Goal: Task Accomplishment & Management: Manage account settings

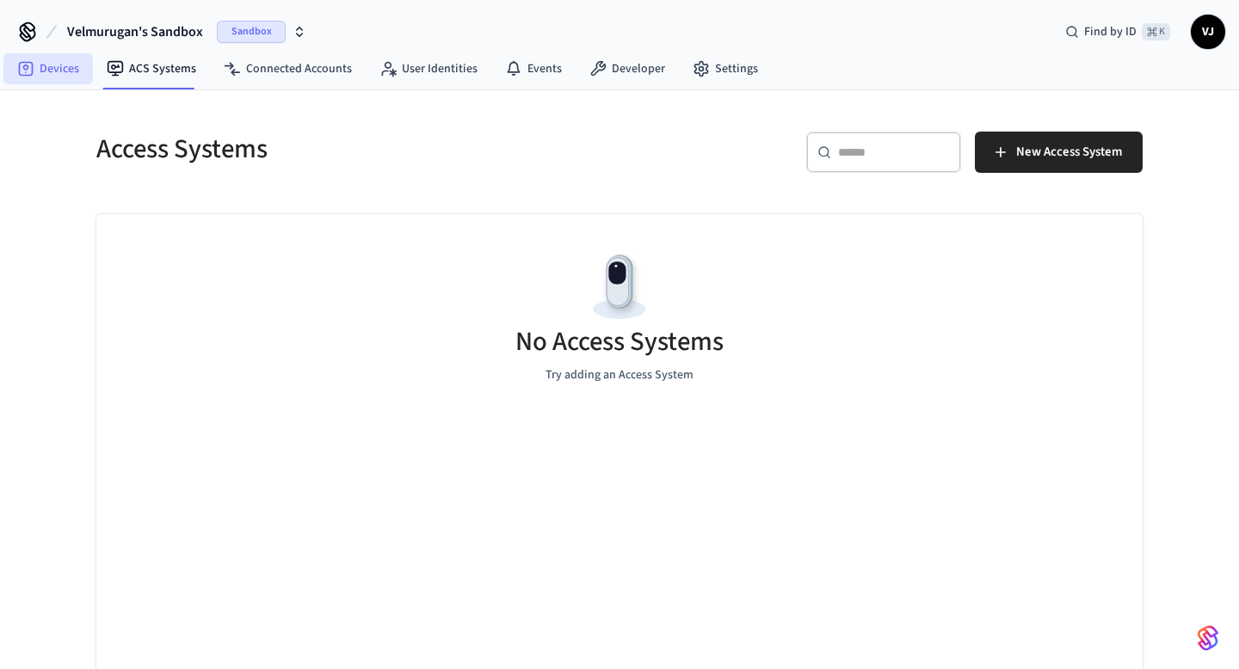
click at [65, 64] on link "Devices" at bounding box center [47, 68] width 89 height 31
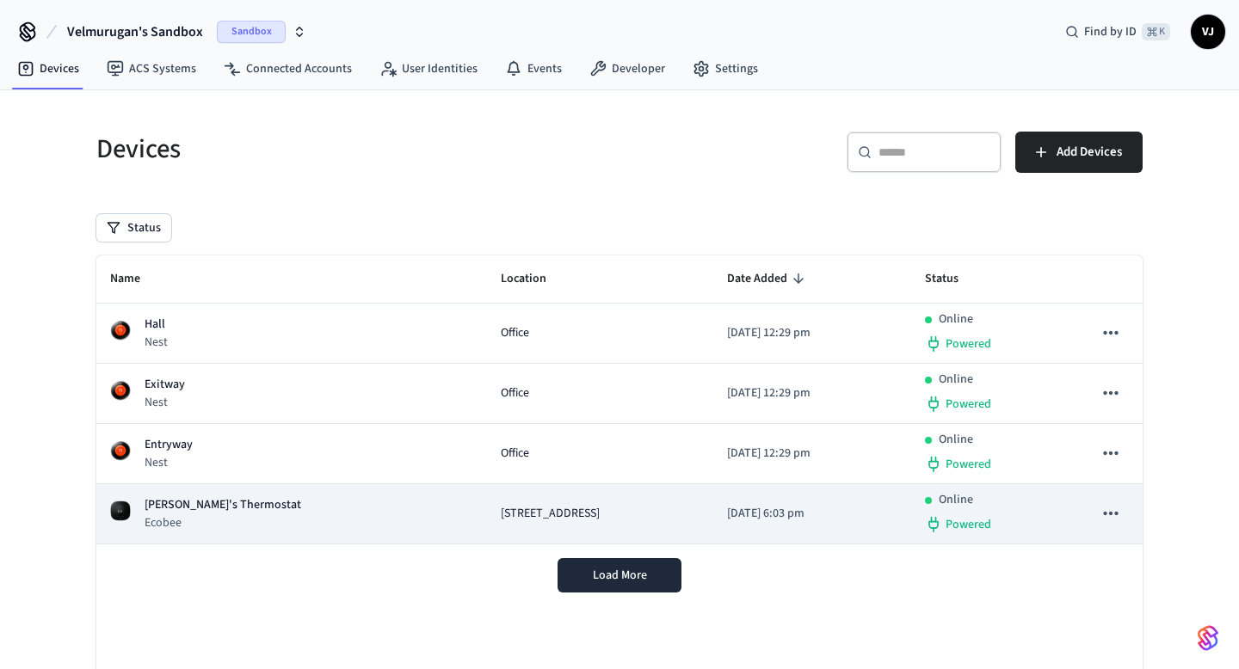
click at [207, 522] on p "Ecobee" at bounding box center [223, 522] width 157 height 17
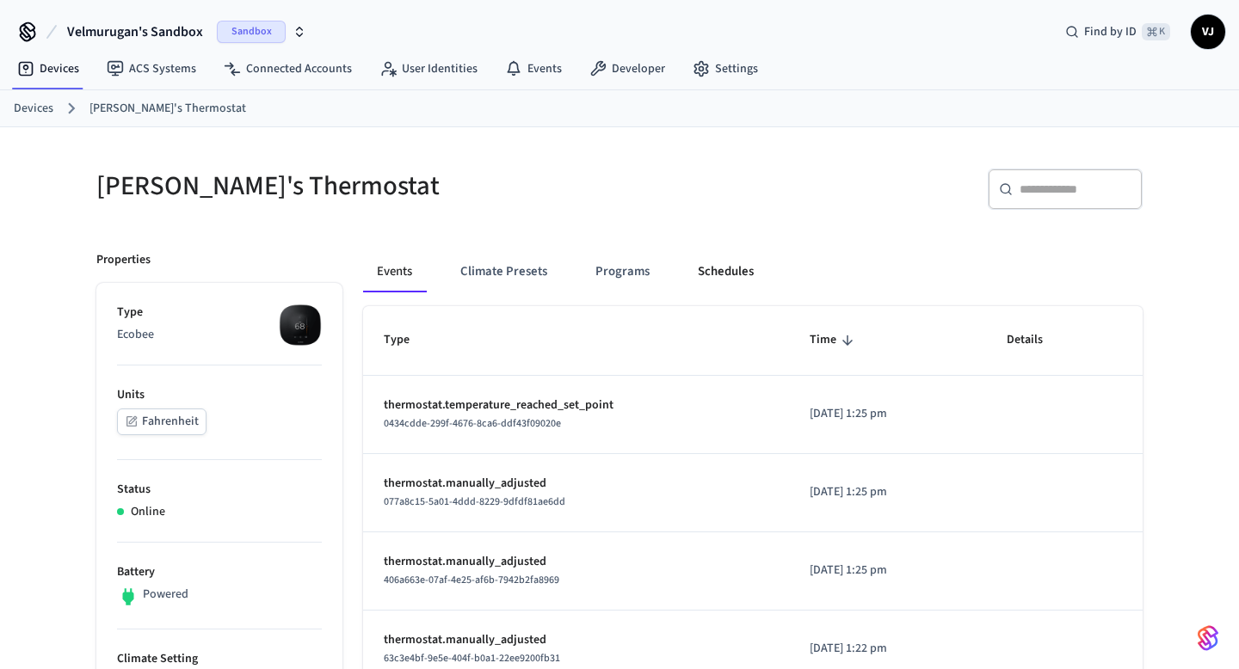
click at [705, 268] on button "Schedules" at bounding box center [725, 271] width 83 height 41
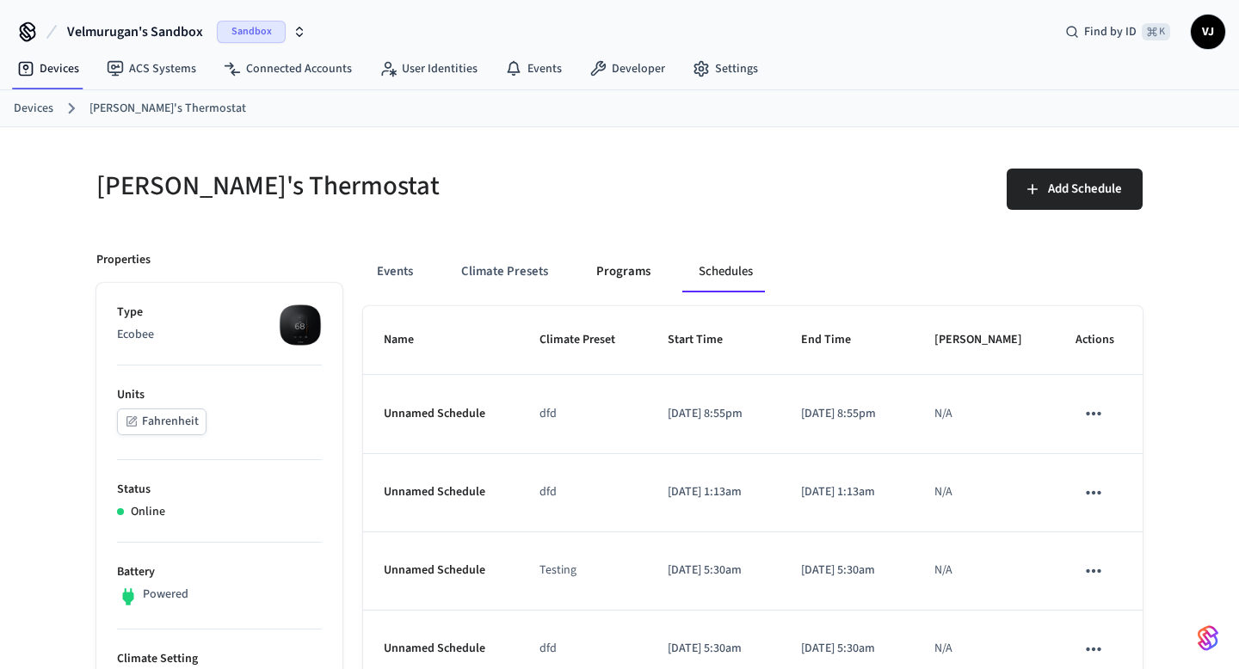
click at [641, 269] on button "Programs" at bounding box center [623, 271] width 82 height 41
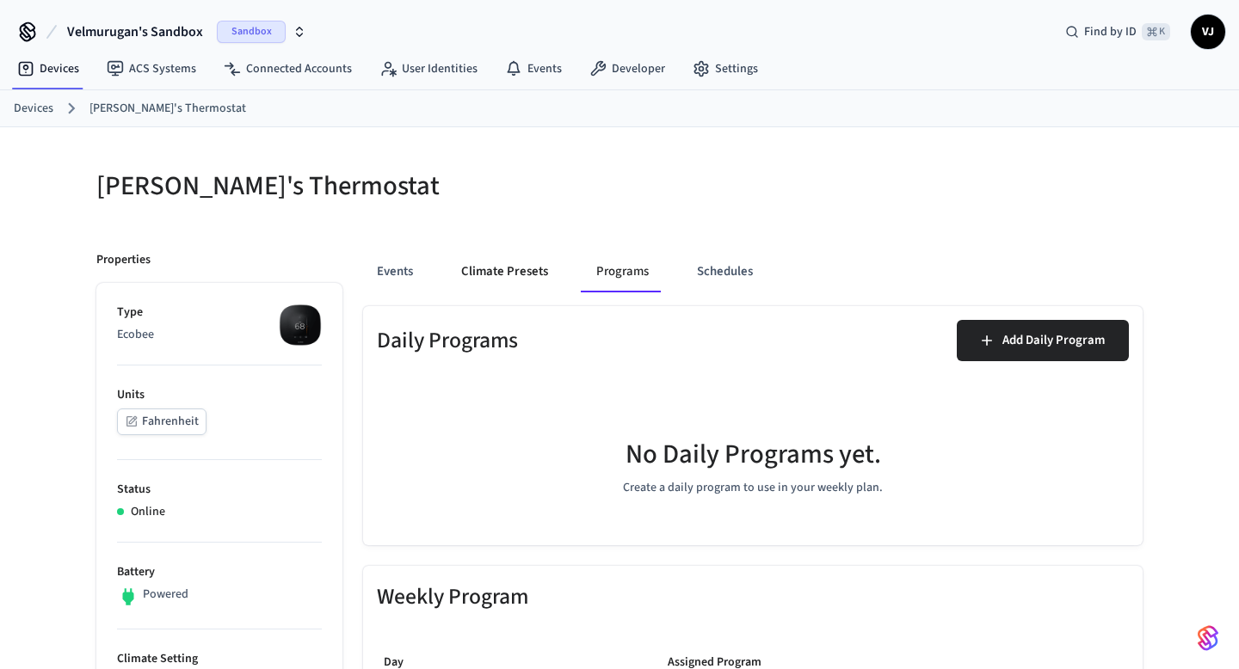
click at [511, 268] on button "Climate Presets" at bounding box center [504, 271] width 114 height 41
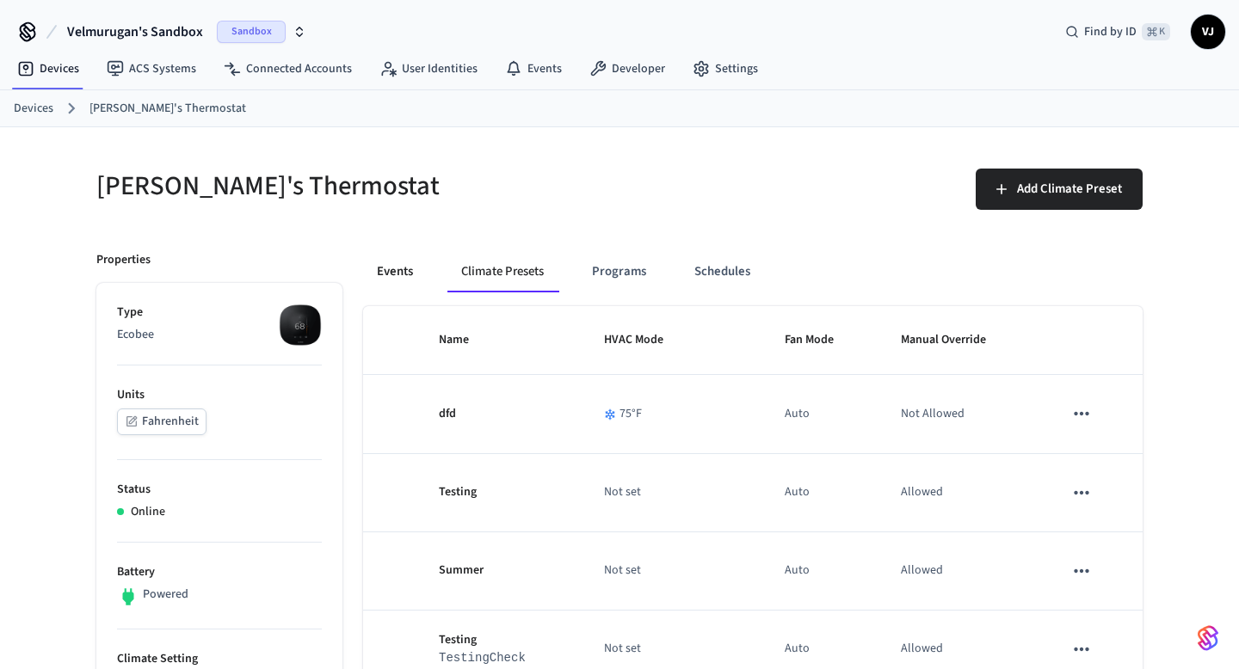
click at [393, 268] on button "Events" at bounding box center [395, 271] width 64 height 41
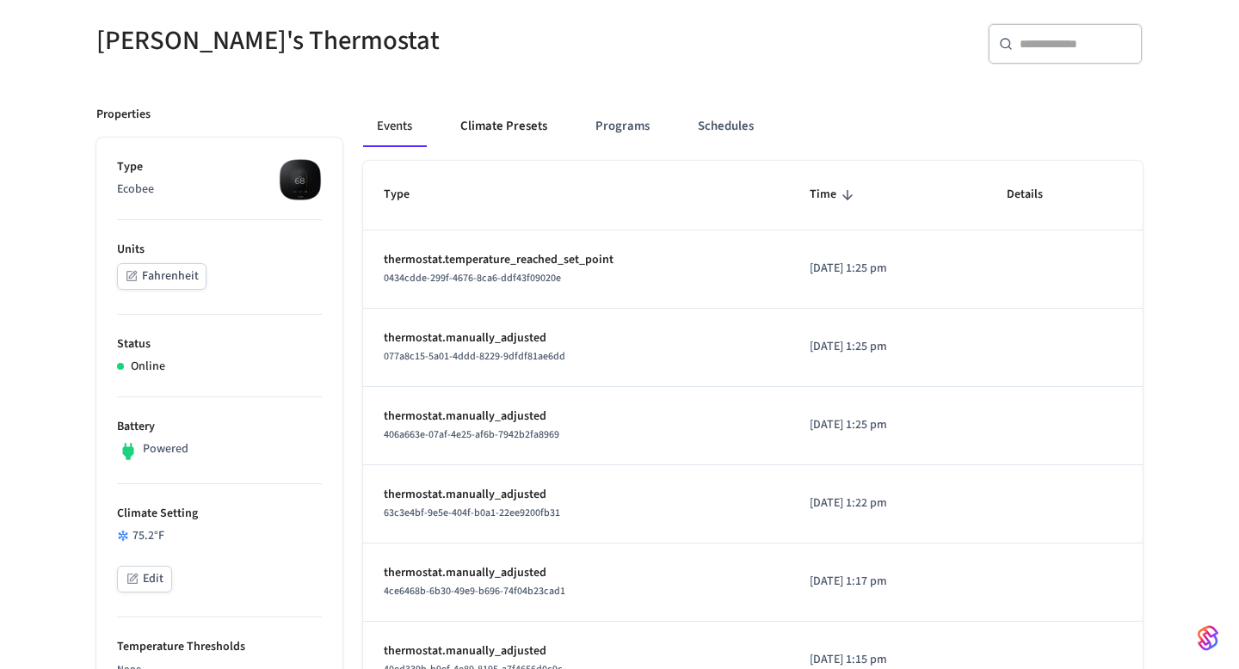
scroll to position [132, 0]
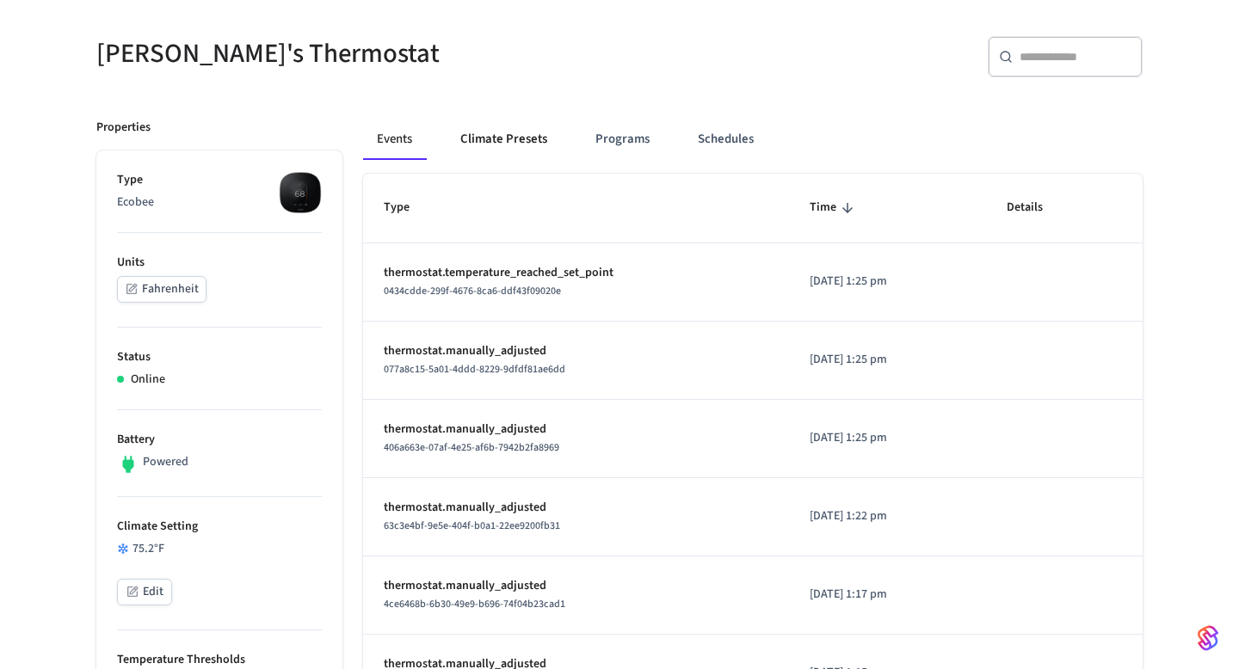
click at [496, 147] on button "Climate Presets" at bounding box center [503, 139] width 114 height 41
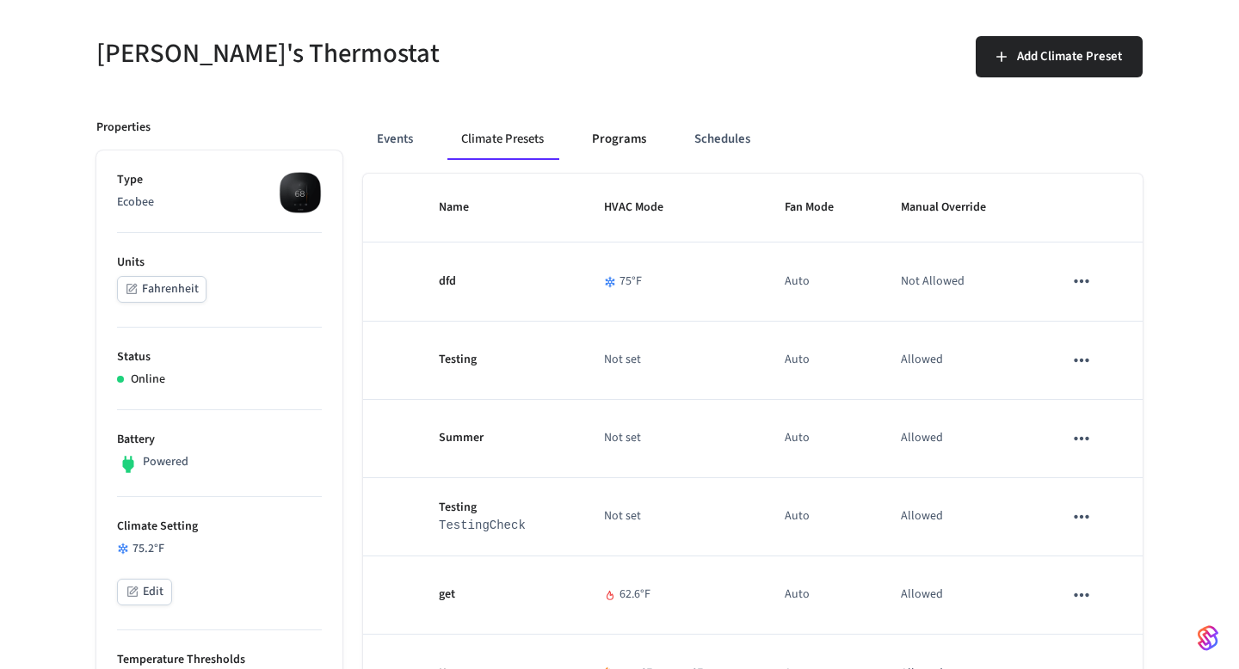
click at [613, 142] on button "Programs" at bounding box center [619, 139] width 82 height 41
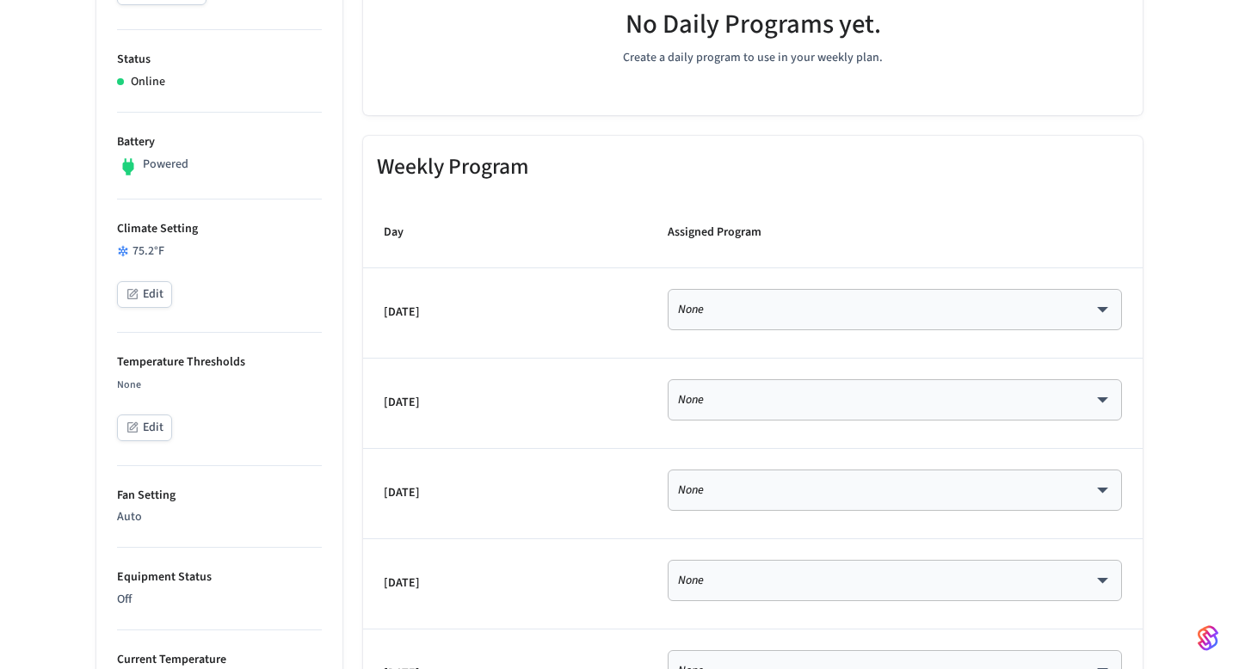
scroll to position [242, 0]
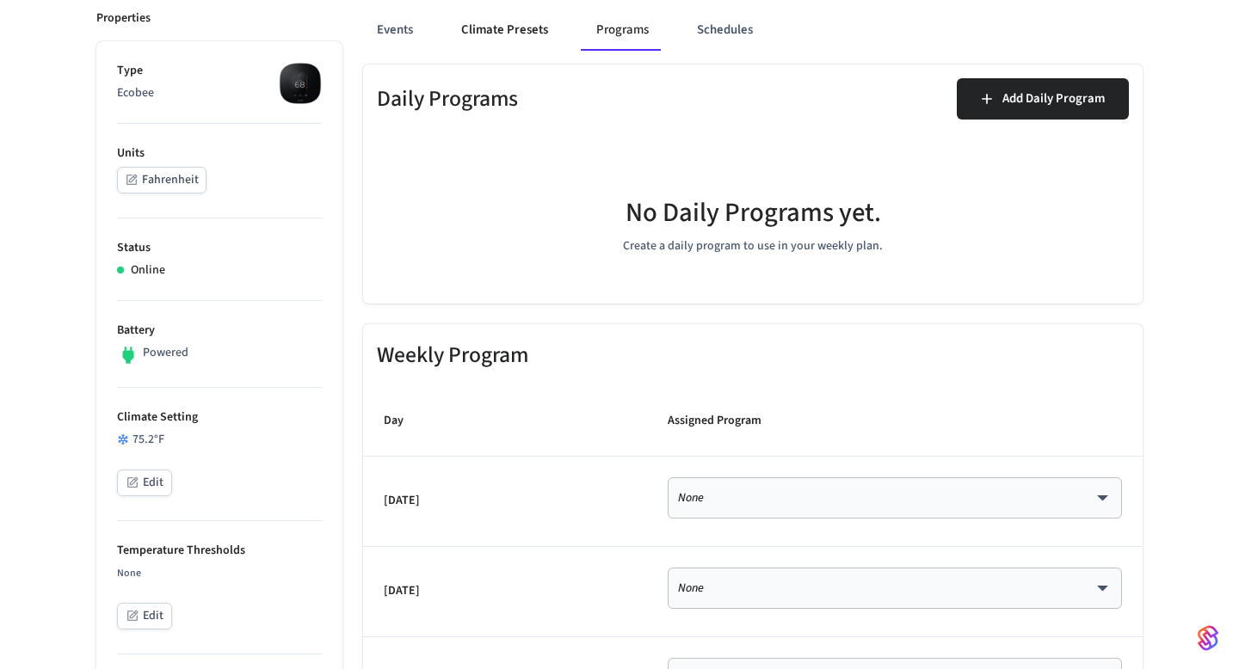
click at [495, 46] on button "Climate Presets" at bounding box center [504, 29] width 114 height 41
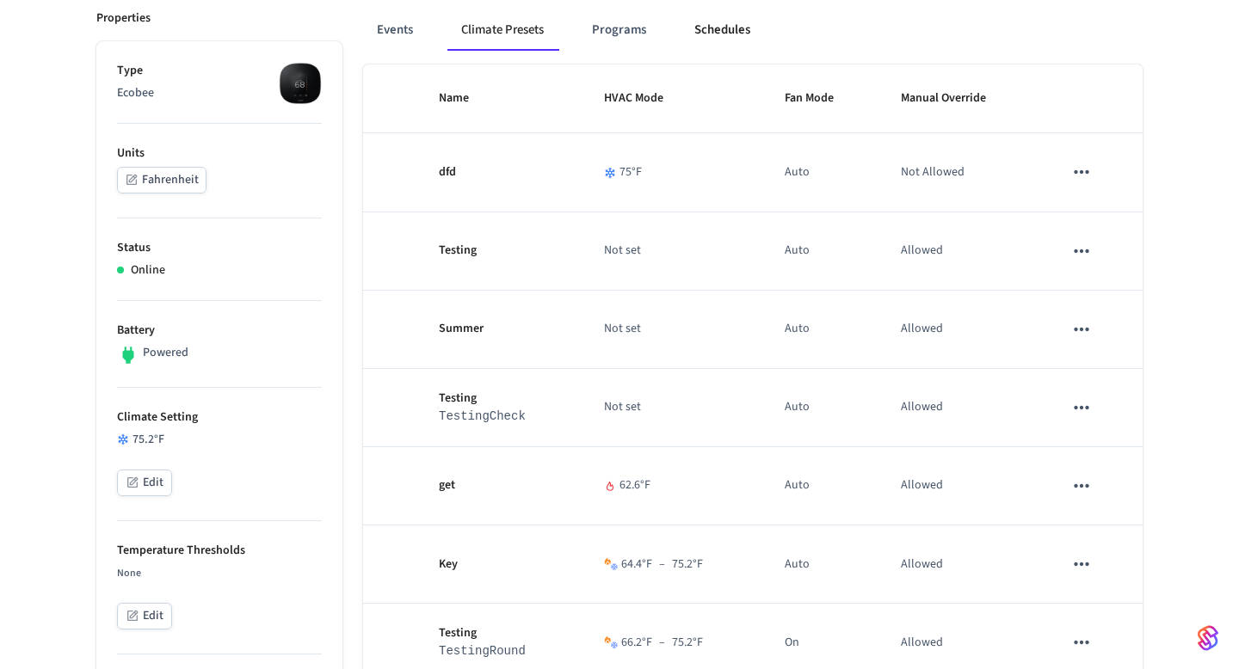
click at [698, 21] on button "Schedules" at bounding box center [721, 29] width 83 height 41
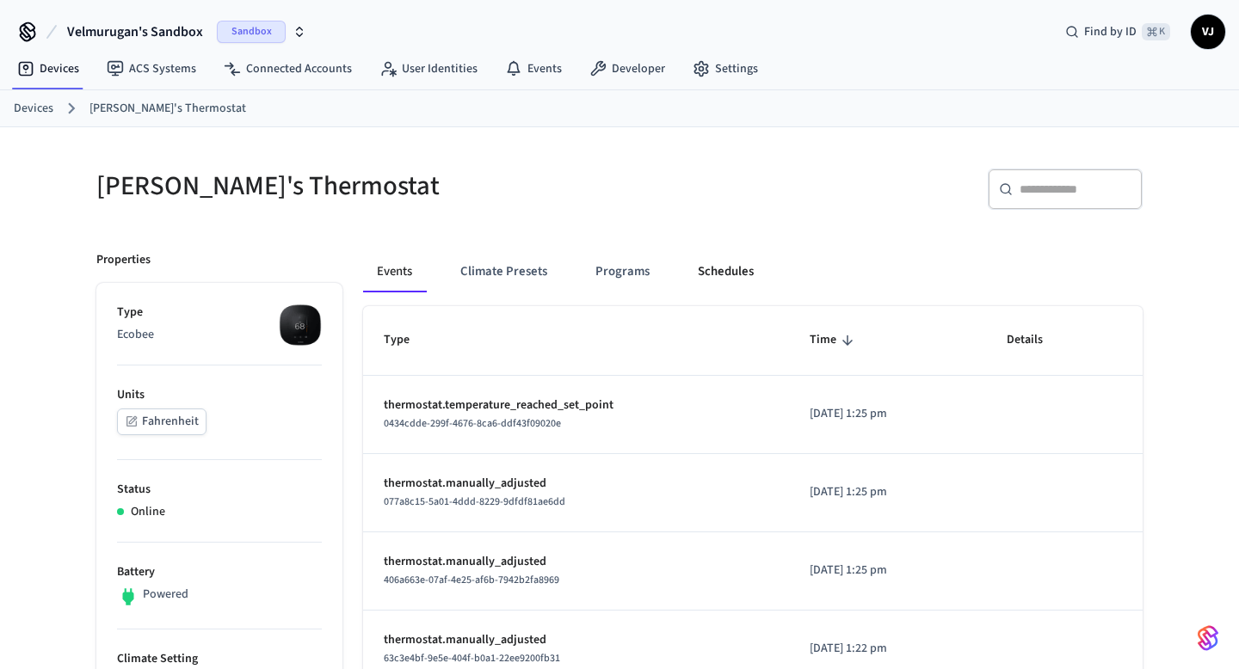
click at [711, 267] on button "Schedules" at bounding box center [725, 271] width 83 height 41
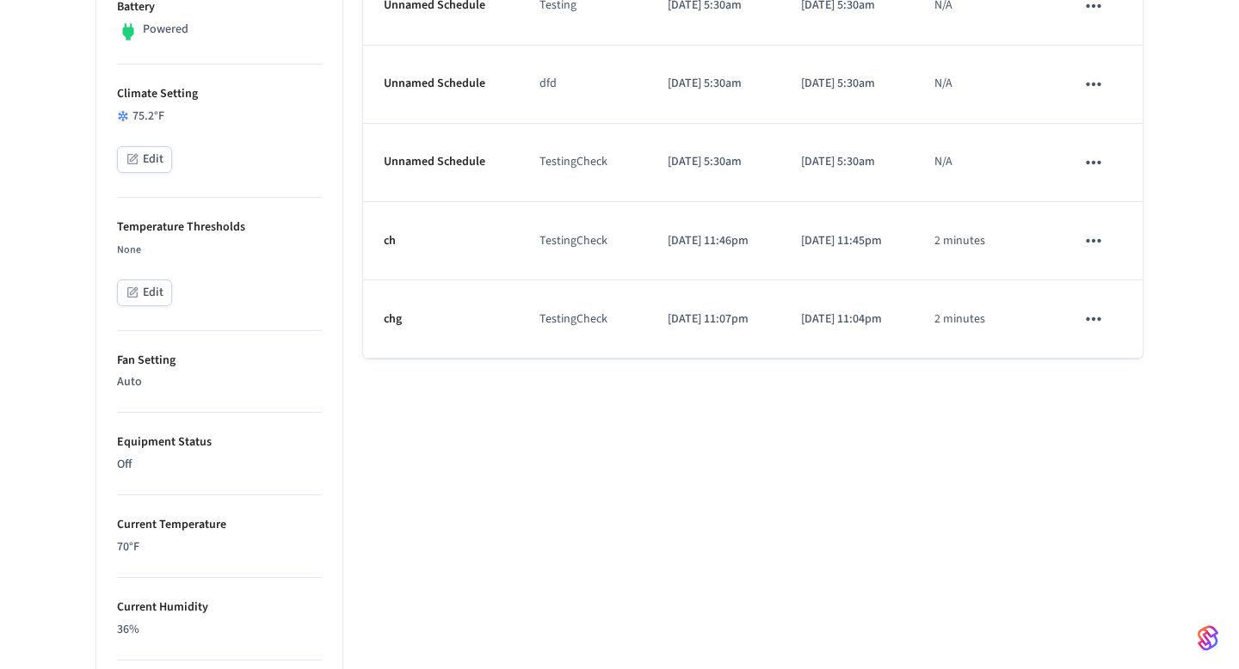
scroll to position [566, 0]
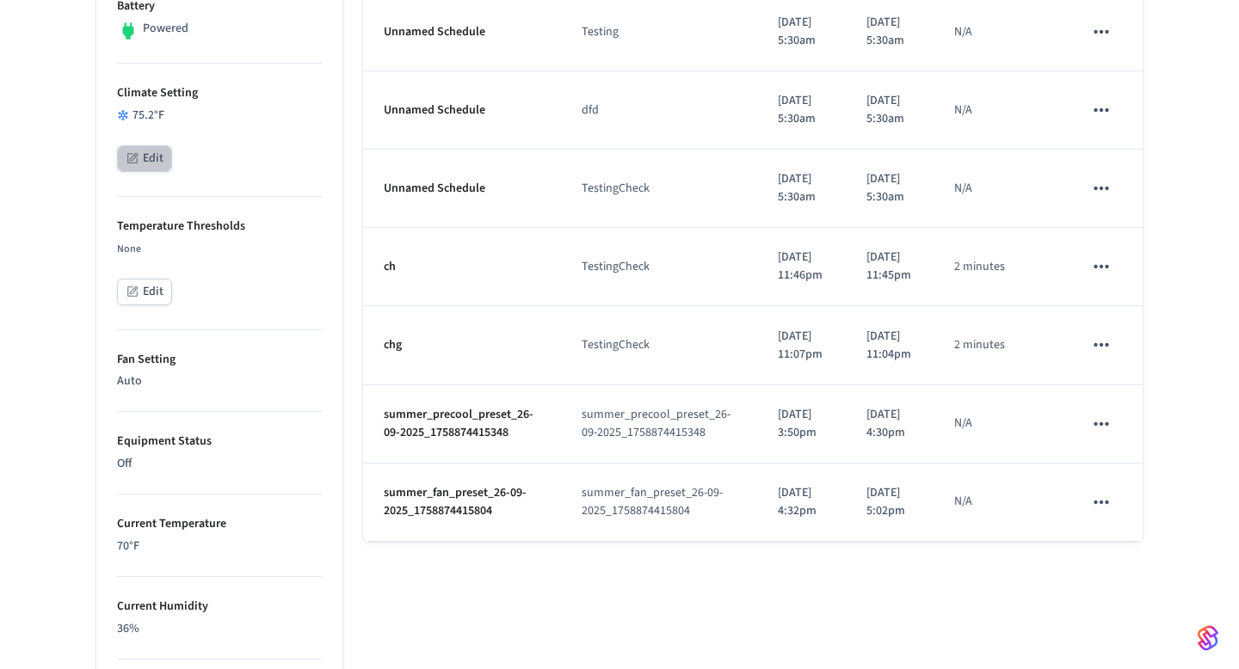
click at [157, 151] on button "Edit" at bounding box center [144, 158] width 55 height 27
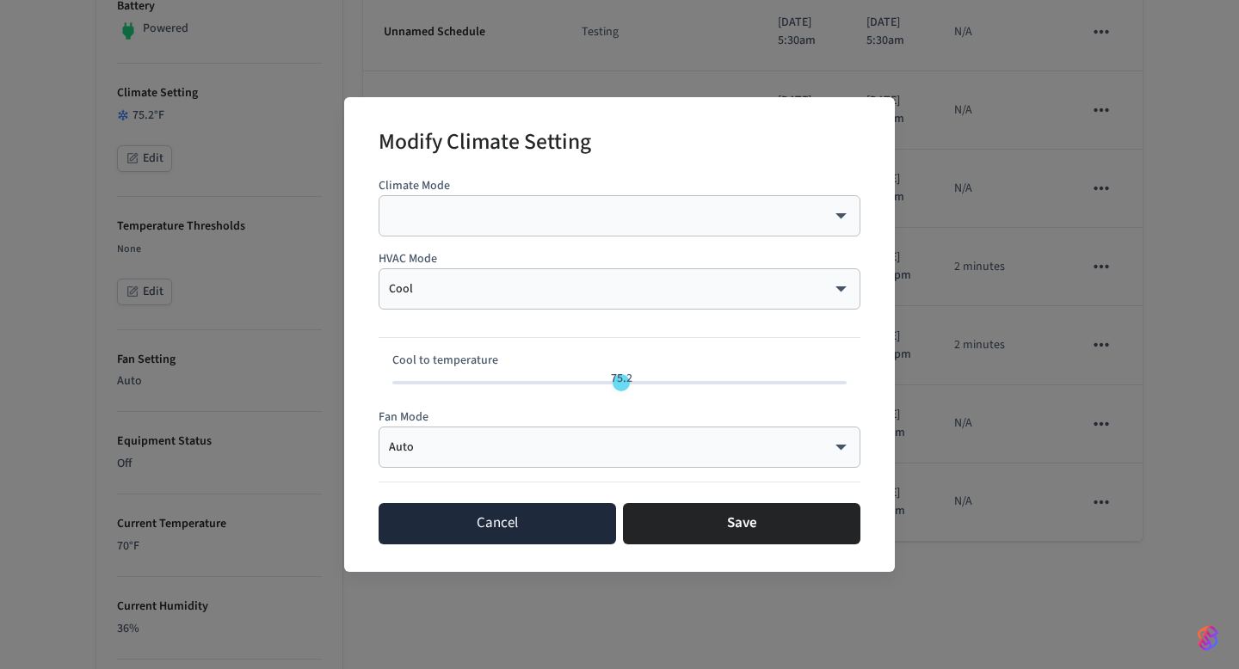
click at [545, 519] on button "Cancel" at bounding box center [496, 523] width 237 height 41
type input "**"
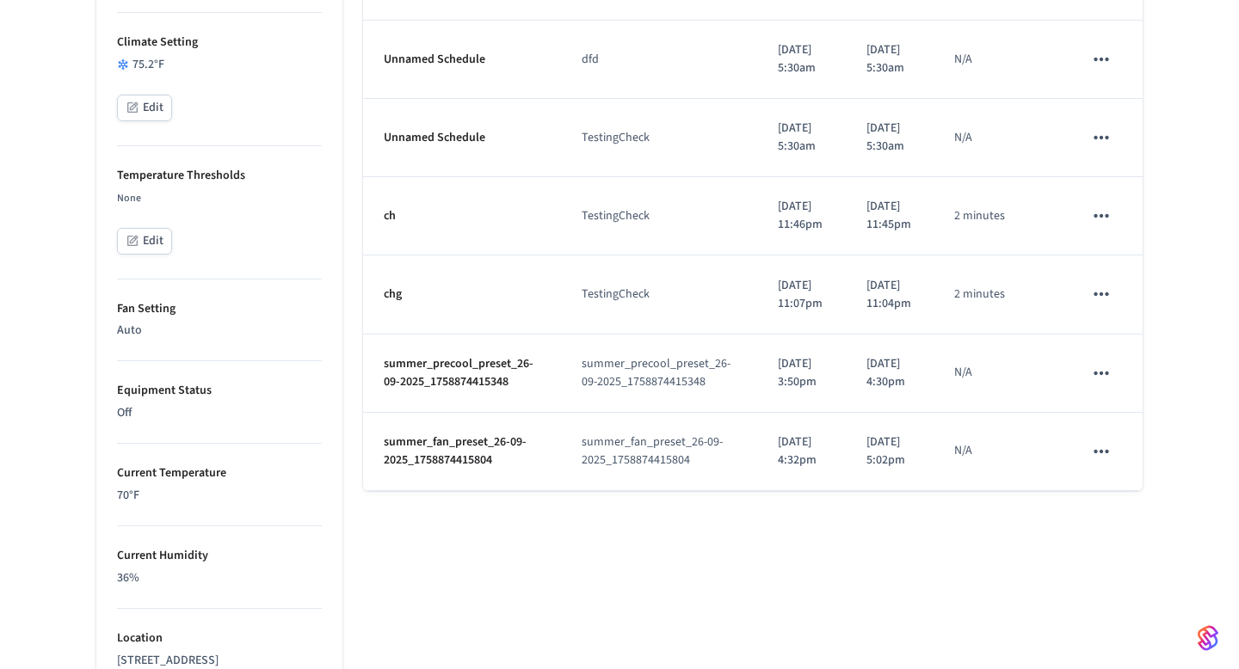
scroll to position [636, 0]
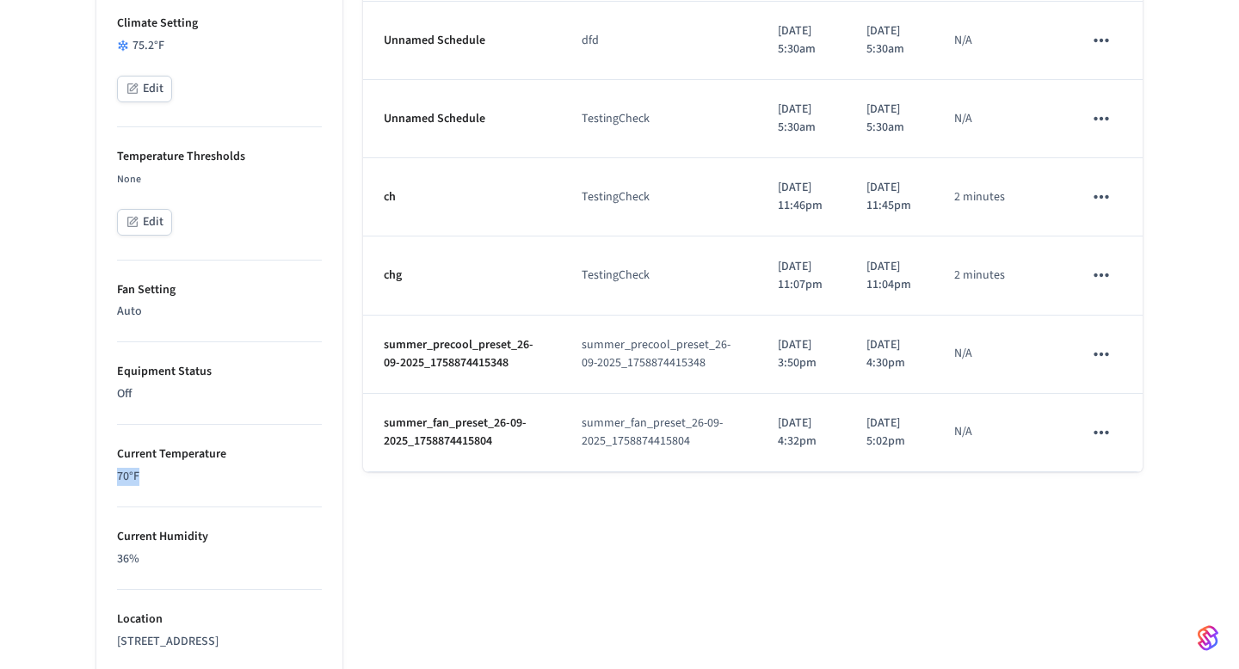
drag, startPoint x: 167, startPoint y: 483, endPoint x: 94, endPoint y: 474, distance: 73.6
click at [94, 474] on div "Properties Type Ecobee Units Fahrenheit Status Online Battery Powered Climate S…" at bounding box center [209, 356] width 267 height 1522
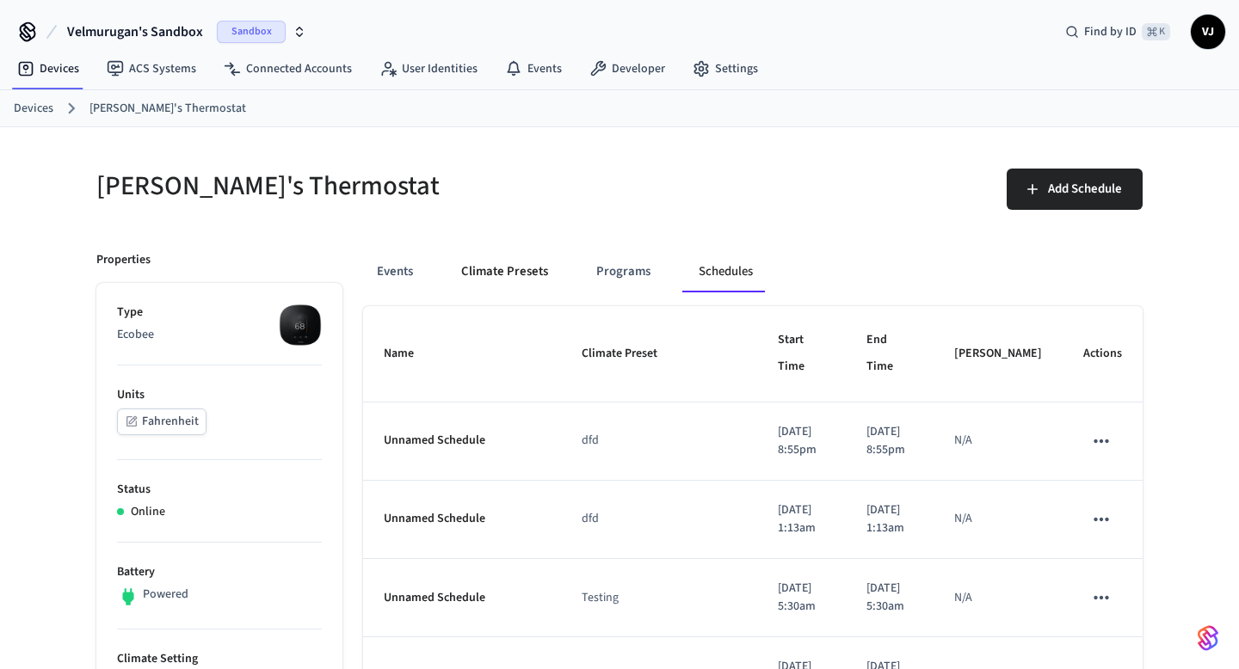
click at [497, 268] on button "Climate Presets" at bounding box center [504, 271] width 114 height 41
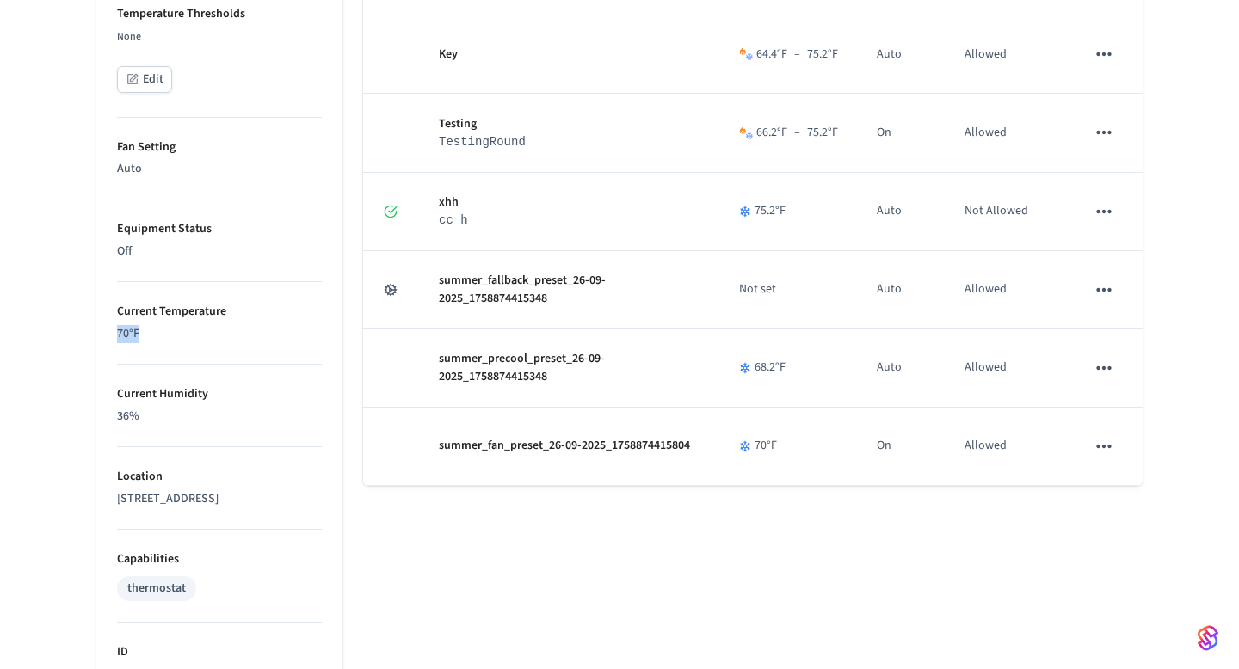
scroll to position [770, 0]
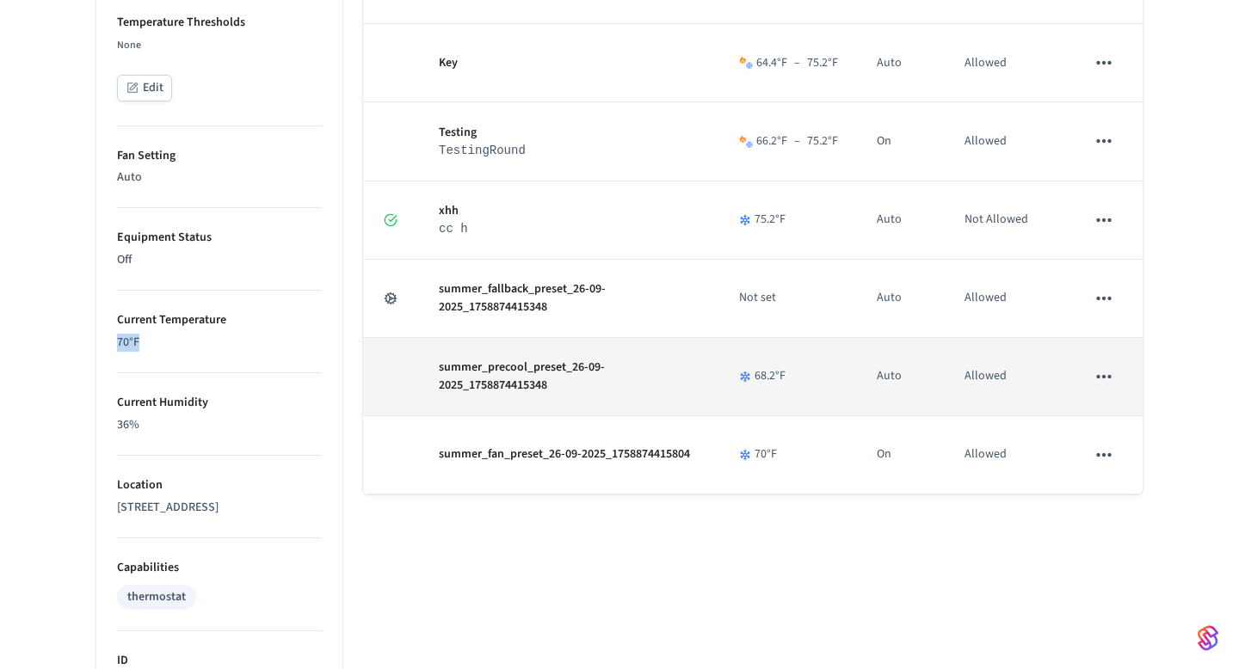
click at [1095, 376] on icon "sticky table" at bounding box center [1103, 377] width 22 height 22
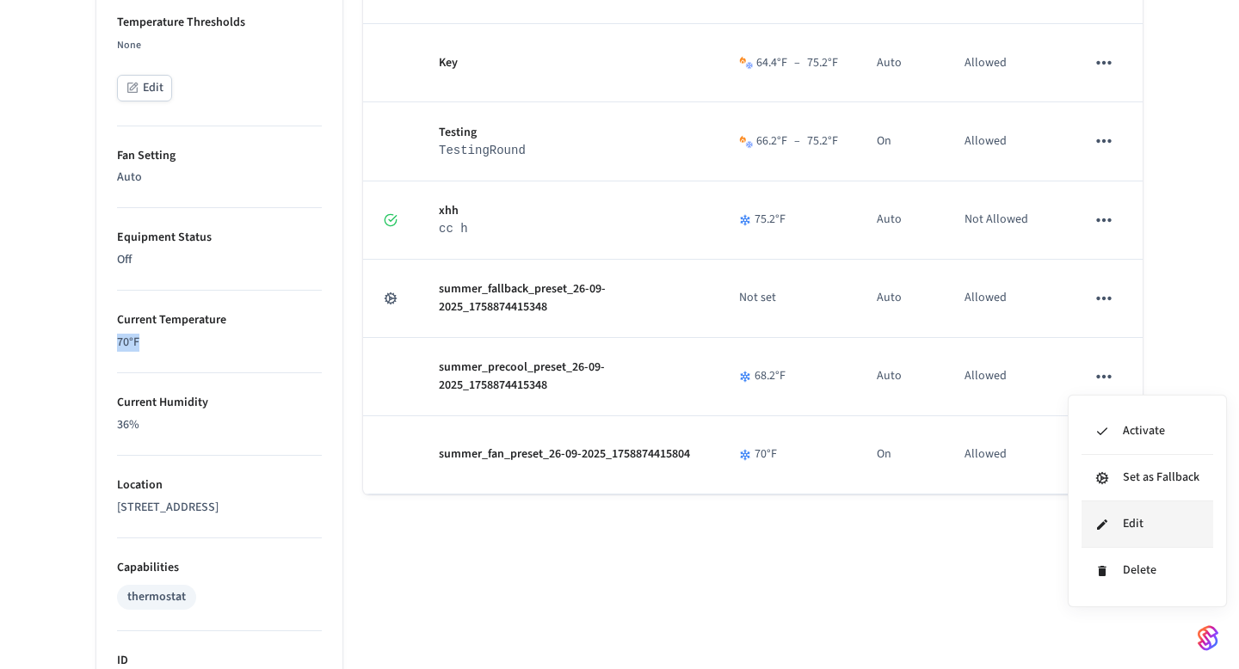
click at [1123, 520] on li "Edit" at bounding box center [1147, 524] width 132 height 46
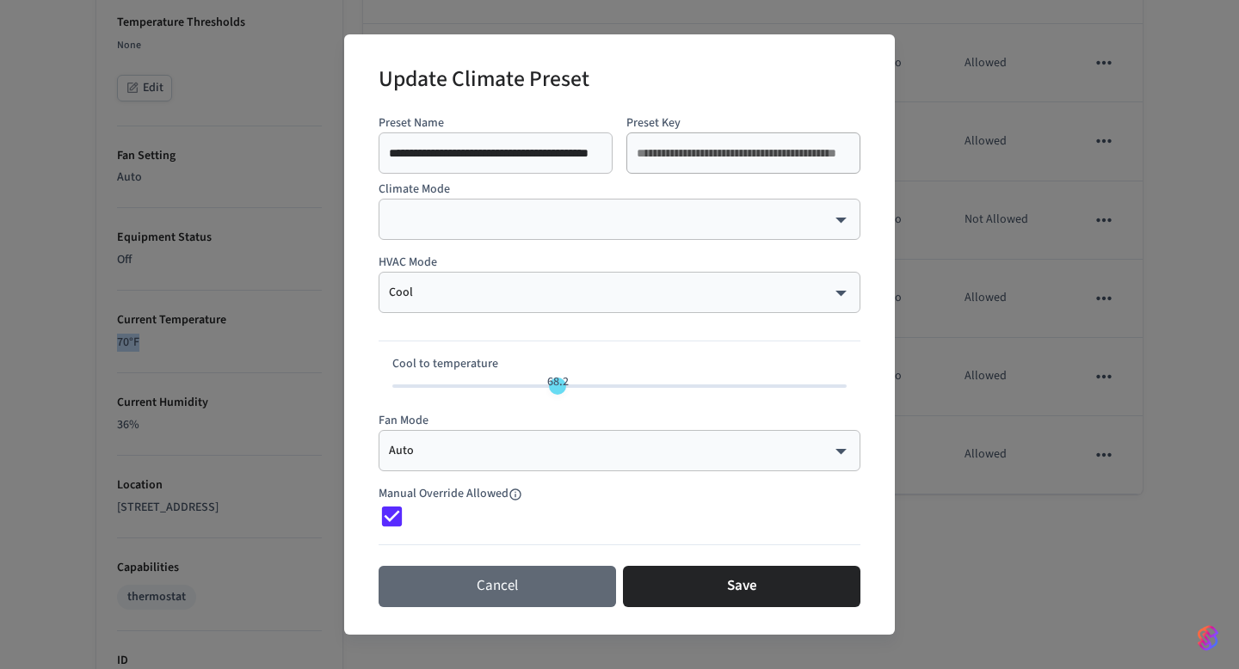
click at [533, 581] on button "Cancel" at bounding box center [496, 586] width 237 height 41
type input "**"
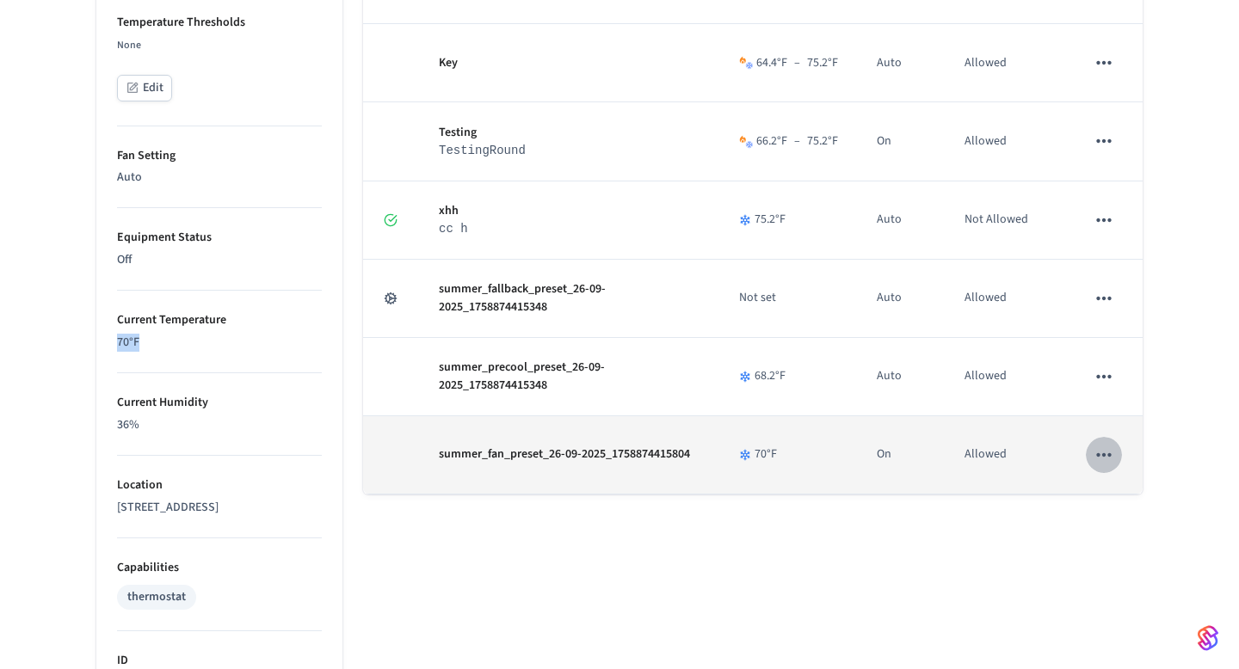
click at [1108, 452] on icon "sticky table" at bounding box center [1103, 455] width 22 height 22
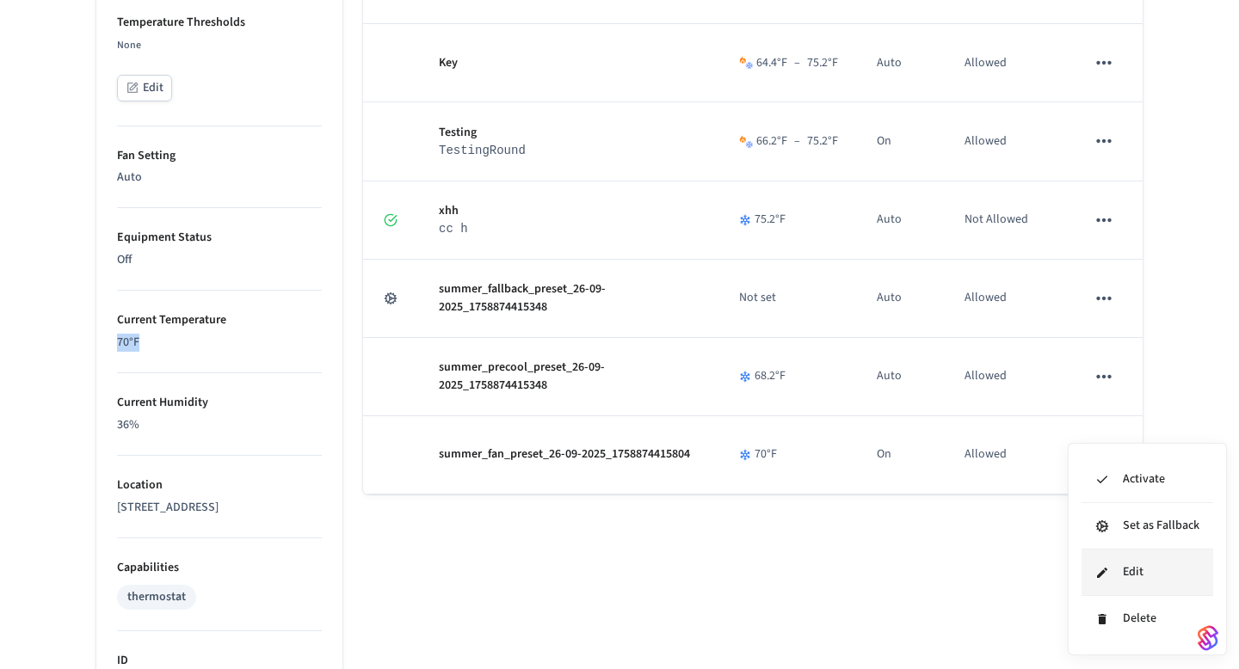
click at [1126, 567] on li "Edit" at bounding box center [1147, 573] width 132 height 46
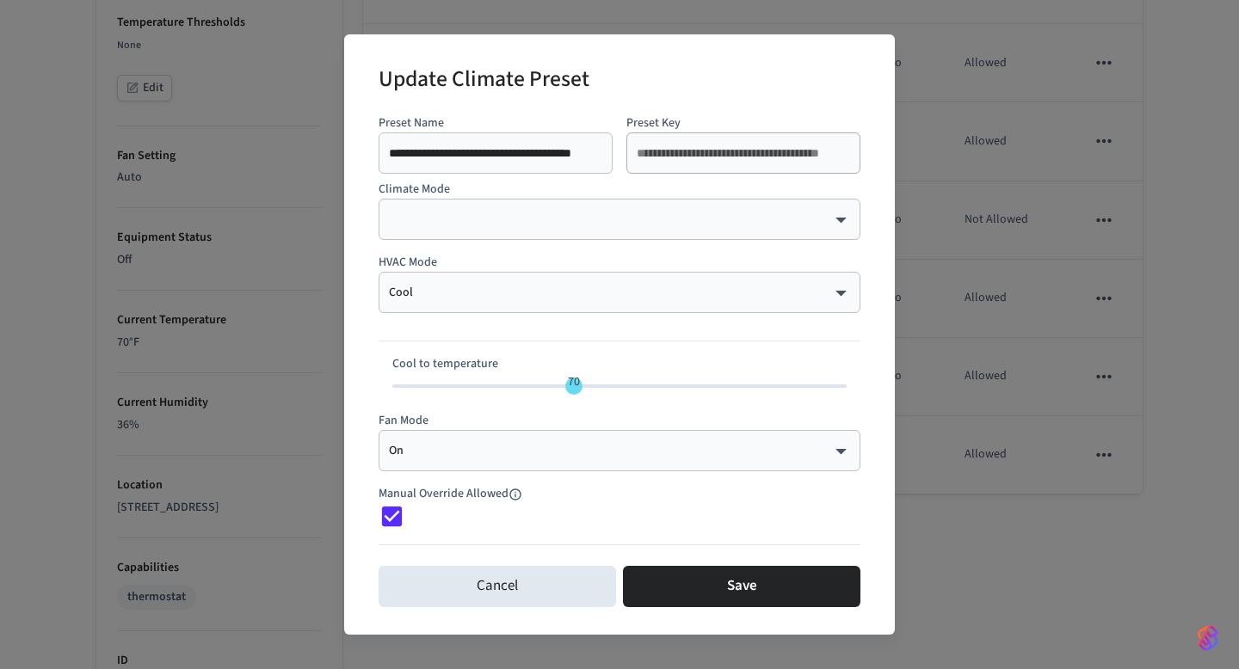
click at [506, 277] on div "Cool **** ​" at bounding box center [619, 292] width 482 height 41
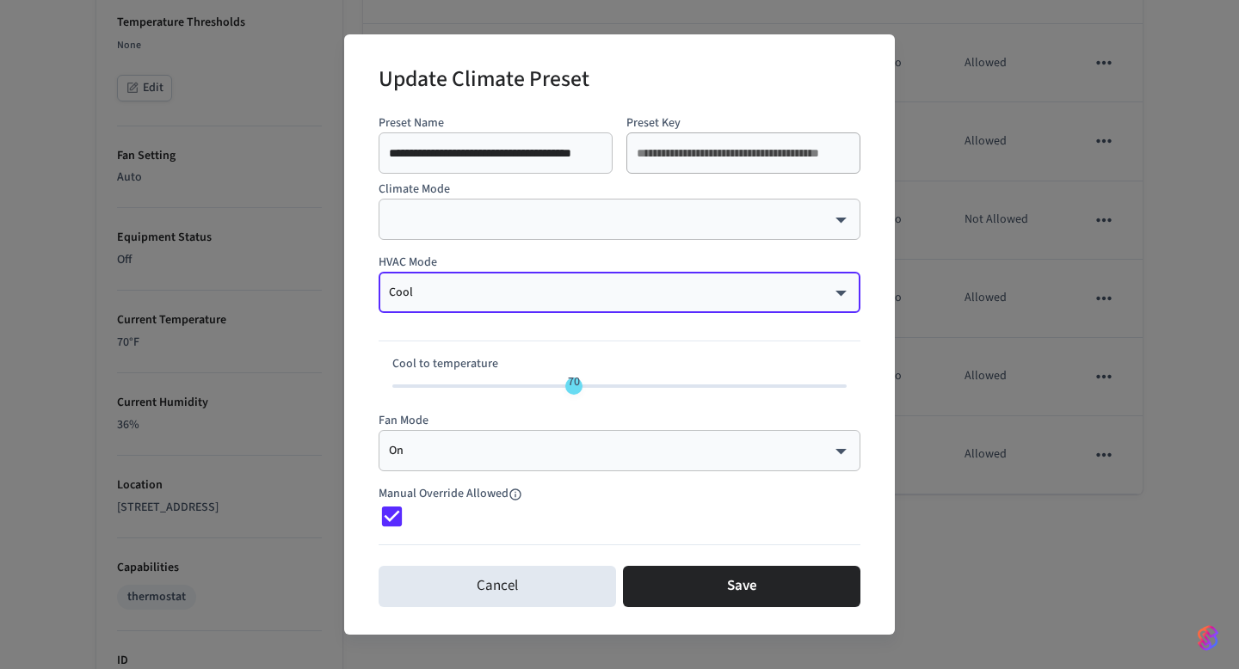
click at [501, 296] on body "Velmurugan's Sandbox Sandbox Find by ID ⌘ K VJ Devices ACS Systems Connected Ac…" at bounding box center [619, 106] width 1239 height 1753
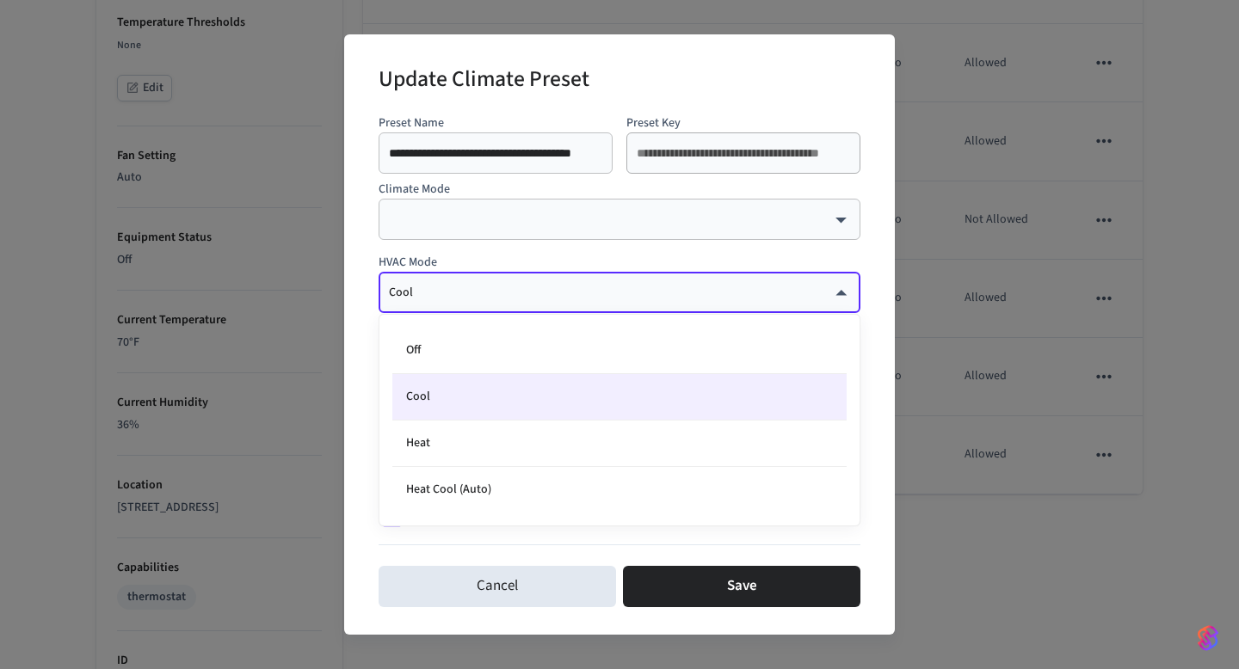
click at [486, 257] on div at bounding box center [619, 334] width 1239 height 669
click at [434, 298] on body "Velmurugan's Sandbox Sandbox Find by ID ⌘ K VJ Devices ACS Systems Connected Ac…" at bounding box center [619, 106] width 1239 height 1753
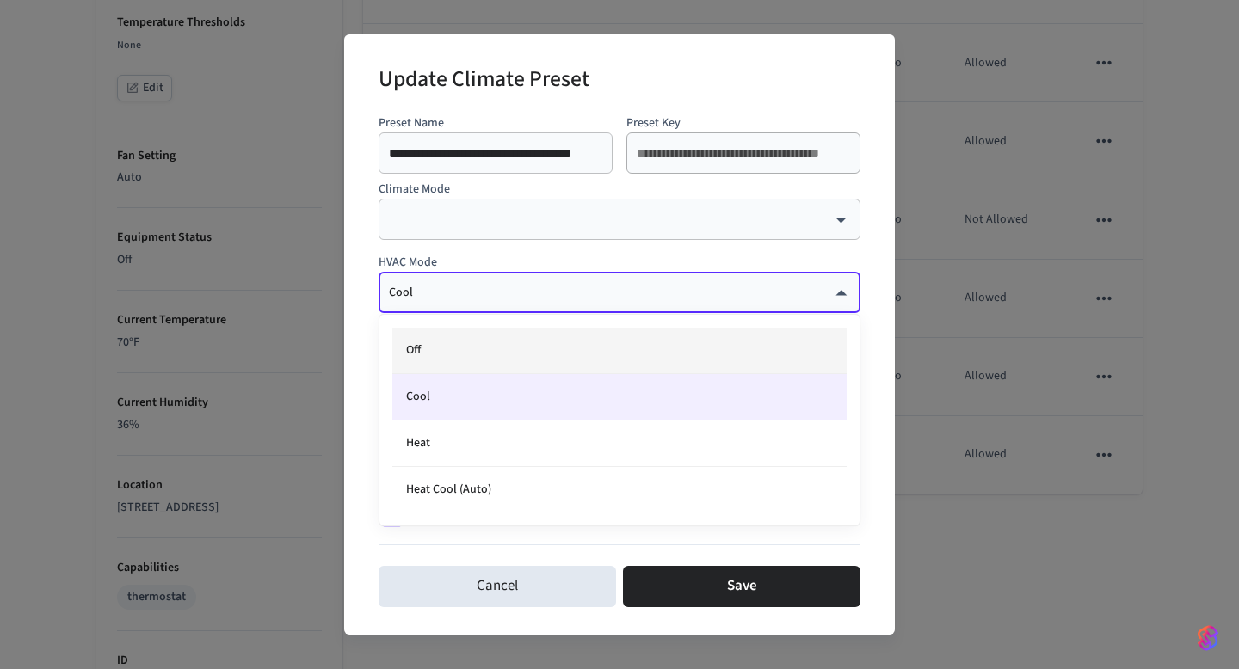
click at [428, 361] on li "Off" at bounding box center [619, 351] width 454 height 46
type input "***"
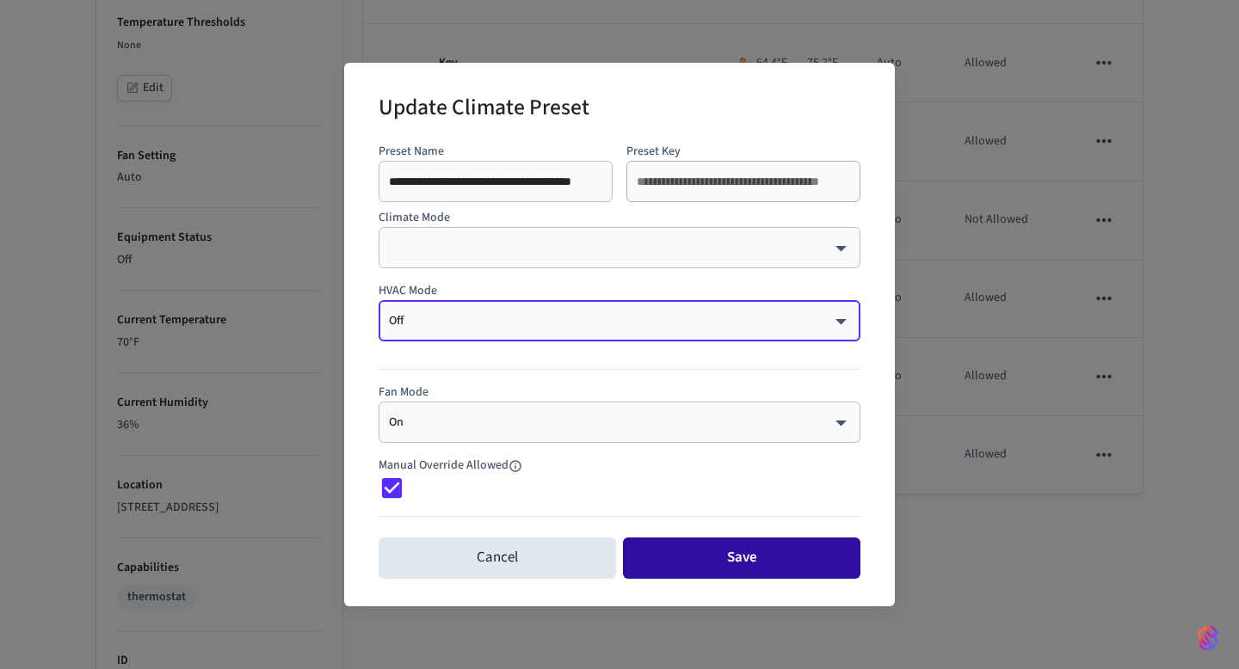
click at [692, 558] on button "Save" at bounding box center [741, 558] width 237 height 41
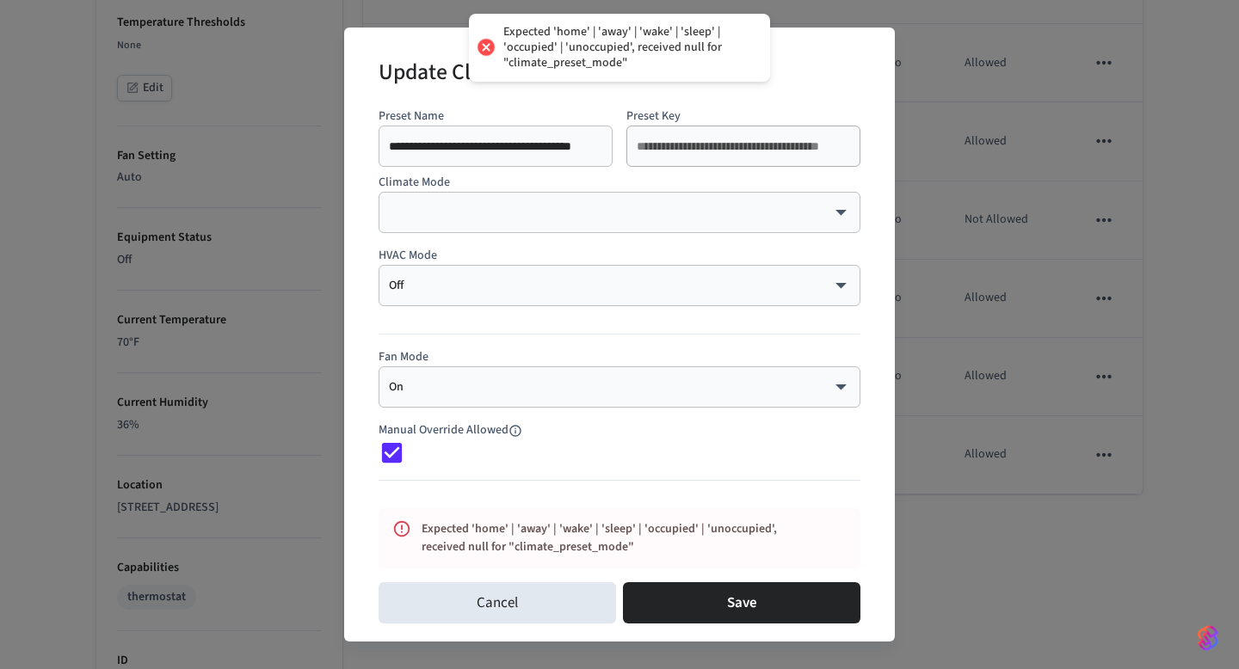
click at [438, 189] on p "Climate Mode" at bounding box center [619, 183] width 482 height 18
click at [437, 207] on body "Expected 'home' | 'away' | 'wake' | 'sleep' | 'occupied' | 'unoccupied', receiv…" at bounding box center [619, 106] width 1239 height 1753
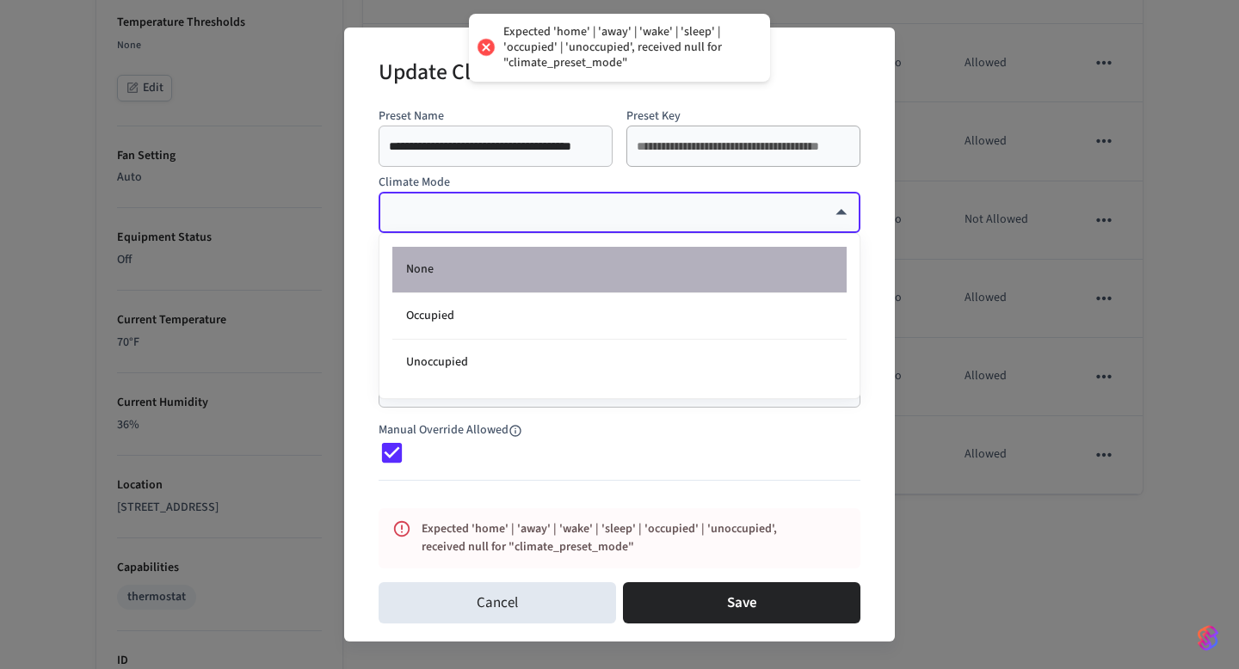
click at [428, 271] on li "None" at bounding box center [619, 270] width 454 height 46
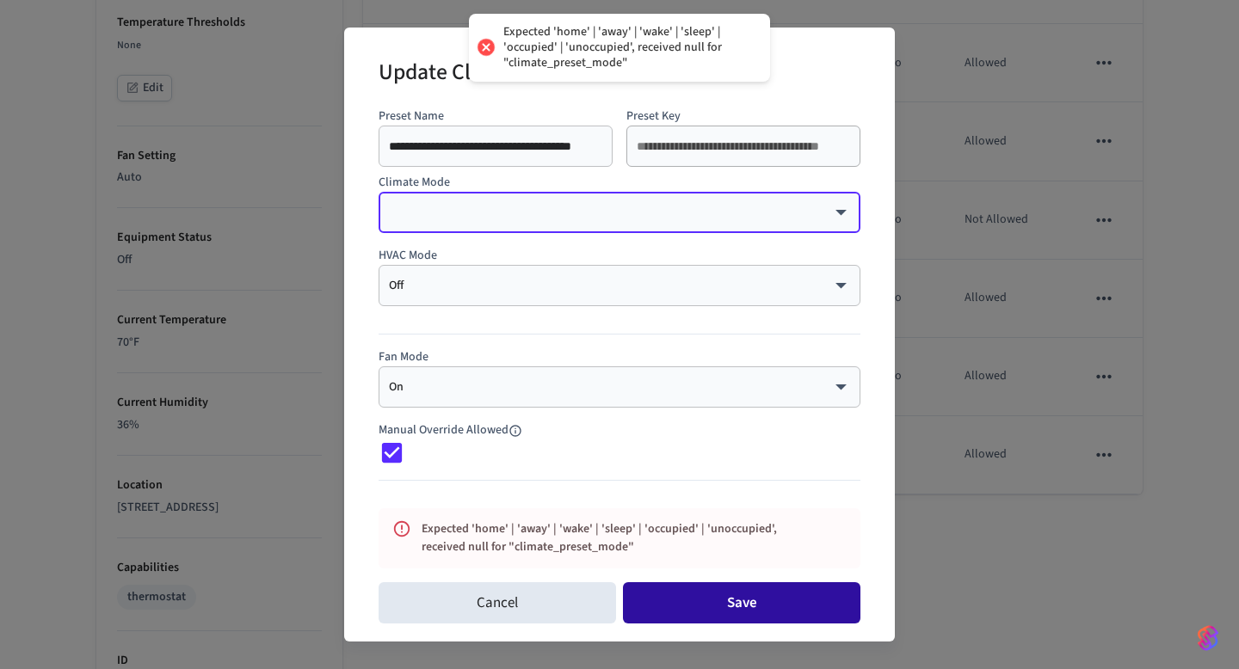
click at [704, 588] on button "Save" at bounding box center [741, 602] width 237 height 41
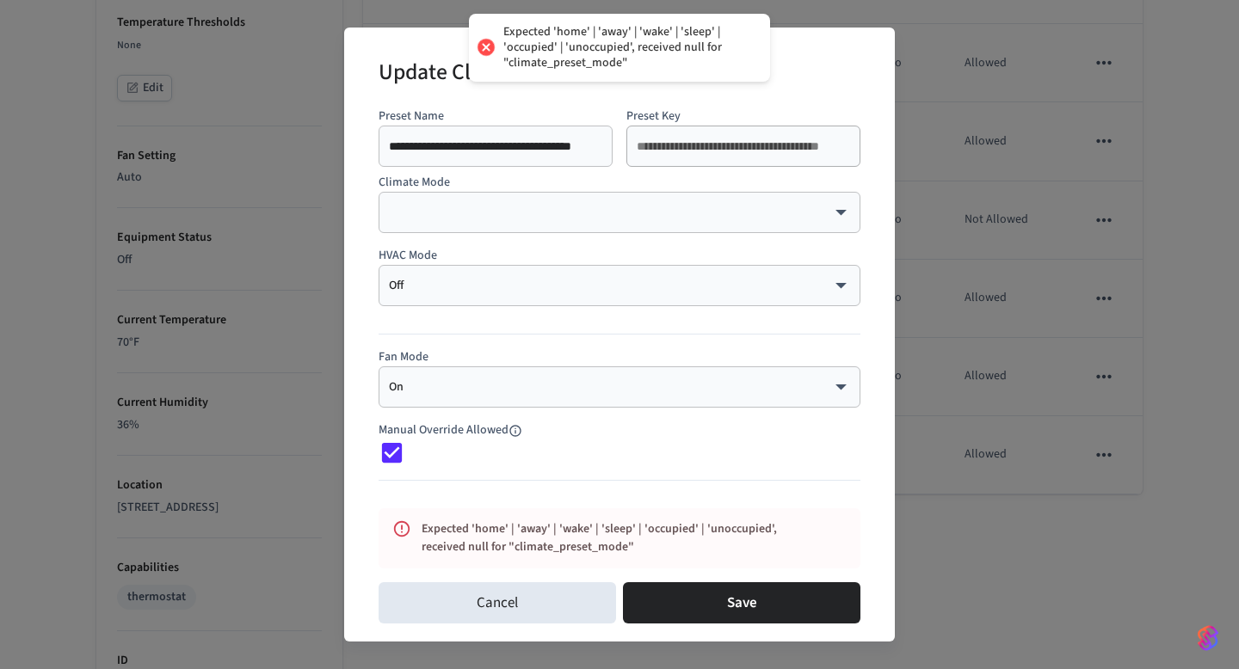
click at [544, 224] on div "​ ​" at bounding box center [619, 212] width 482 height 41
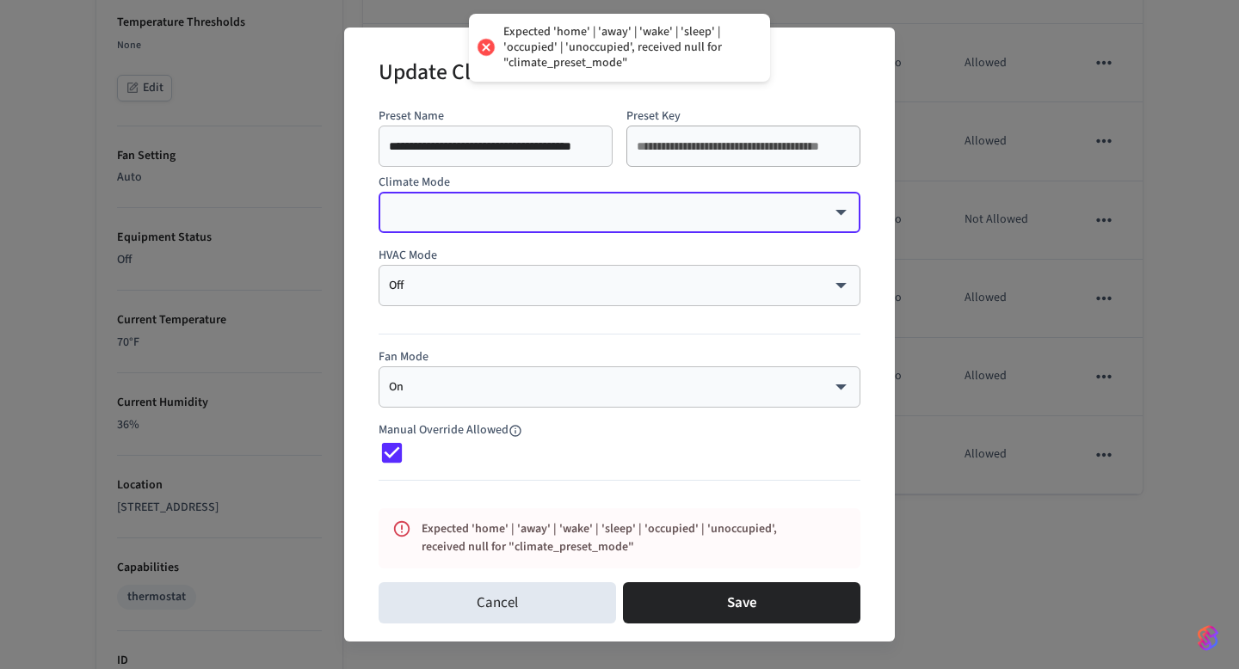
click at [509, 213] on body "Expected 'home' | 'away' | 'wake' | 'sleep' | 'occupied' | 'unoccupied', receiv…" at bounding box center [619, 106] width 1239 height 1753
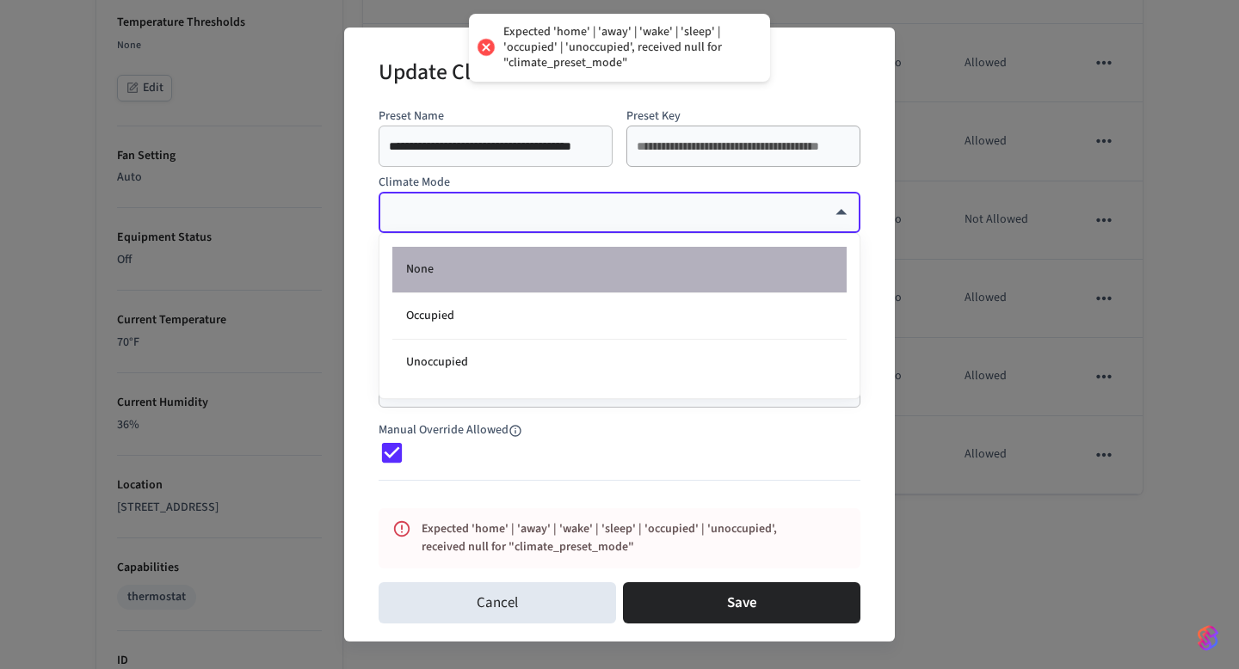
click at [480, 268] on li "None" at bounding box center [619, 270] width 454 height 46
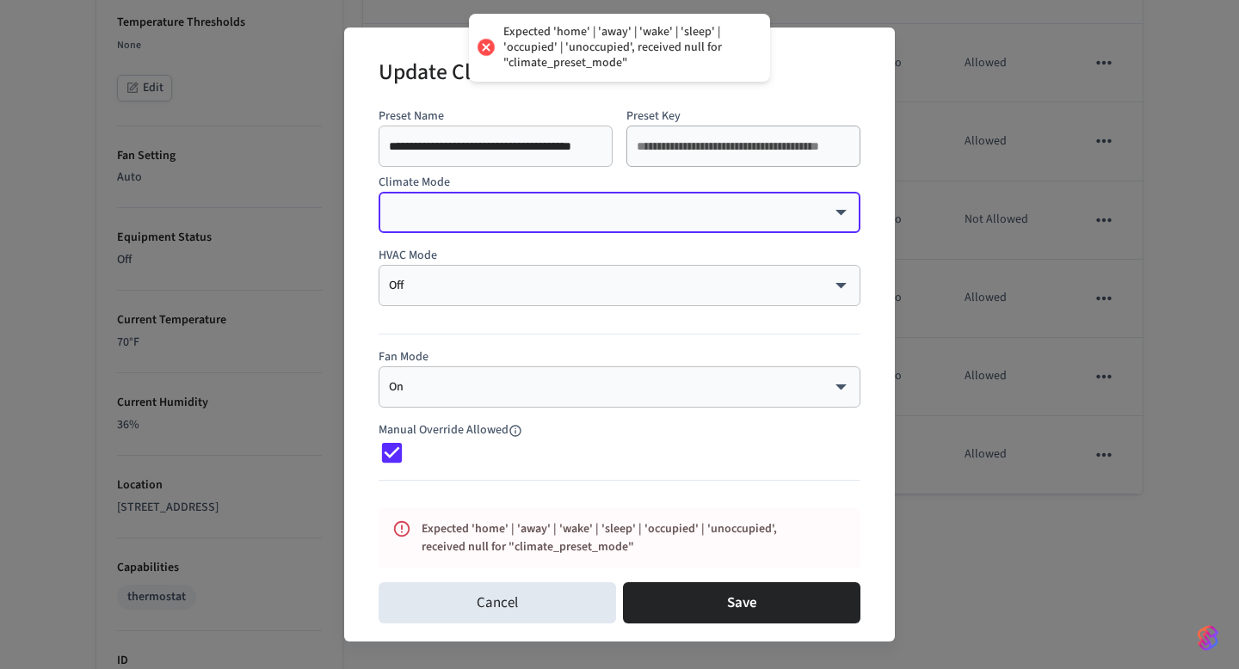
click at [483, 203] on div "​ ​" at bounding box center [619, 212] width 482 height 41
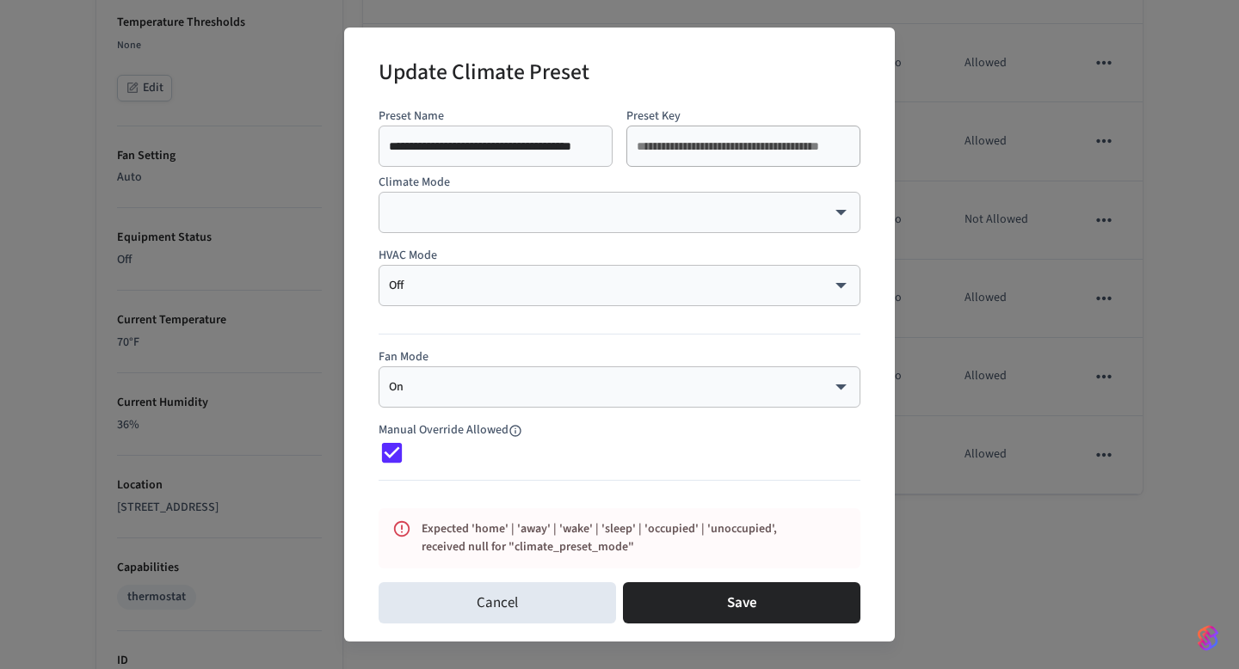
click at [478, 228] on div "​ ​" at bounding box center [619, 212] width 482 height 41
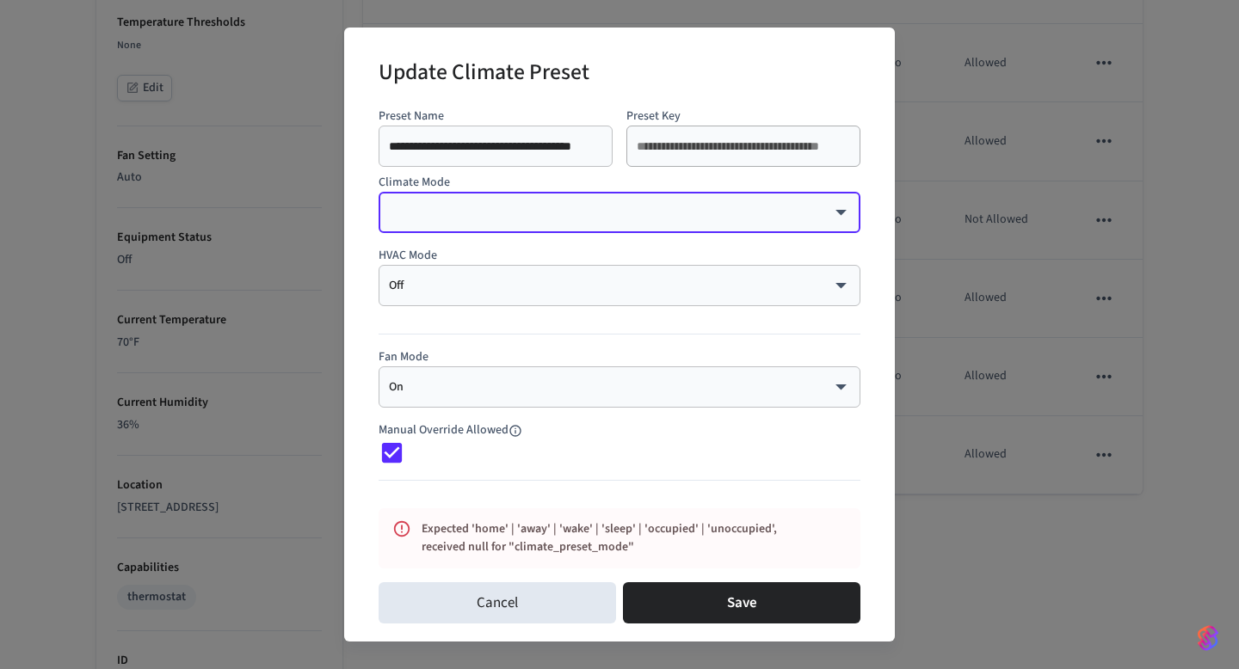
click at [492, 215] on body "Expected 'home' | 'away' | 'wake' | 'sleep' | 'occupied' | 'unoccupied', receiv…" at bounding box center [619, 106] width 1239 height 1753
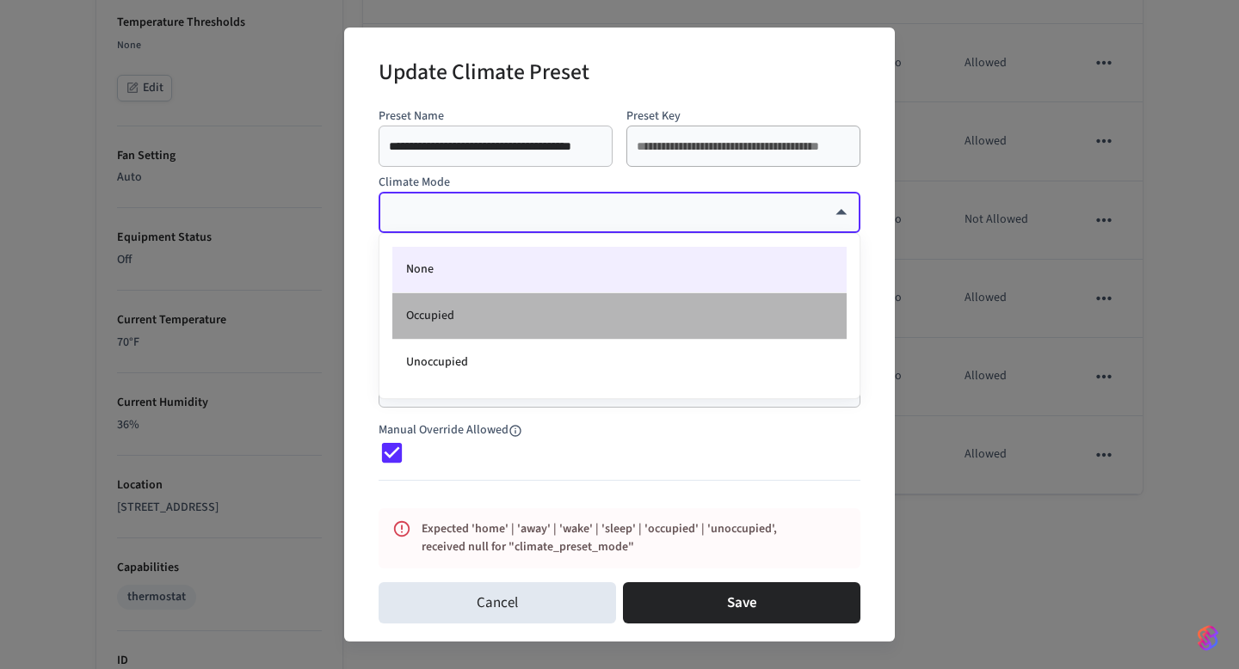
click at [474, 313] on li "Occupied" at bounding box center [619, 316] width 454 height 46
type input "********"
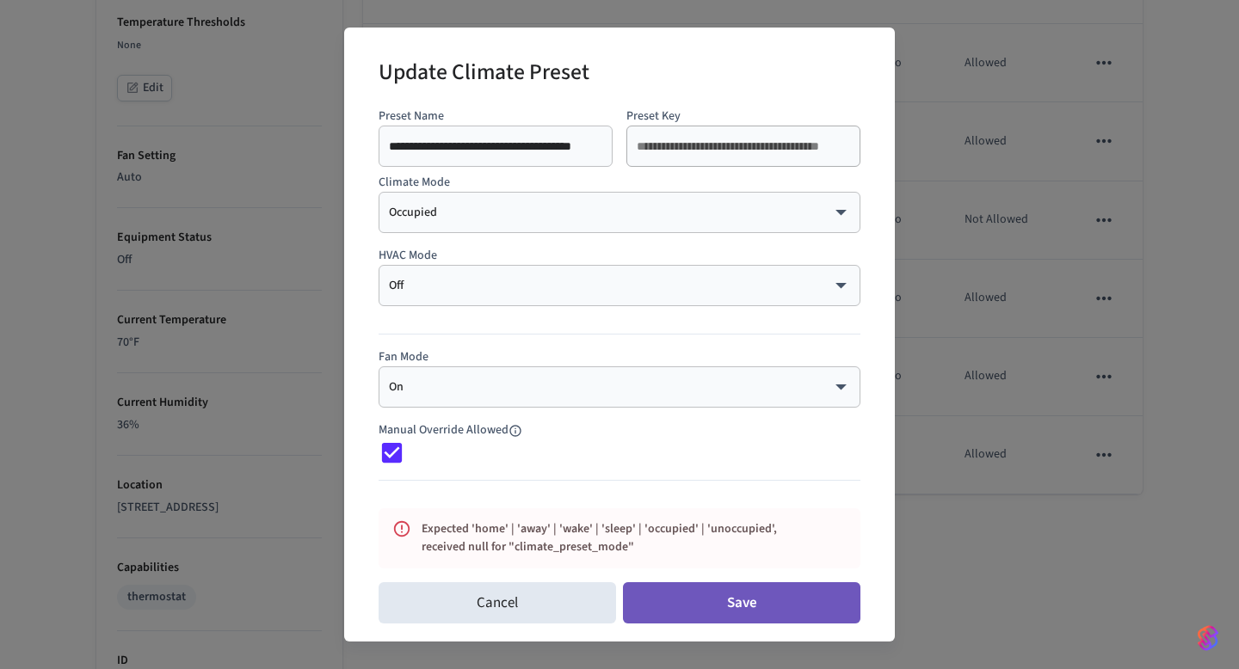
click at [714, 603] on button "Save" at bounding box center [741, 602] width 237 height 41
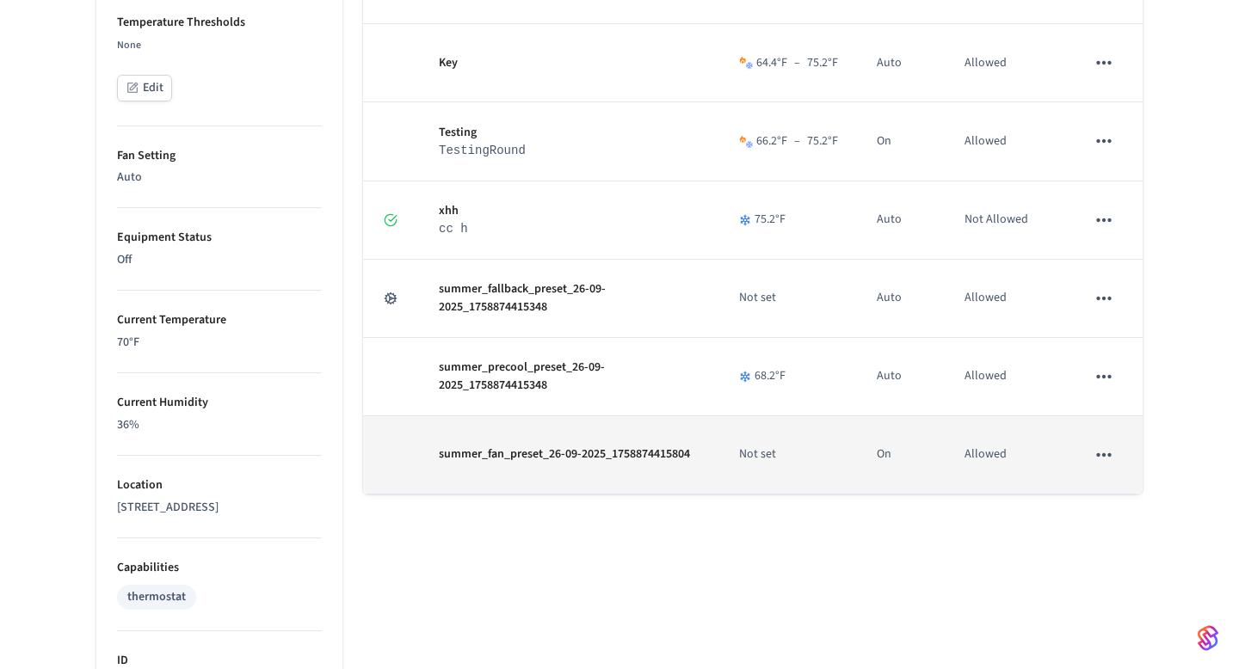
click at [1106, 454] on icon "sticky table" at bounding box center [1103, 455] width 22 height 22
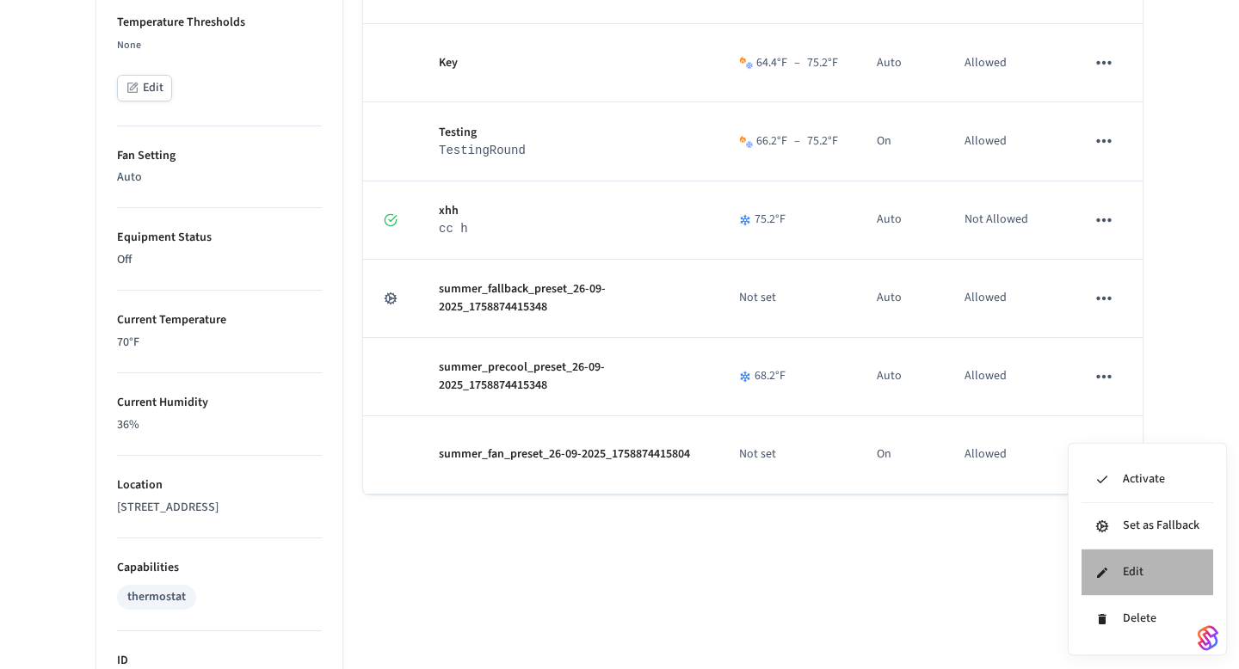
click at [1106, 567] on icon at bounding box center [1102, 573] width 14 height 14
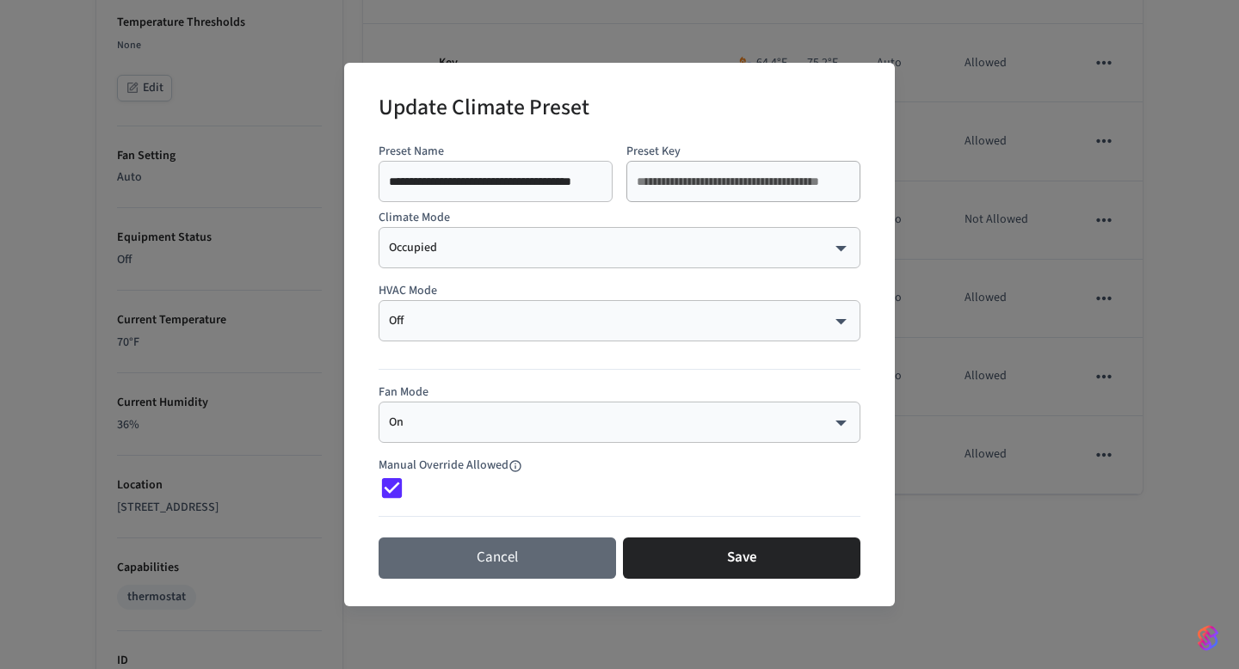
click at [508, 557] on button "Cancel" at bounding box center [496, 558] width 237 height 41
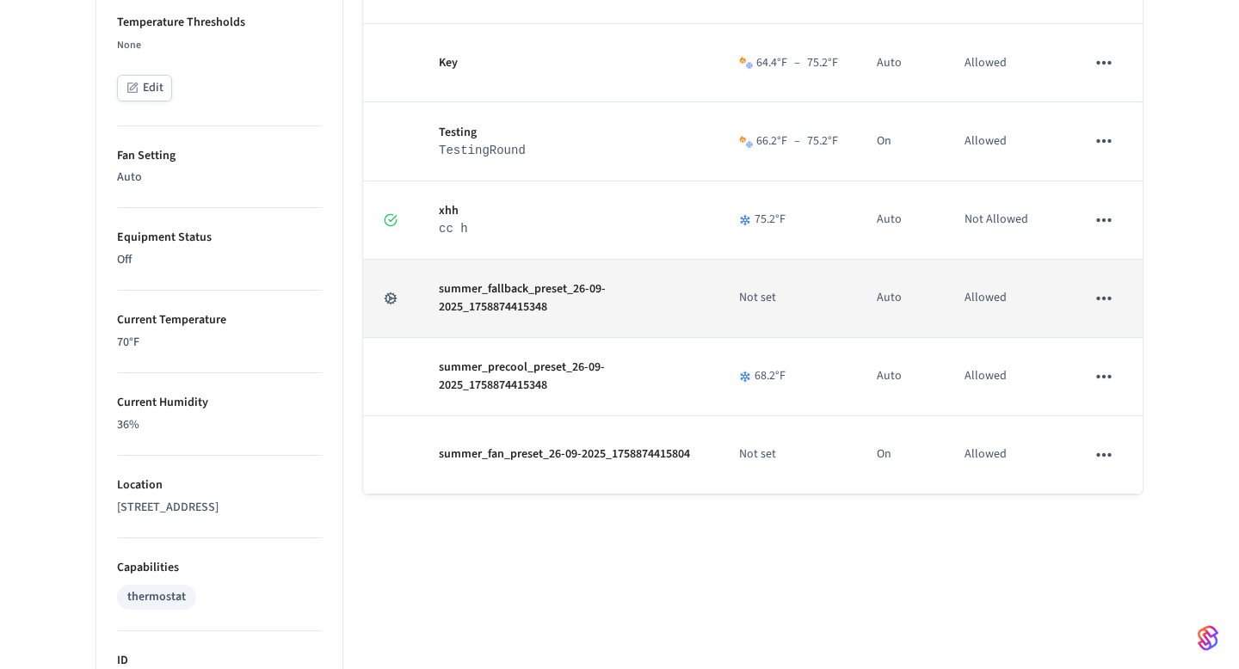
scroll to position [753, 0]
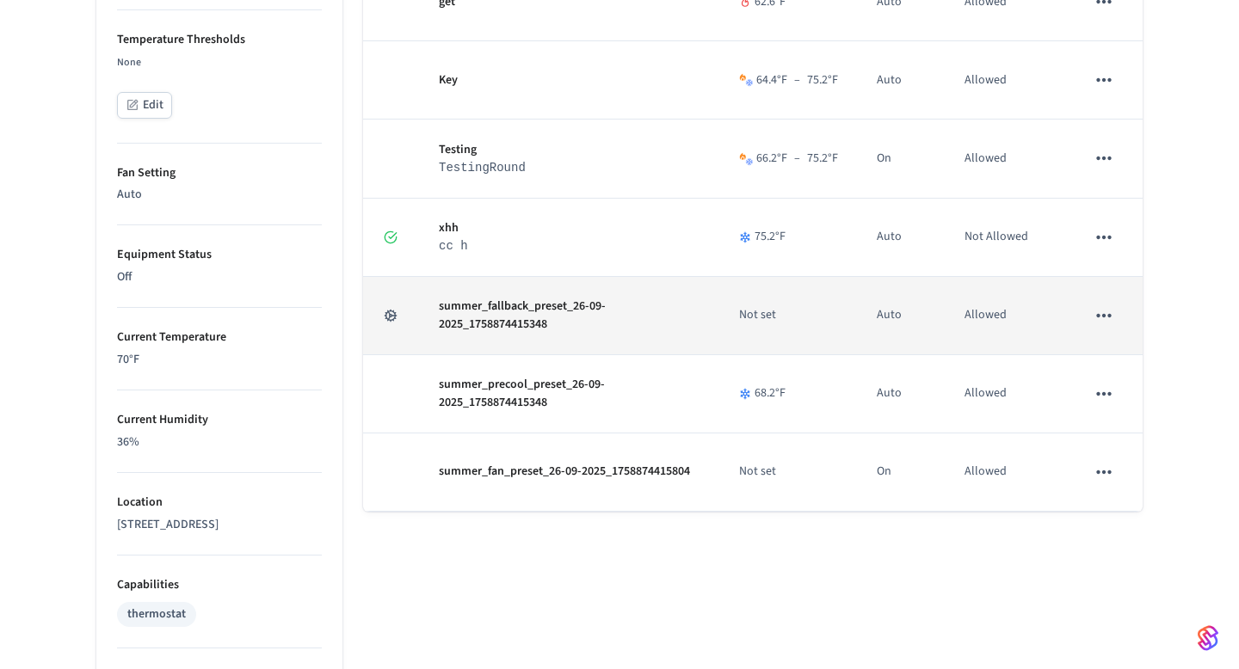
click at [1100, 314] on icon "sticky table" at bounding box center [1103, 316] width 22 height 22
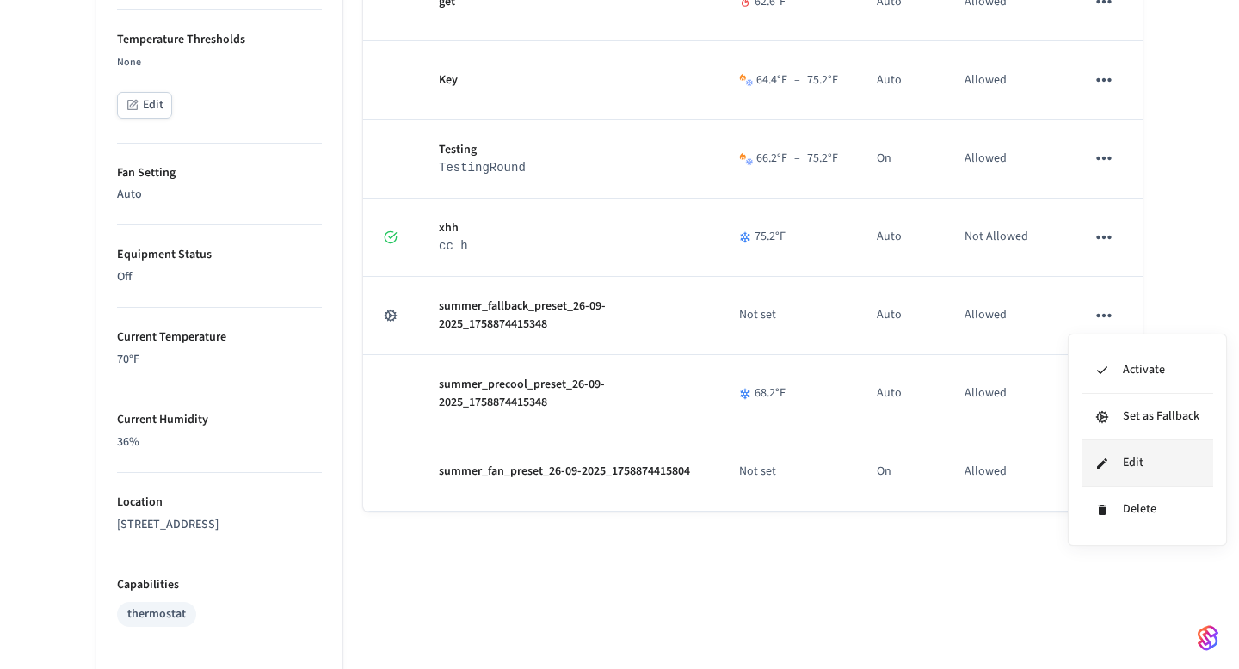
click at [1106, 457] on icon at bounding box center [1102, 464] width 14 height 14
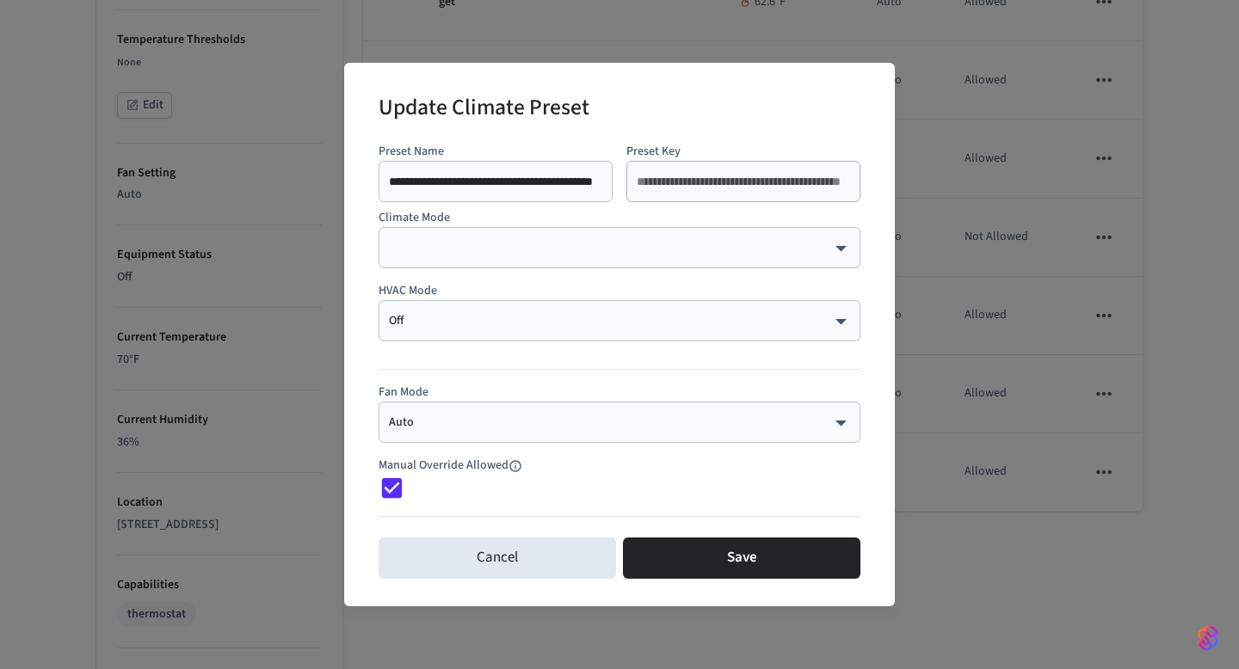
click at [405, 407] on div "Auto **** ​" at bounding box center [619, 422] width 482 height 41
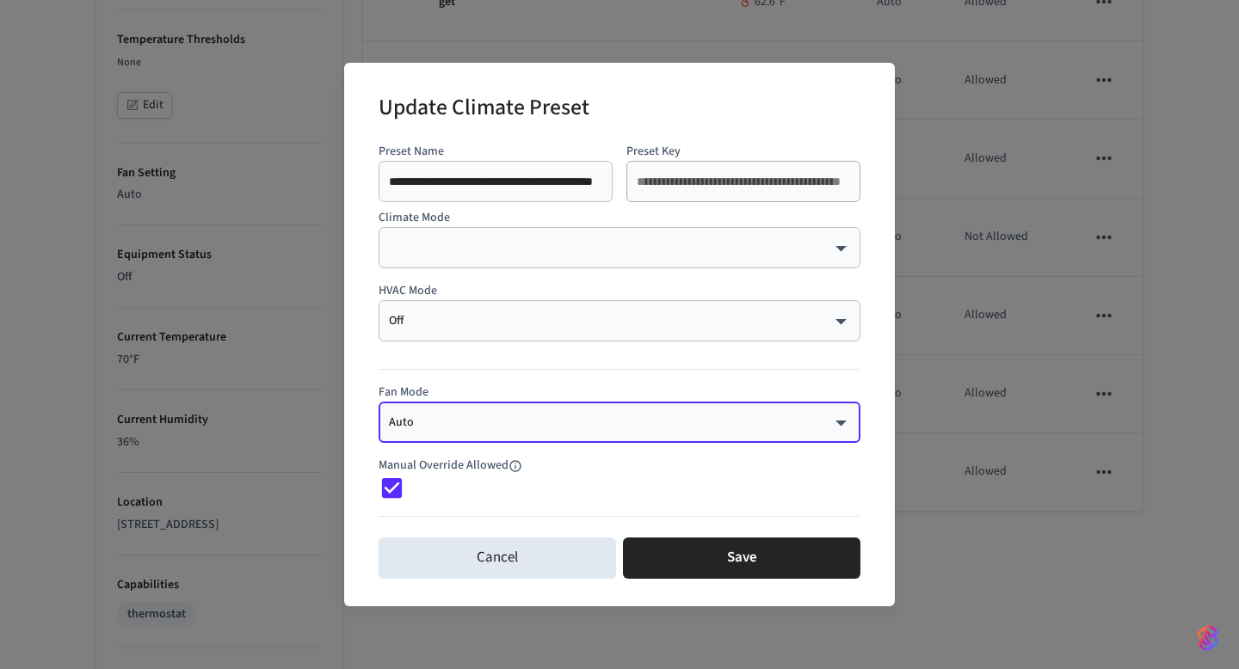
click at [412, 428] on body "Velmurugan's Sandbox Sandbox Find by ID ⌘ K VJ Devices ACS Systems Connected Ac…" at bounding box center [619, 123] width 1239 height 1753
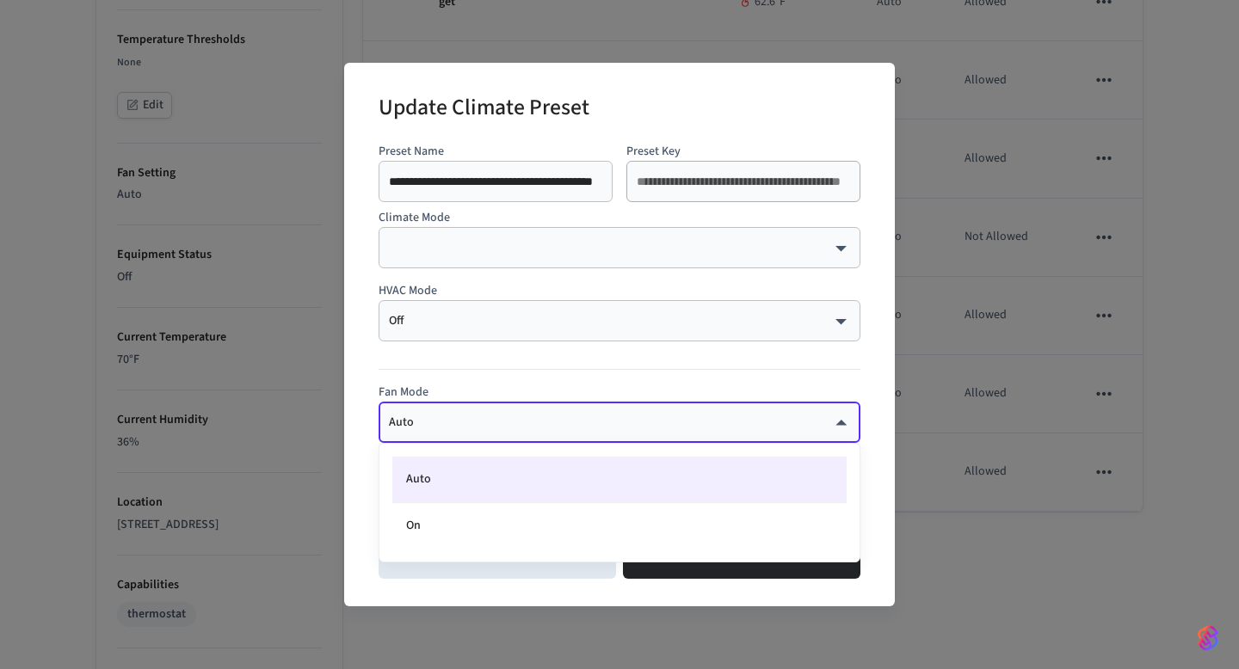
click at [419, 382] on div at bounding box center [619, 334] width 1239 height 669
click at [421, 421] on body "Velmurugan's Sandbox Sandbox Find by ID ⌘ K VJ Devices ACS Systems Connected Ac…" at bounding box center [619, 123] width 1239 height 1753
click at [435, 531] on li "On" at bounding box center [619, 526] width 454 height 46
type input "**"
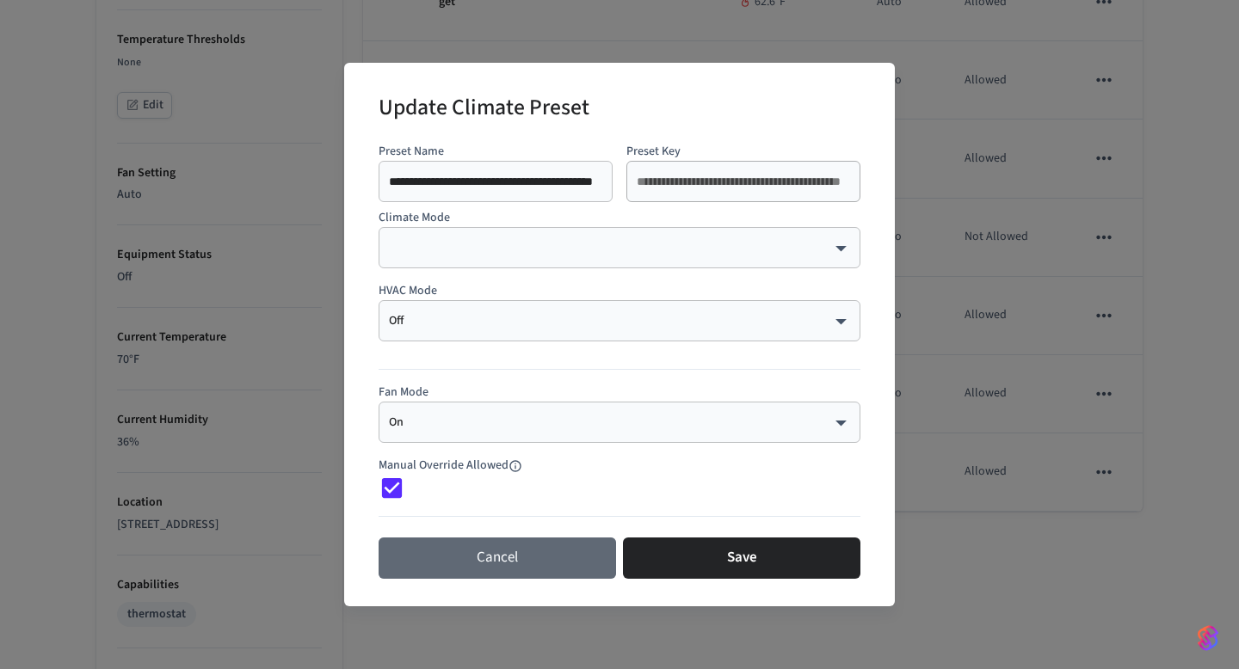
click at [540, 552] on button "Cancel" at bounding box center [496, 558] width 237 height 41
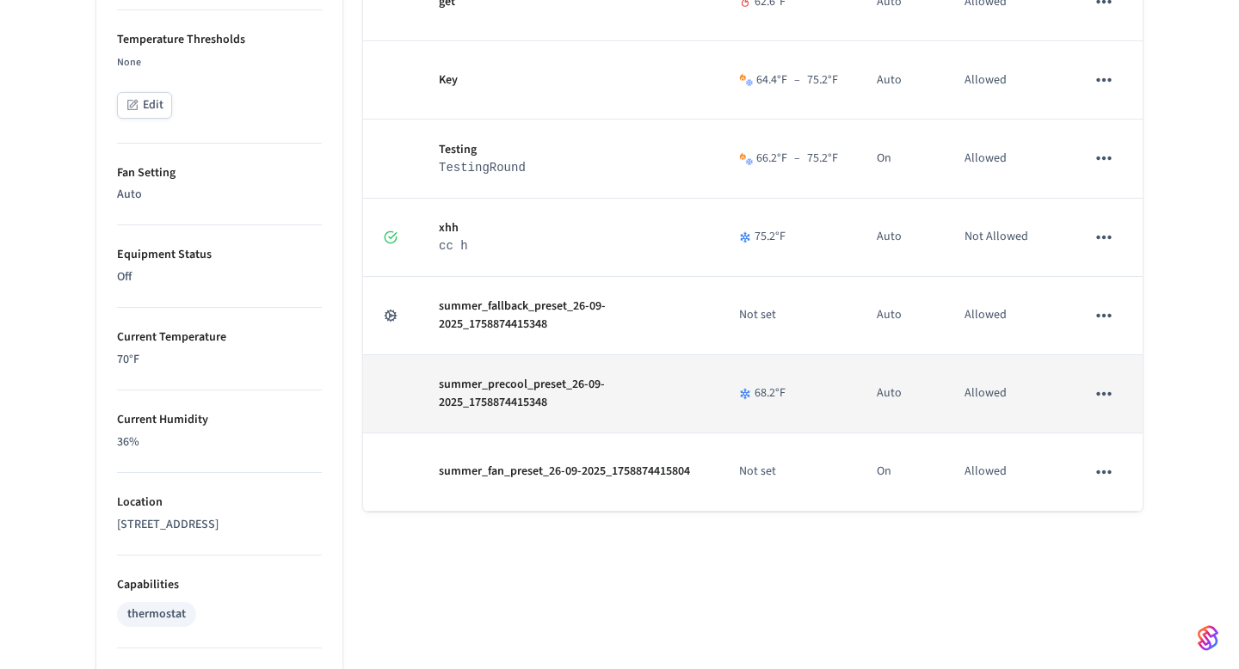
click at [1117, 392] on button "sticky table" at bounding box center [1104, 394] width 36 height 36
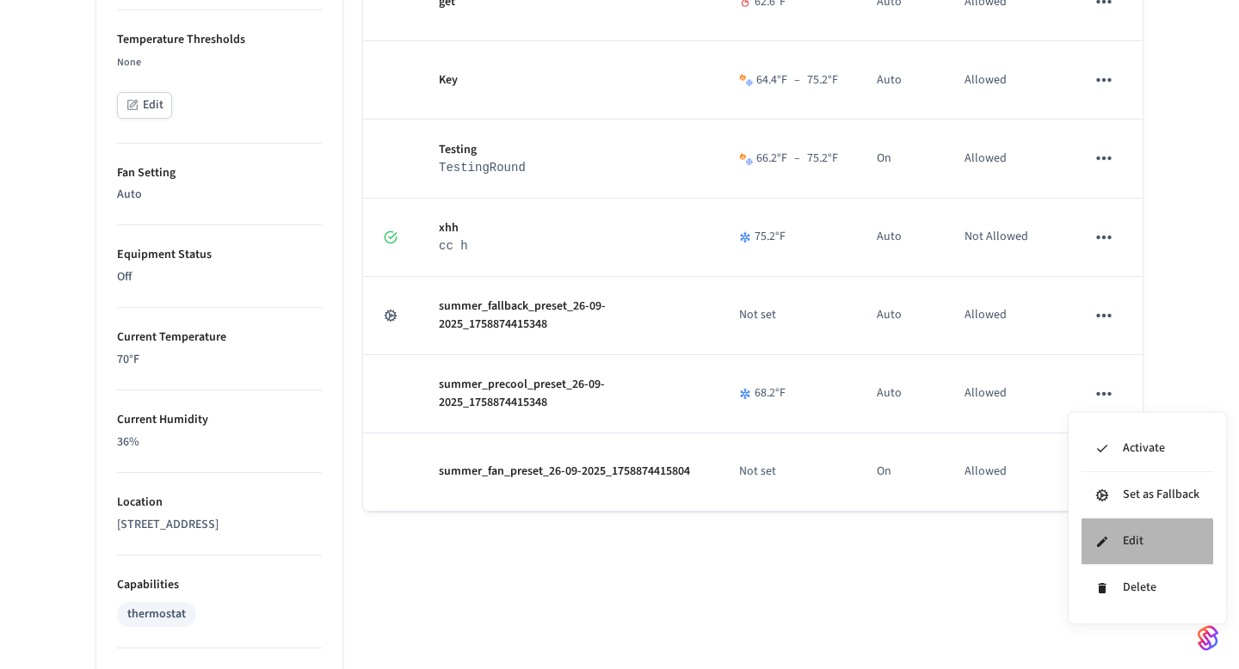
click at [1119, 547] on li "Edit" at bounding box center [1147, 542] width 132 height 46
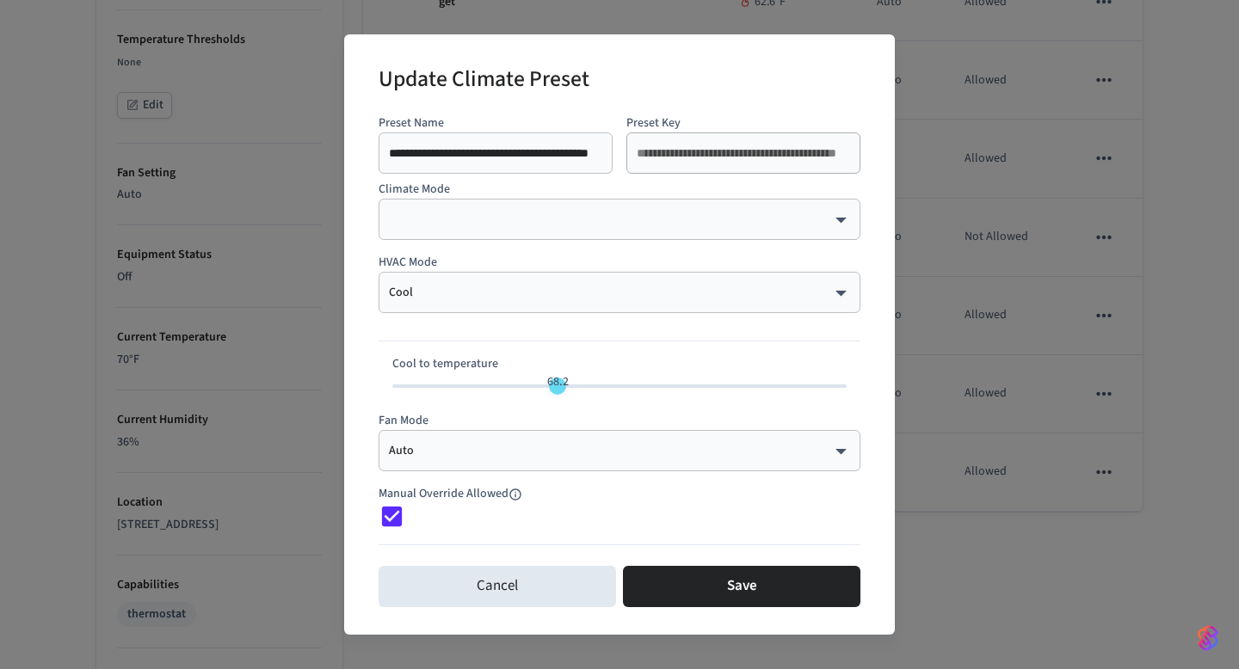
click at [574, 506] on div "Manual Override Allowed" at bounding box center [619, 500] width 482 height 58
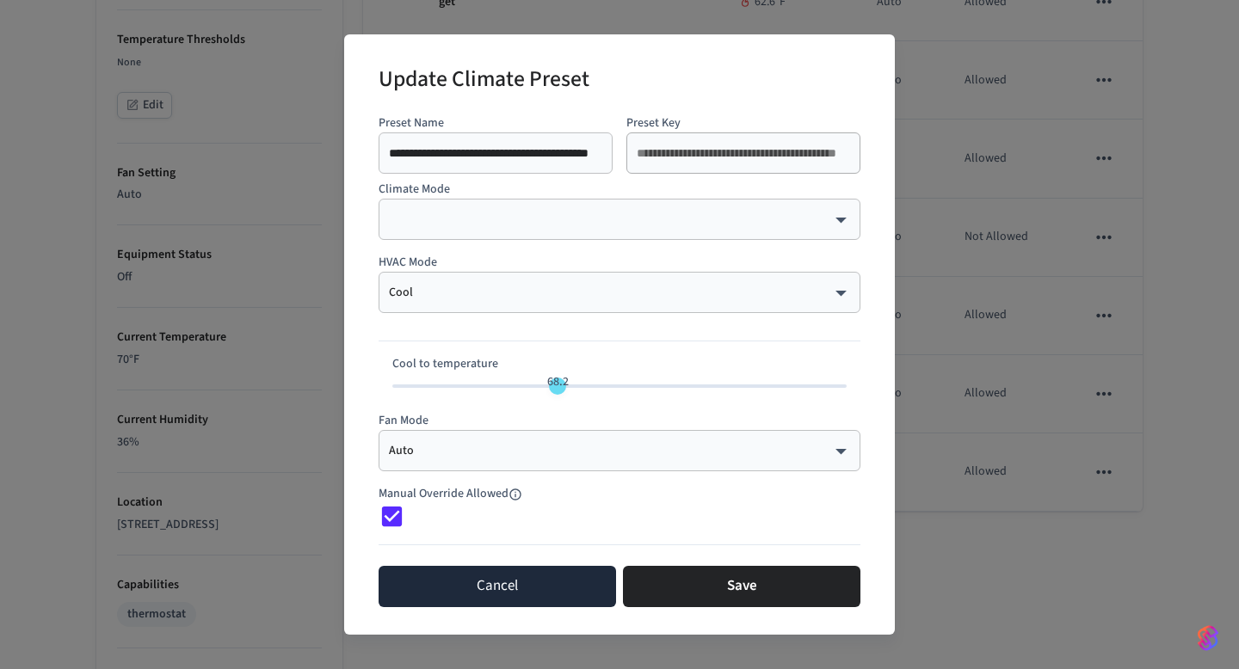
click at [538, 580] on button "Cancel" at bounding box center [496, 586] width 237 height 41
type input "**"
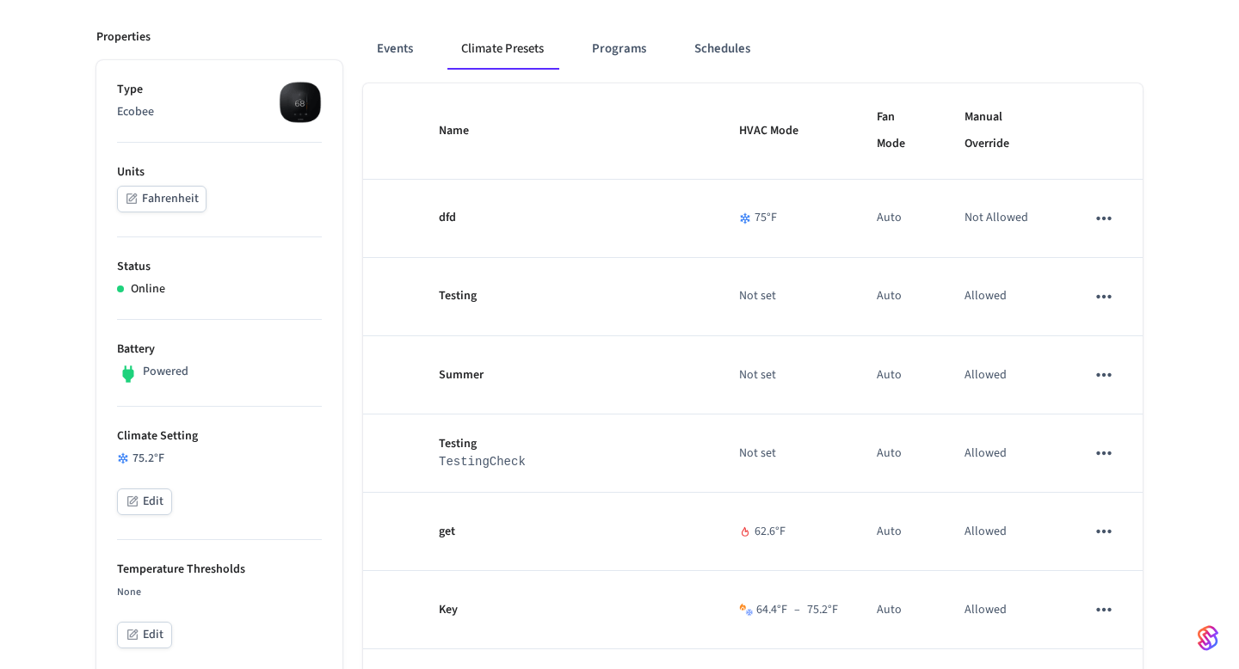
scroll to position [0, 0]
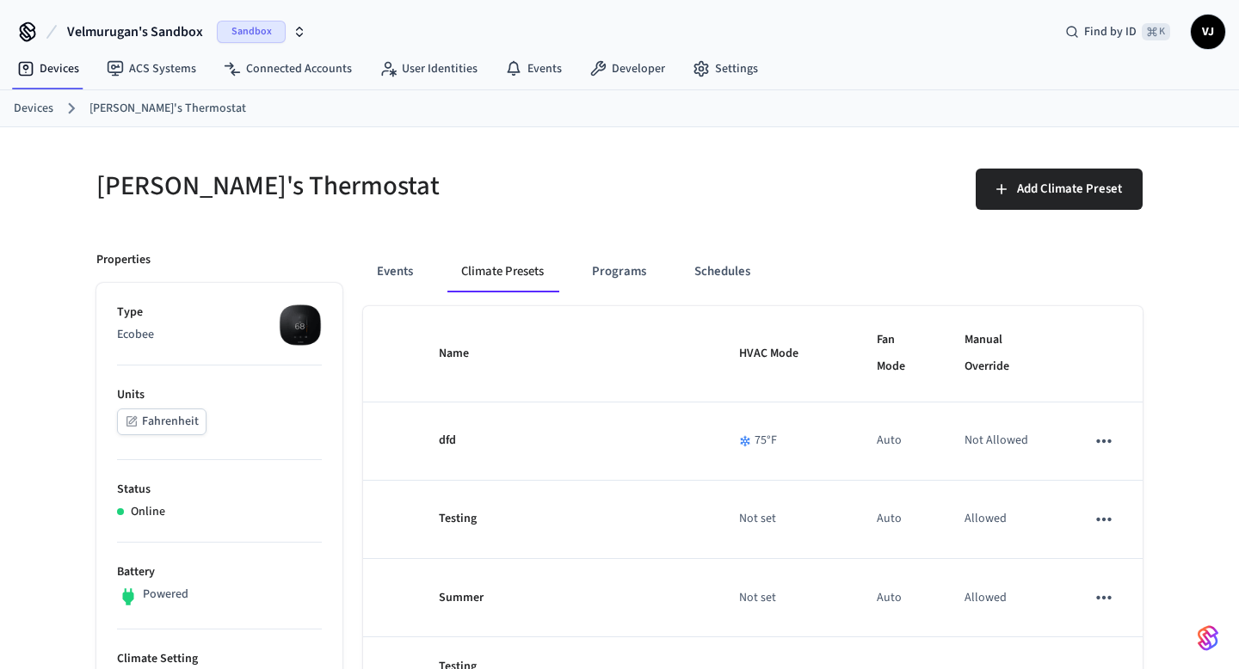
click at [779, 273] on div "Events Climate Presets Programs Schedules" at bounding box center [752, 271] width 779 height 41
click at [730, 274] on button "Schedules" at bounding box center [721, 271] width 83 height 41
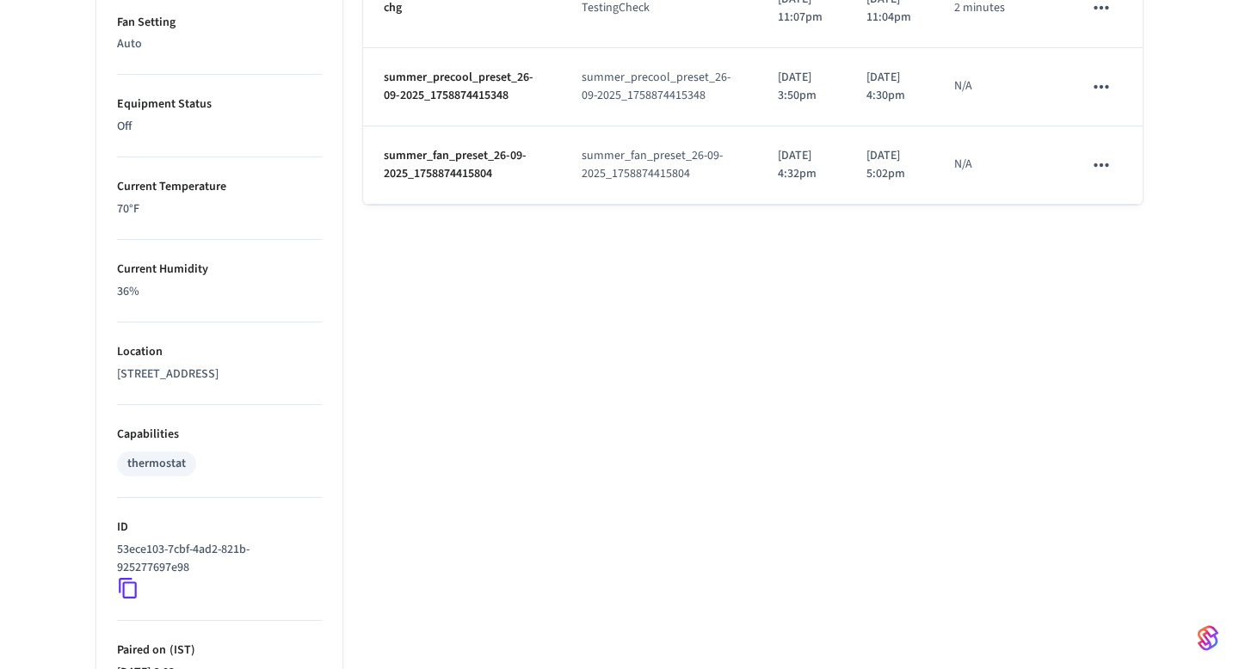
scroll to position [897, 0]
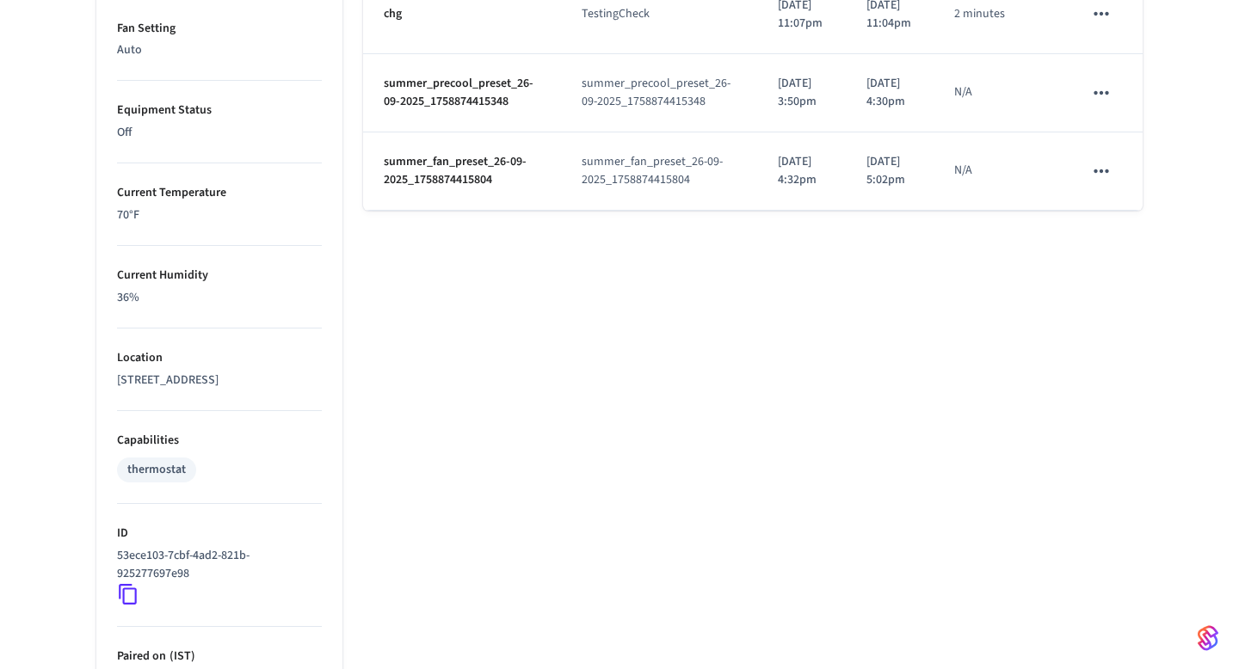
click at [1091, 104] on icon "schedules table" at bounding box center [1101, 93] width 22 height 22
click at [1116, 271] on li "Edit" at bounding box center [1142, 282] width 89 height 46
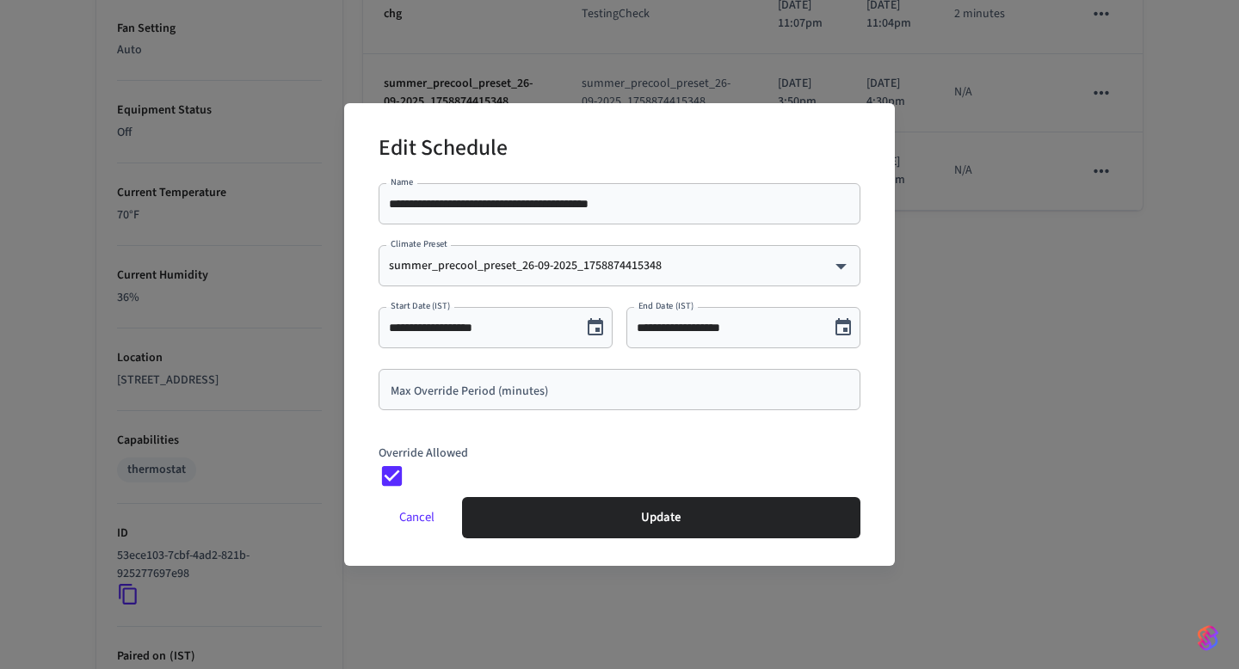
click at [419, 519] on button "Cancel" at bounding box center [416, 517] width 77 height 41
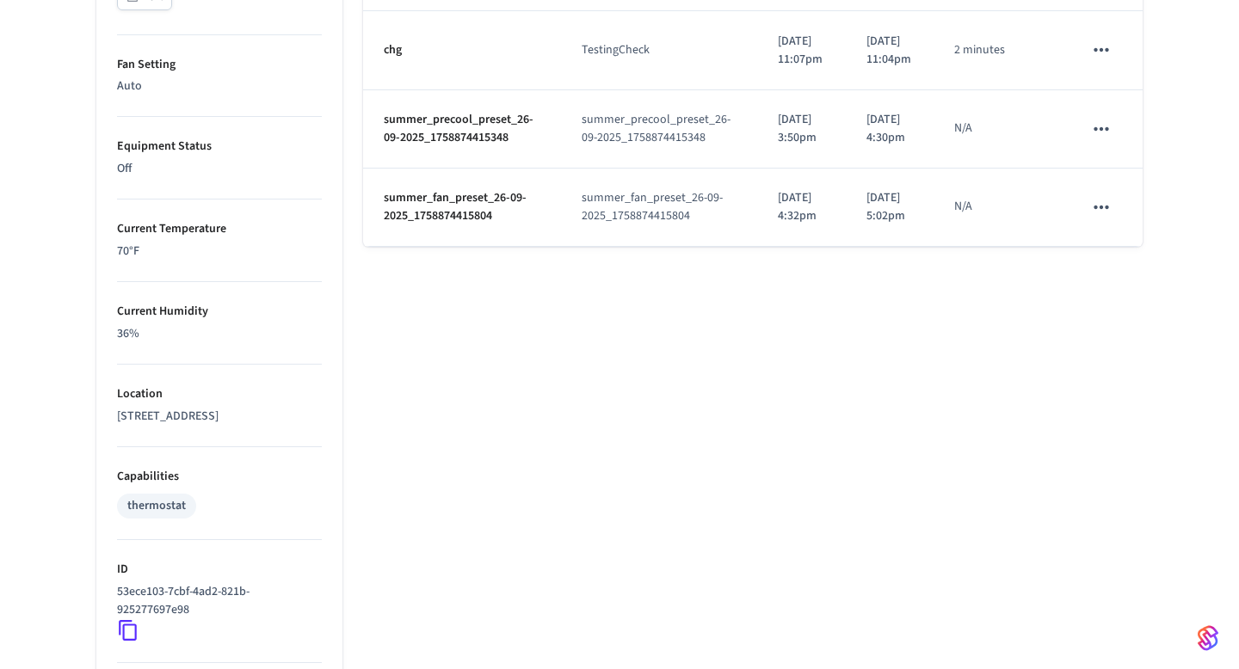
scroll to position [838, 0]
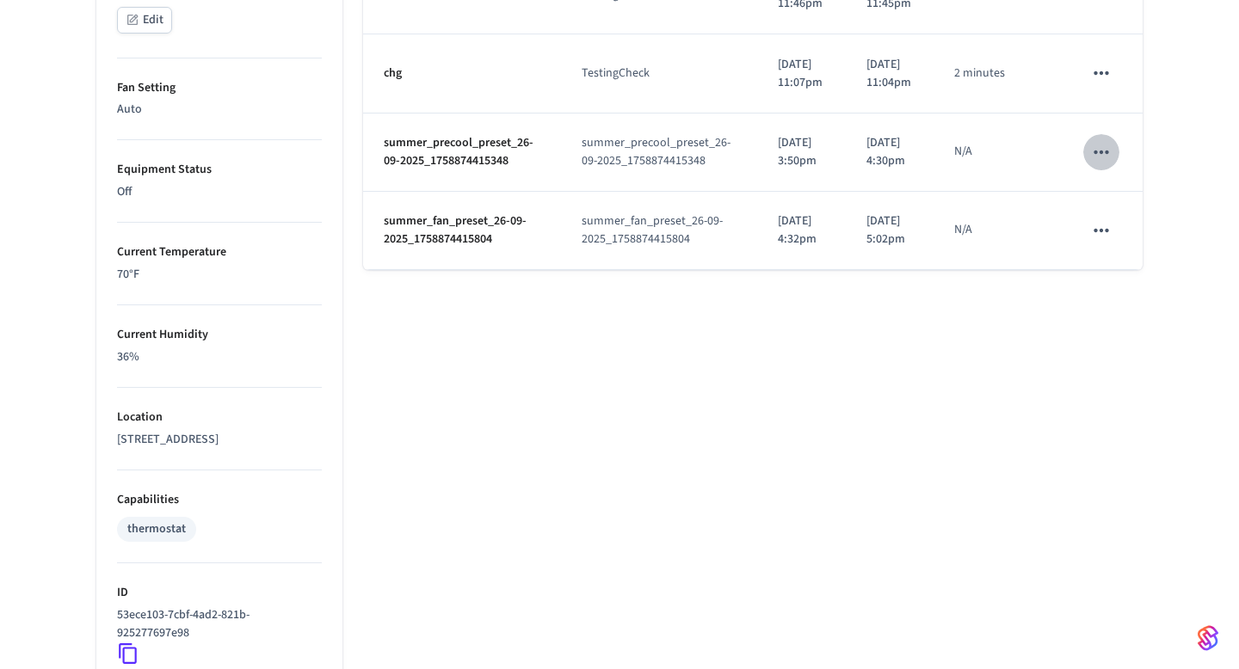
click at [1111, 163] on icon "schedules table" at bounding box center [1101, 152] width 22 height 22
click at [1120, 396] on li "Delete" at bounding box center [1142, 388] width 89 height 46
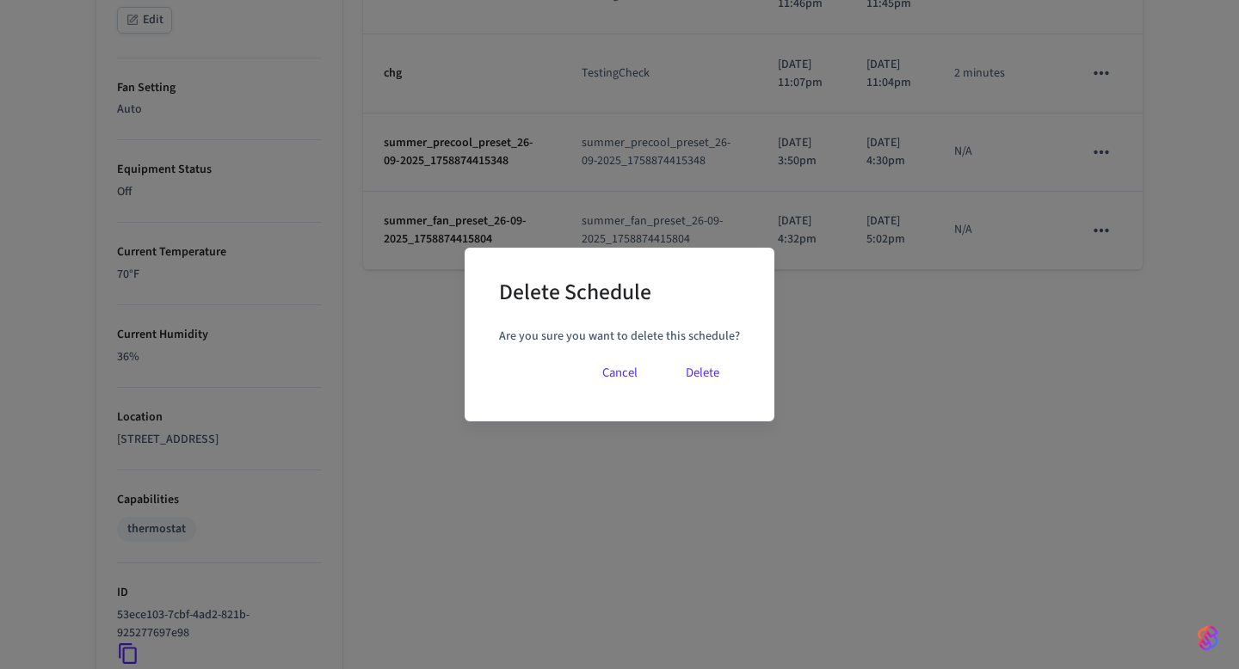
click at [702, 387] on button "Delete" at bounding box center [702, 373] width 75 height 41
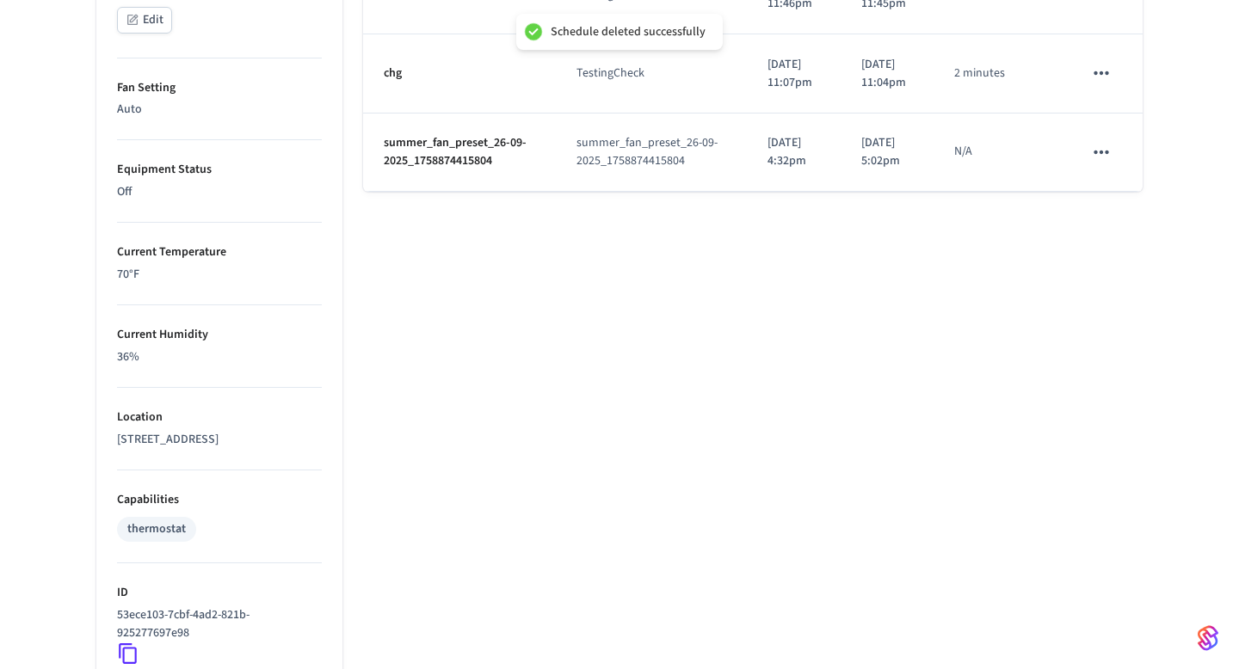
click at [1103, 163] on icon "schedules table" at bounding box center [1101, 152] width 22 height 22
click at [1103, 378] on li "Delete" at bounding box center [1142, 388] width 89 height 46
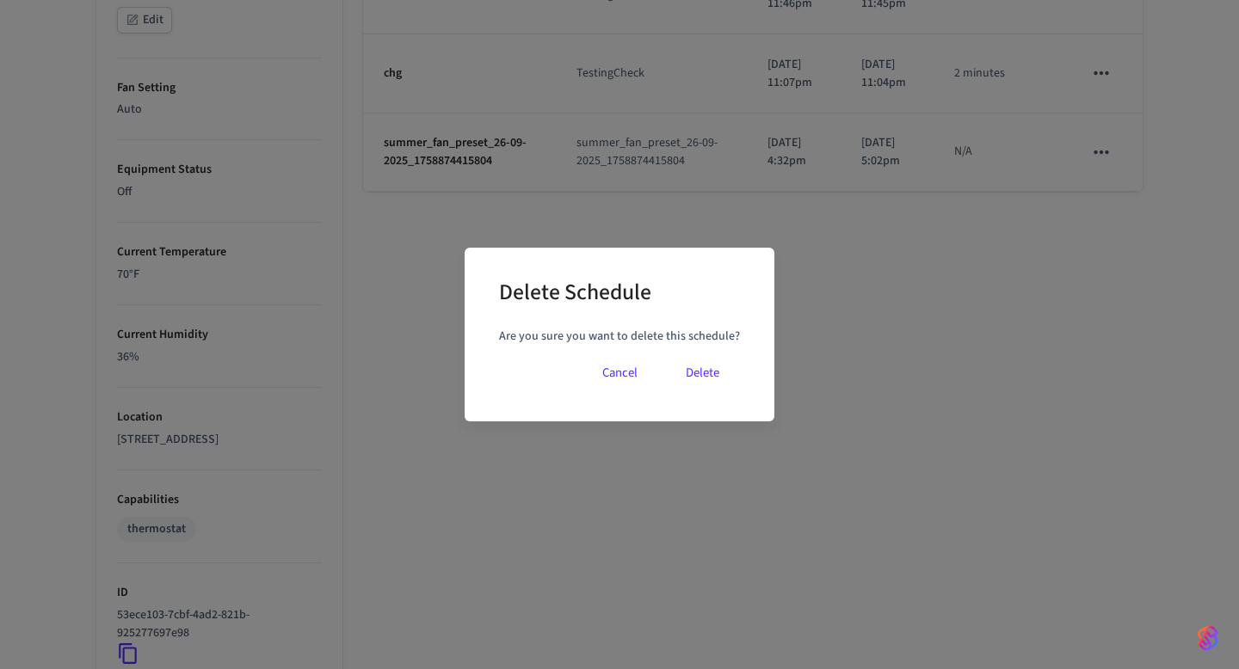
click at [694, 363] on button "Delete" at bounding box center [702, 373] width 75 height 41
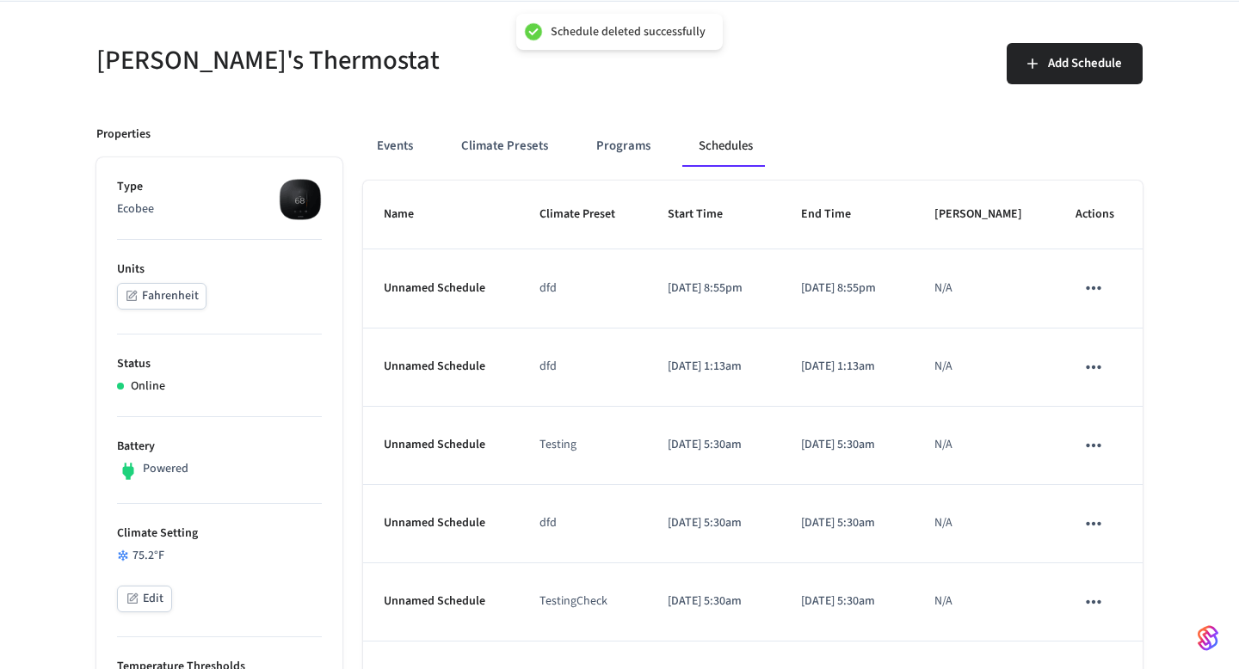
scroll to position [75, 0]
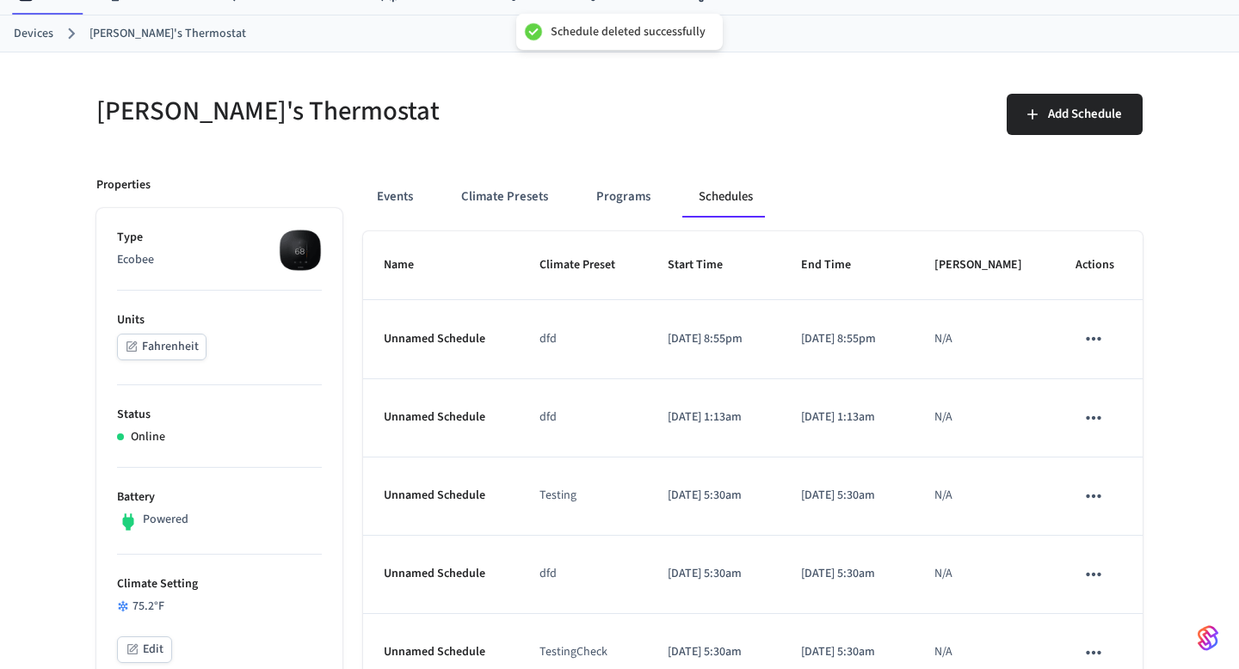
click at [661, 196] on div "Events Climate Presets Programs Schedules" at bounding box center [752, 196] width 779 height 41
click at [630, 196] on button "Programs" at bounding box center [623, 196] width 82 height 41
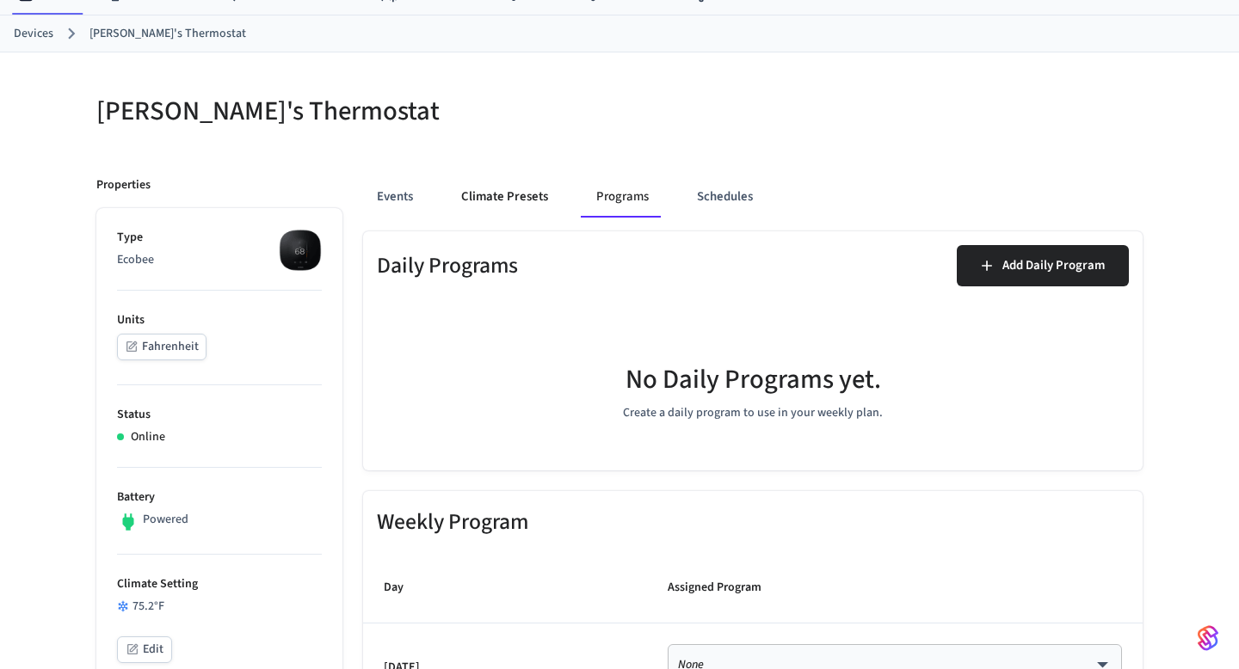
click at [523, 199] on button "Climate Presets" at bounding box center [504, 196] width 114 height 41
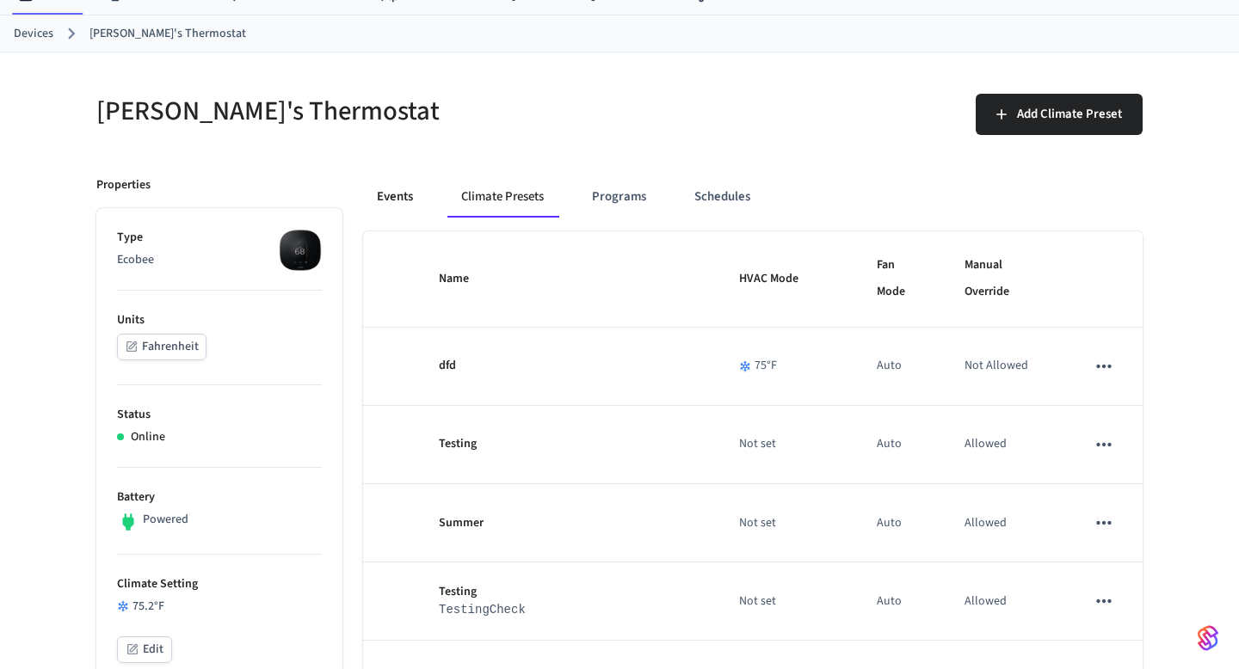
click at [381, 195] on button "Events" at bounding box center [395, 196] width 64 height 41
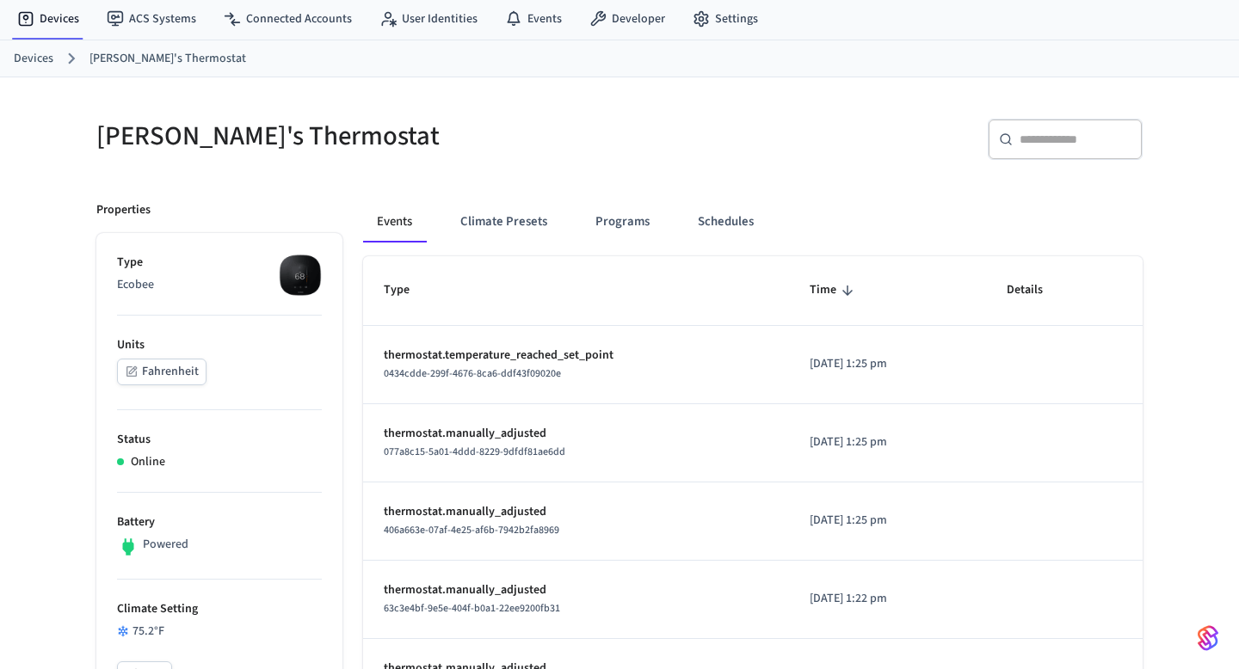
scroll to position [0, 0]
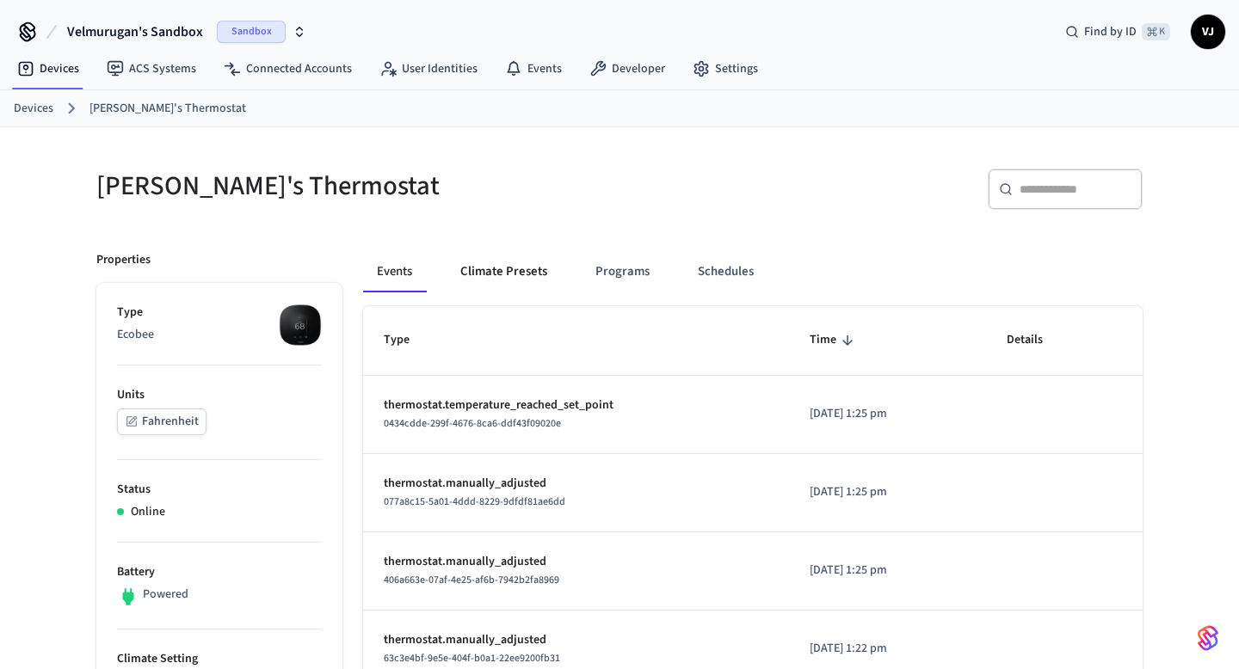
click at [521, 254] on button "Climate Presets" at bounding box center [503, 271] width 114 height 41
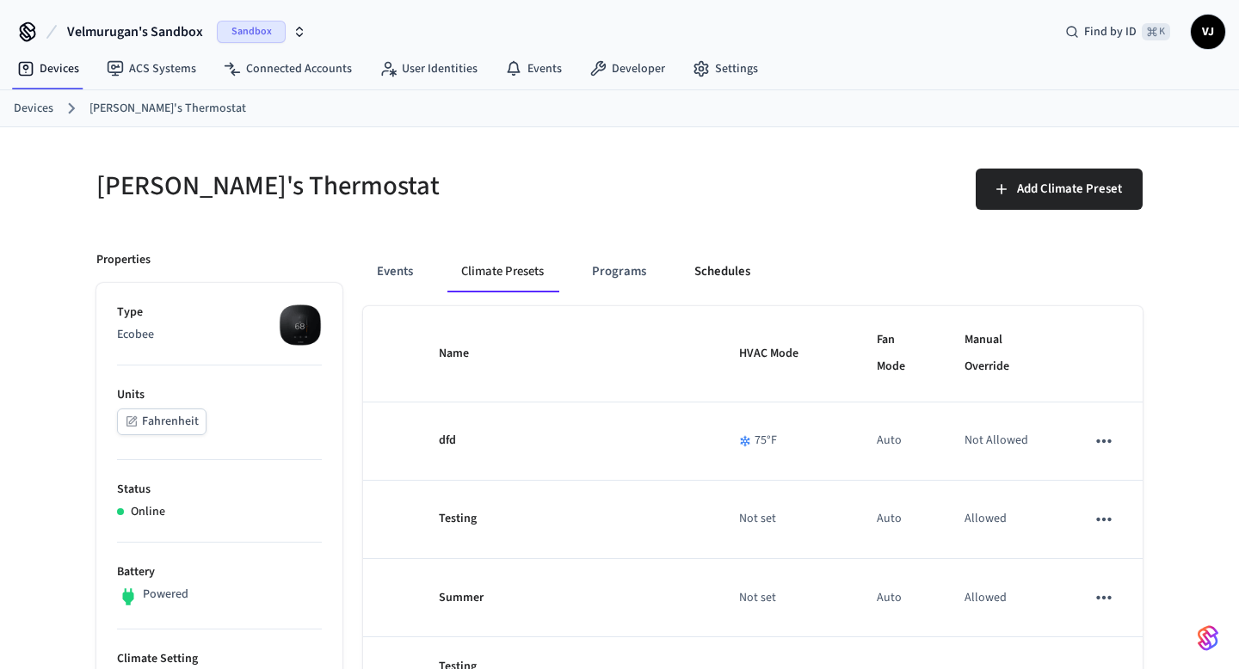
click at [713, 276] on button "Schedules" at bounding box center [721, 271] width 83 height 41
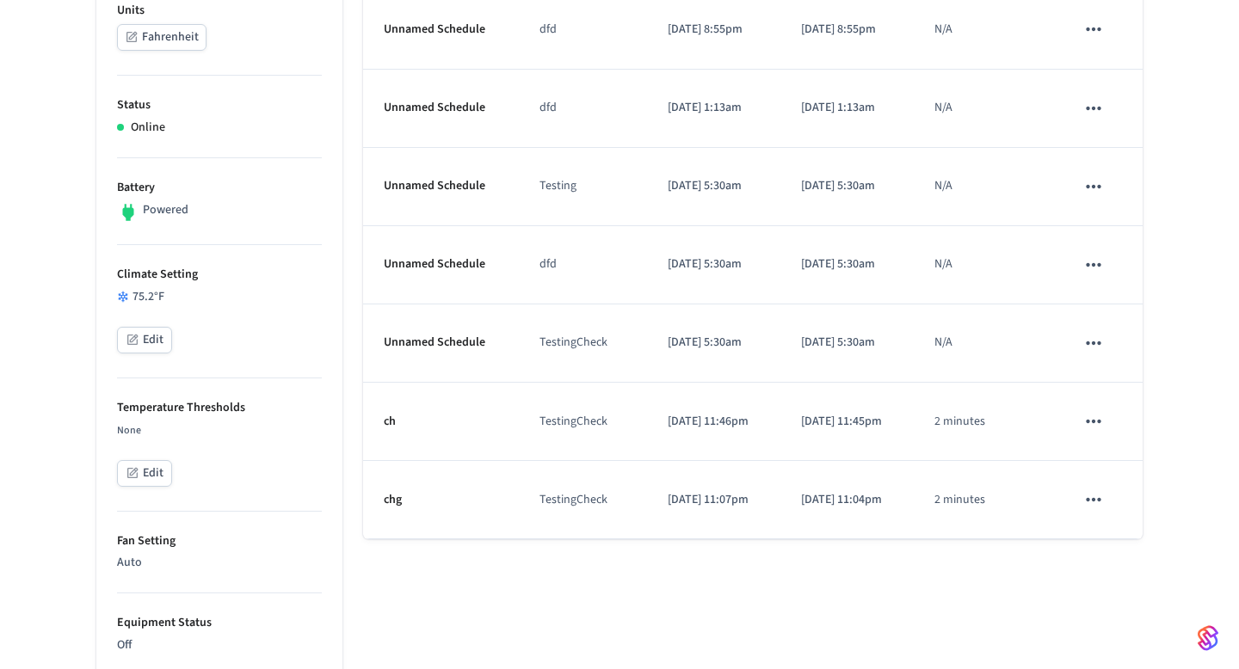
scroll to position [163, 0]
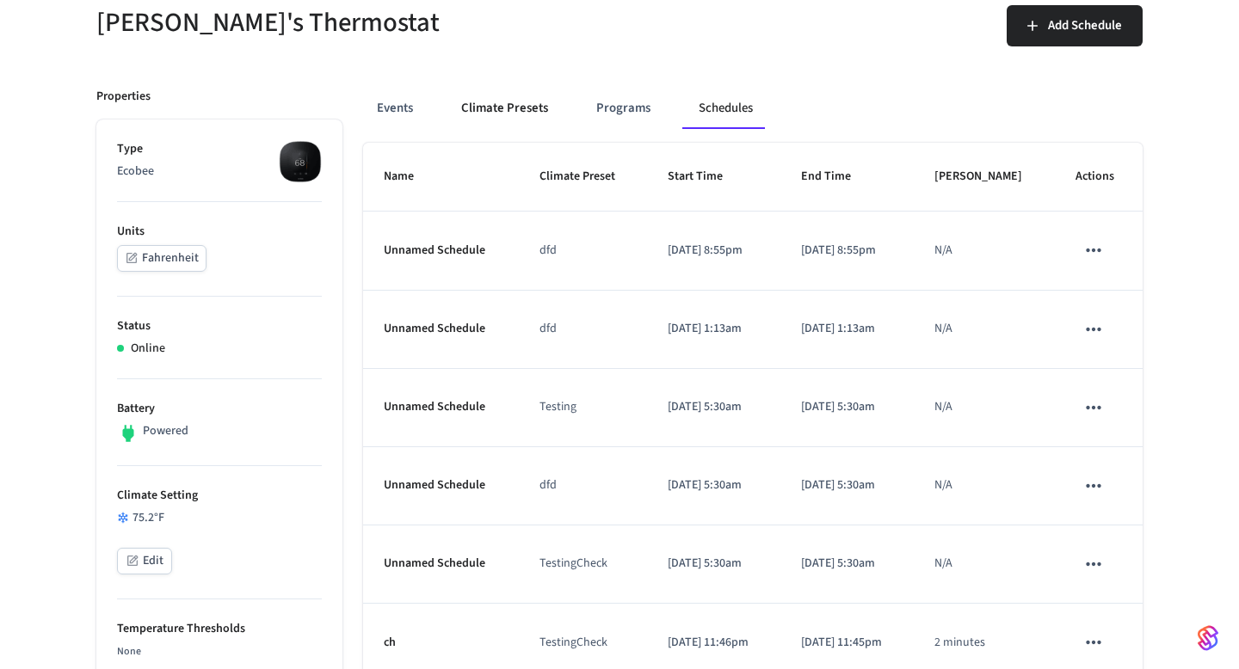
click at [516, 102] on button "Climate Presets" at bounding box center [504, 108] width 114 height 41
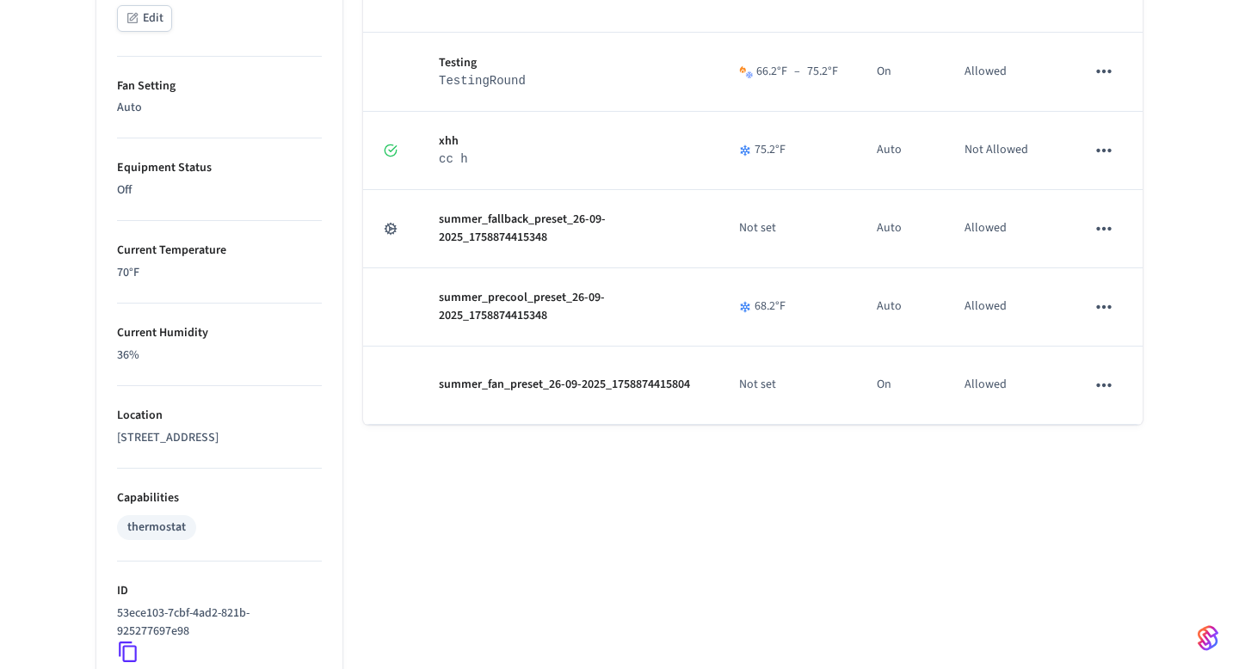
scroll to position [871, 0]
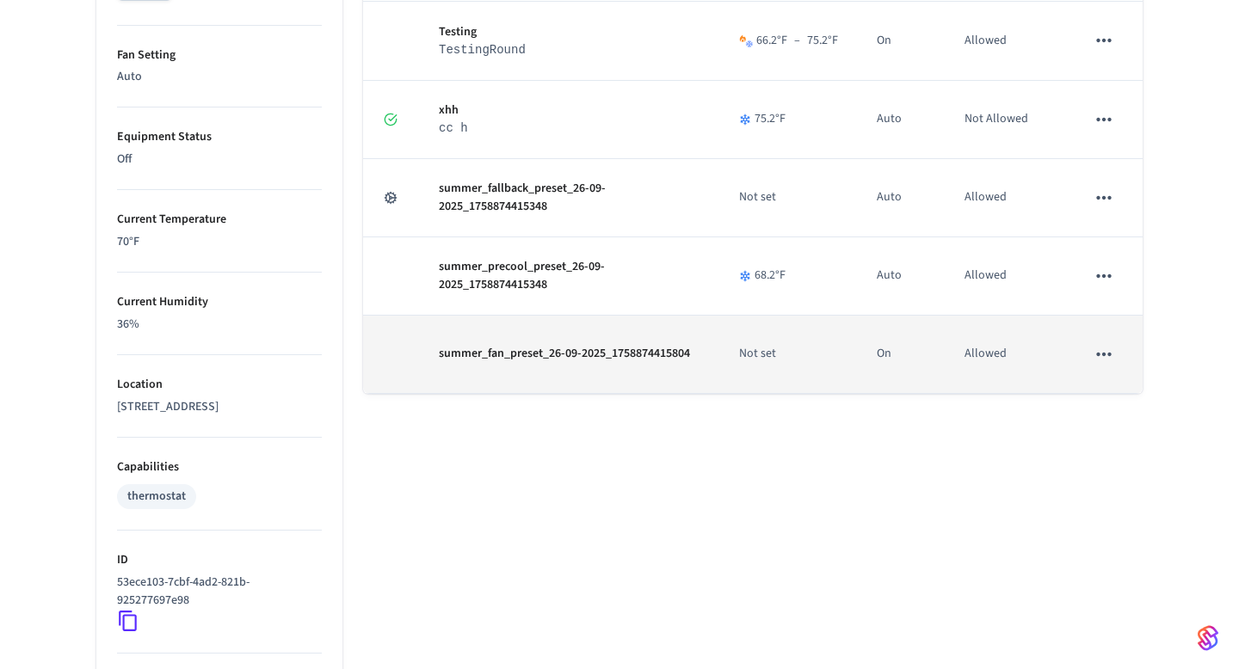
click at [1112, 345] on icon "sticky table" at bounding box center [1103, 354] width 22 height 22
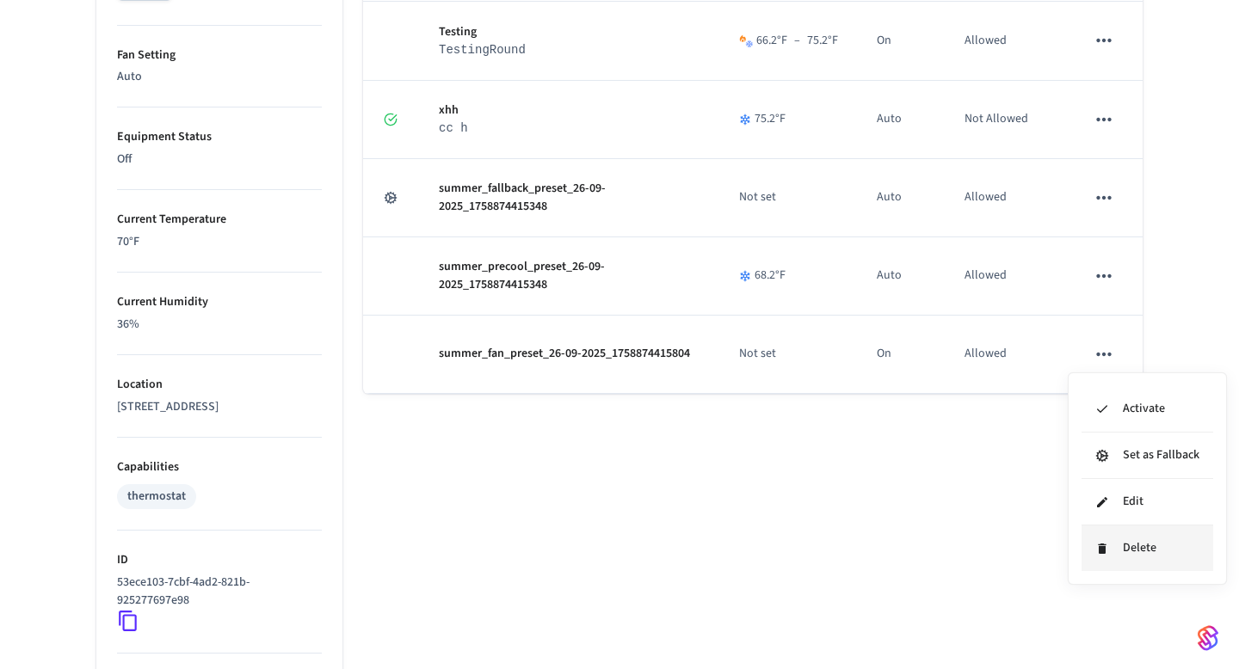
click at [1104, 544] on icon at bounding box center [1102, 549] width 8 height 10
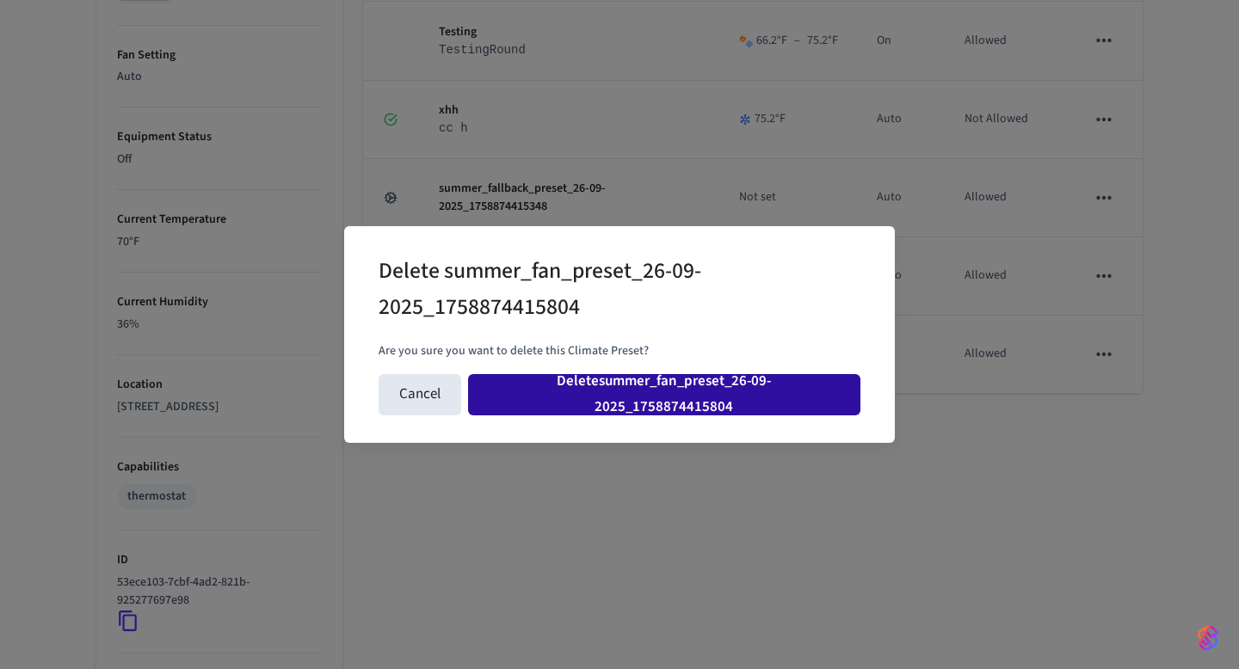
click at [767, 391] on button "Delete summer_fan_preset_26-09-2025_1758874415804" at bounding box center [664, 394] width 392 height 41
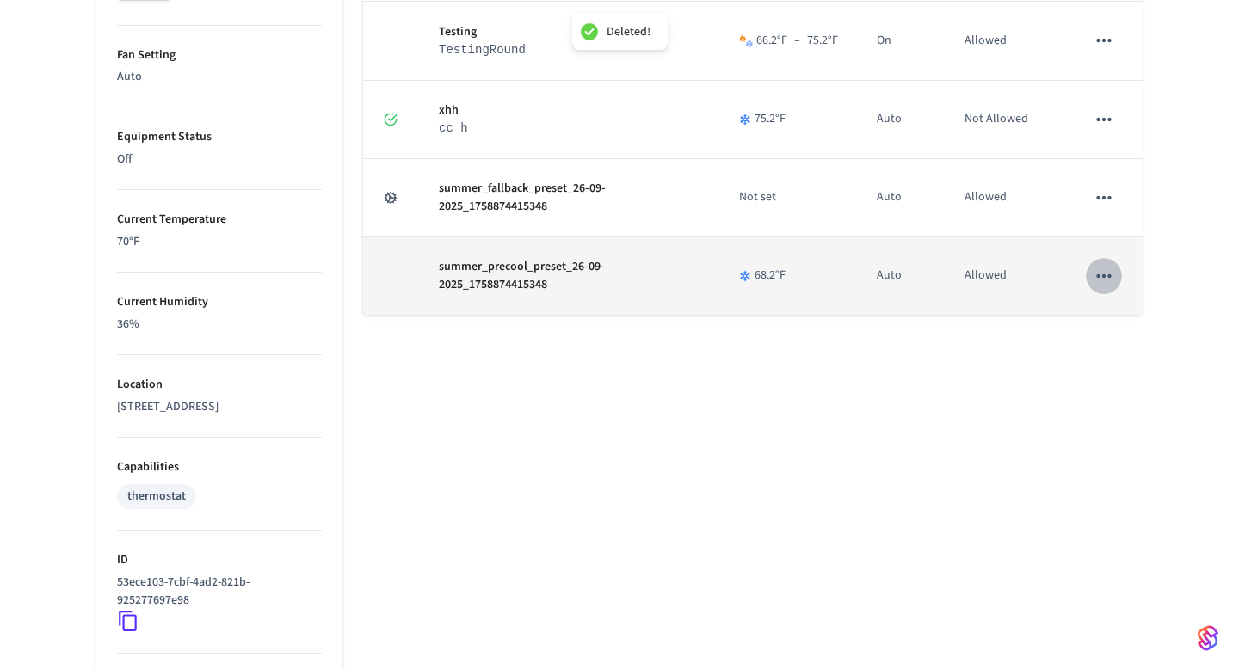
click at [1113, 277] on icon "sticky table" at bounding box center [1103, 276] width 22 height 22
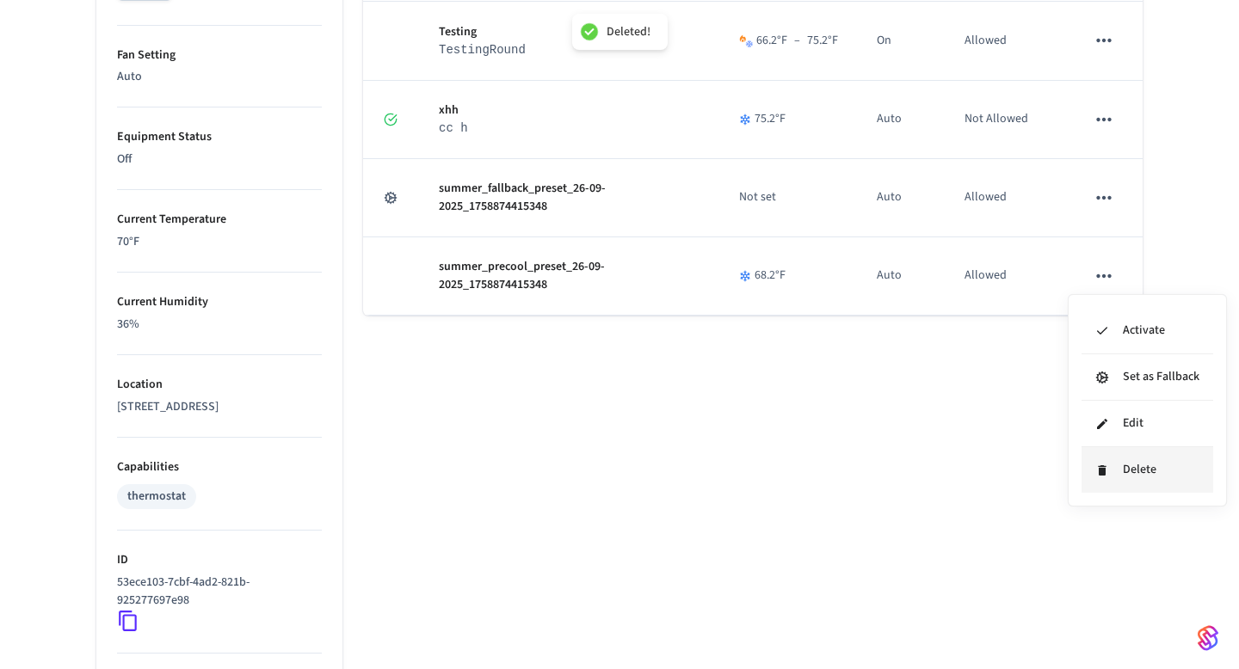
click at [1095, 480] on li "Delete" at bounding box center [1147, 470] width 132 height 46
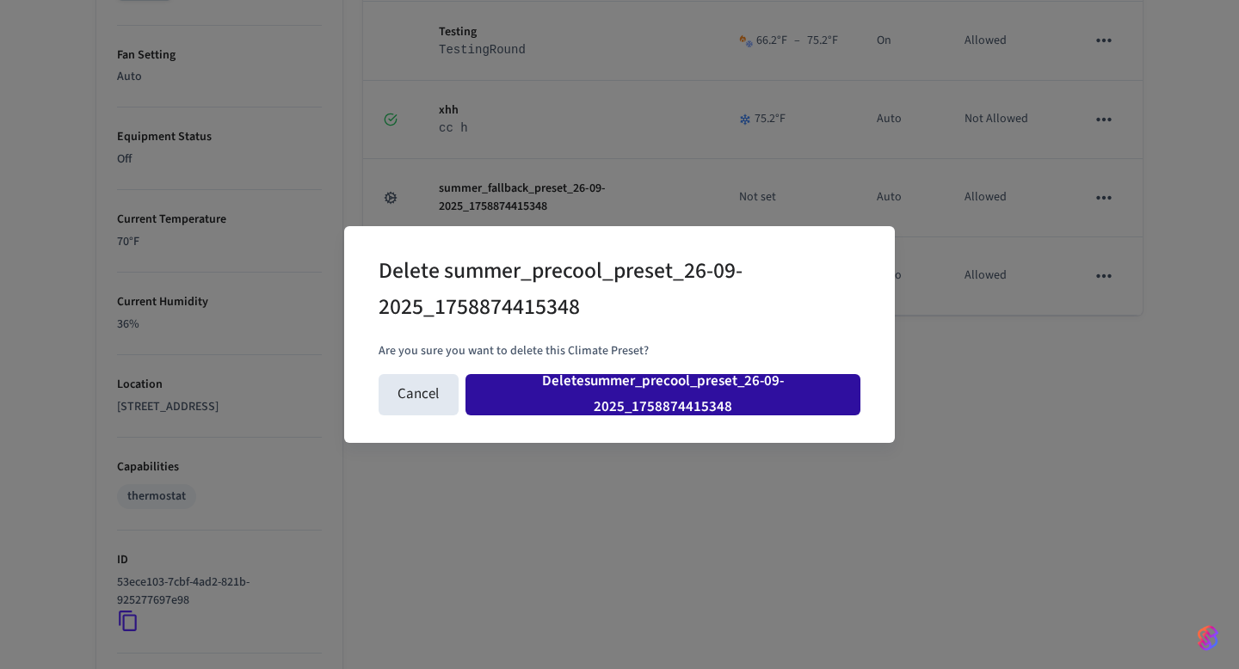
click at [723, 378] on button "Delete summer_precool_preset_26-09-2025_1758874415348" at bounding box center [662, 394] width 395 height 41
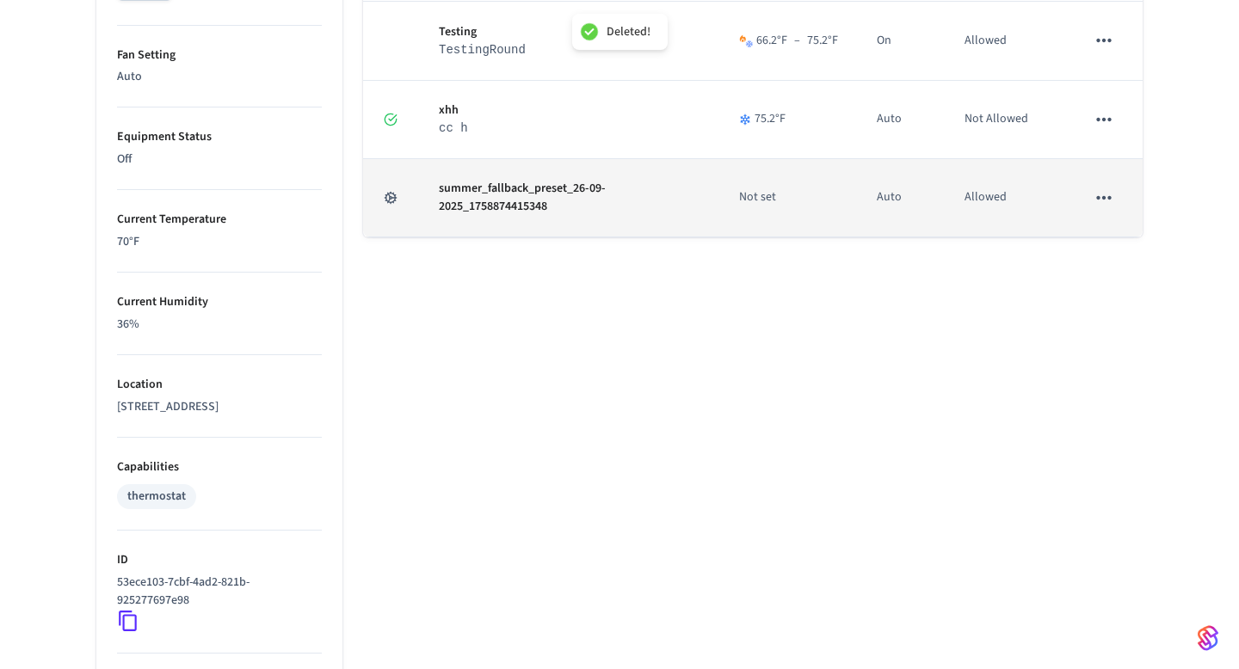
click at [1093, 196] on icon "sticky table" at bounding box center [1103, 198] width 22 height 22
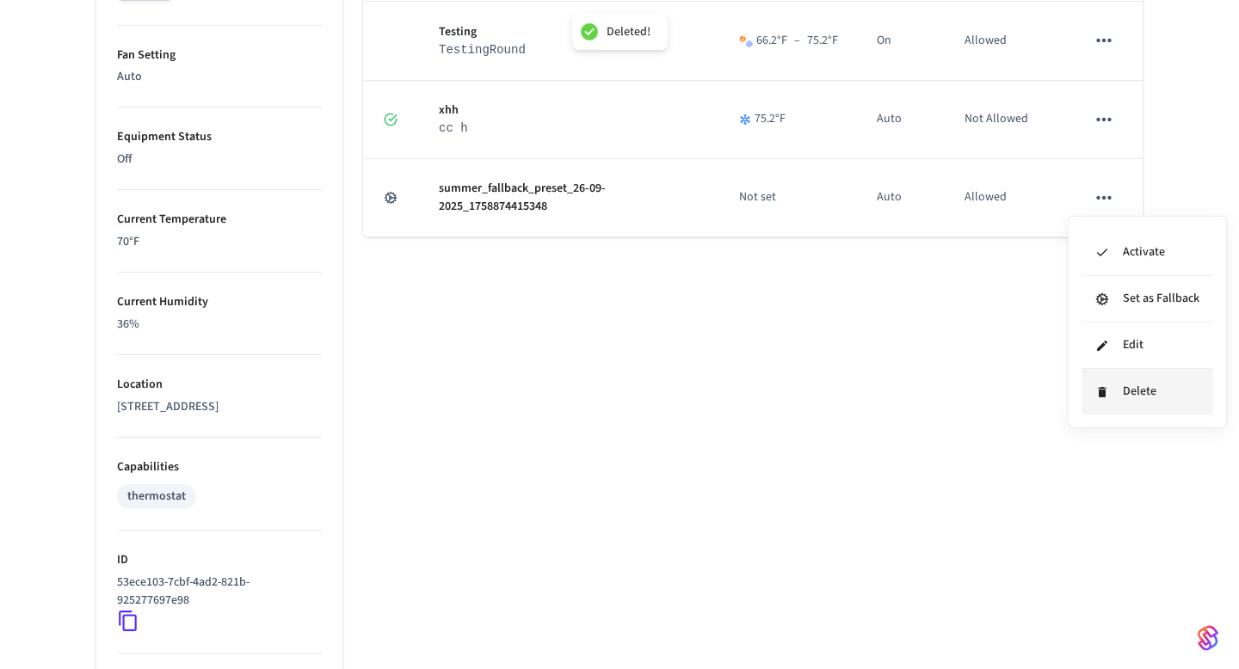
click at [1120, 408] on li "Delete" at bounding box center [1147, 392] width 132 height 46
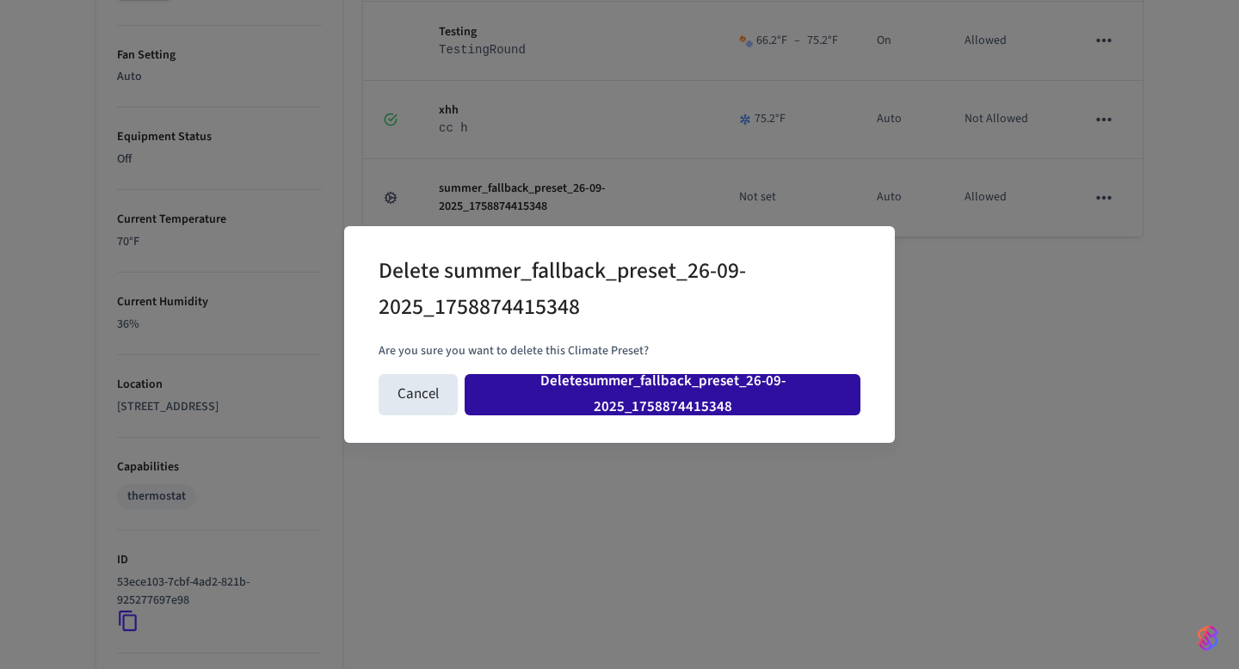
click at [721, 385] on button "Delete summer_fallback_preset_26-09-2025_1758874415348" at bounding box center [663, 394] width 396 height 41
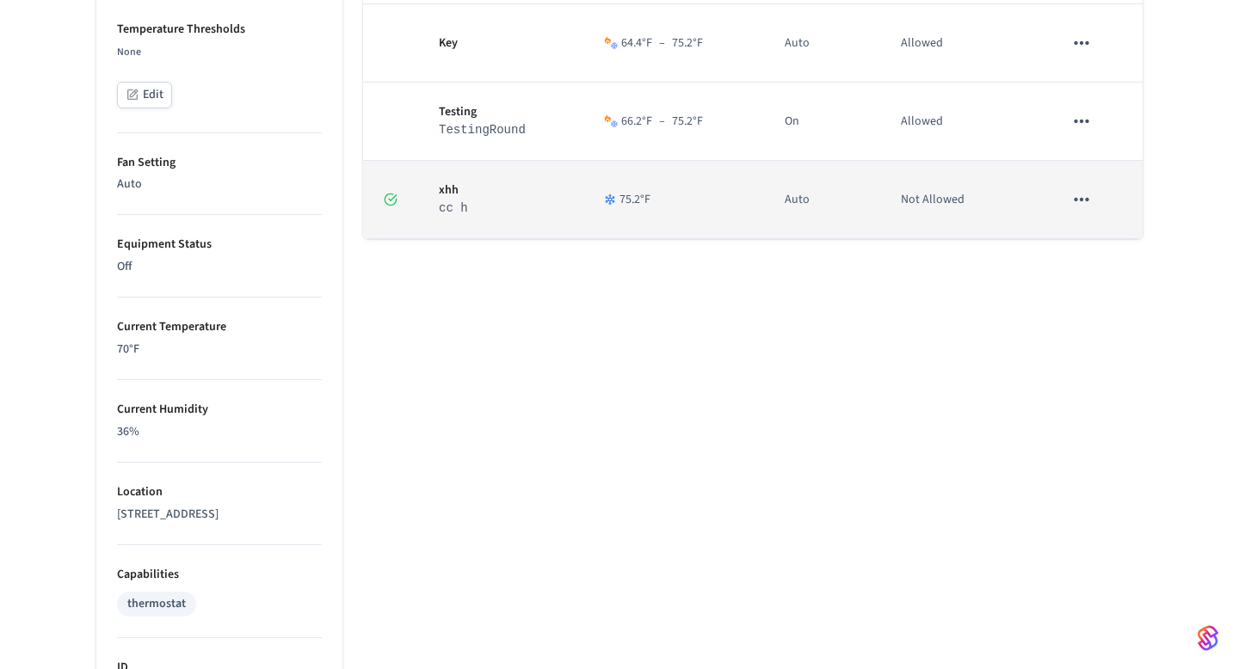
scroll to position [0, 0]
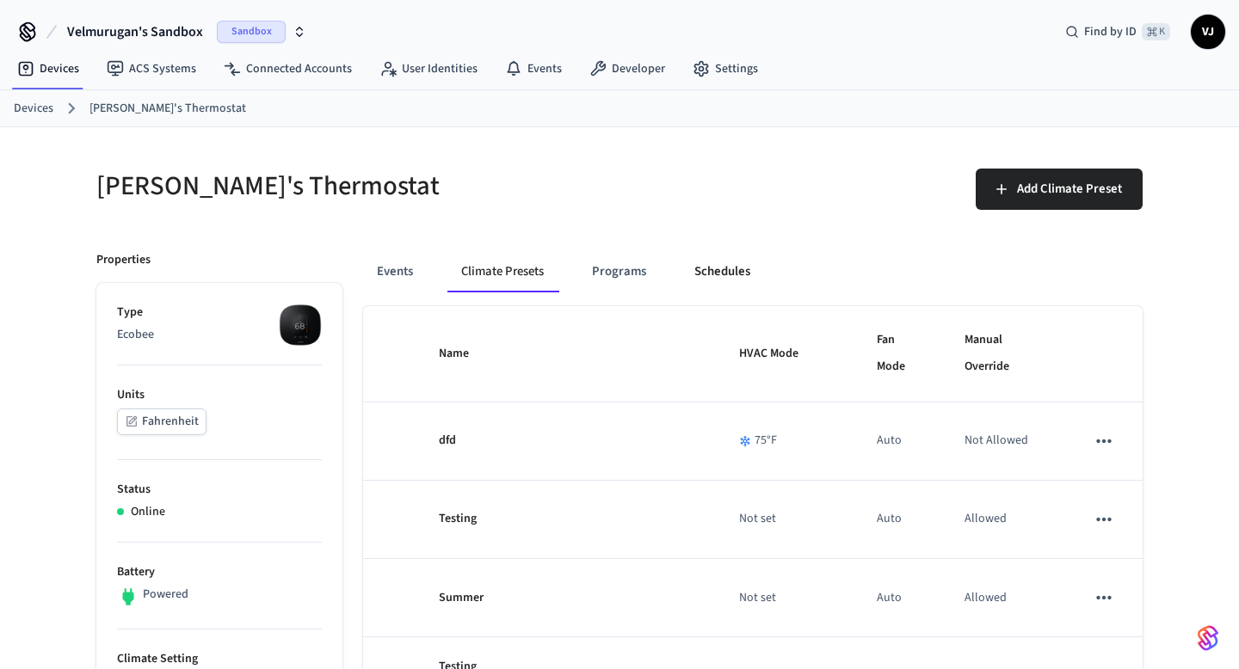
click at [707, 267] on button "Schedules" at bounding box center [721, 271] width 83 height 41
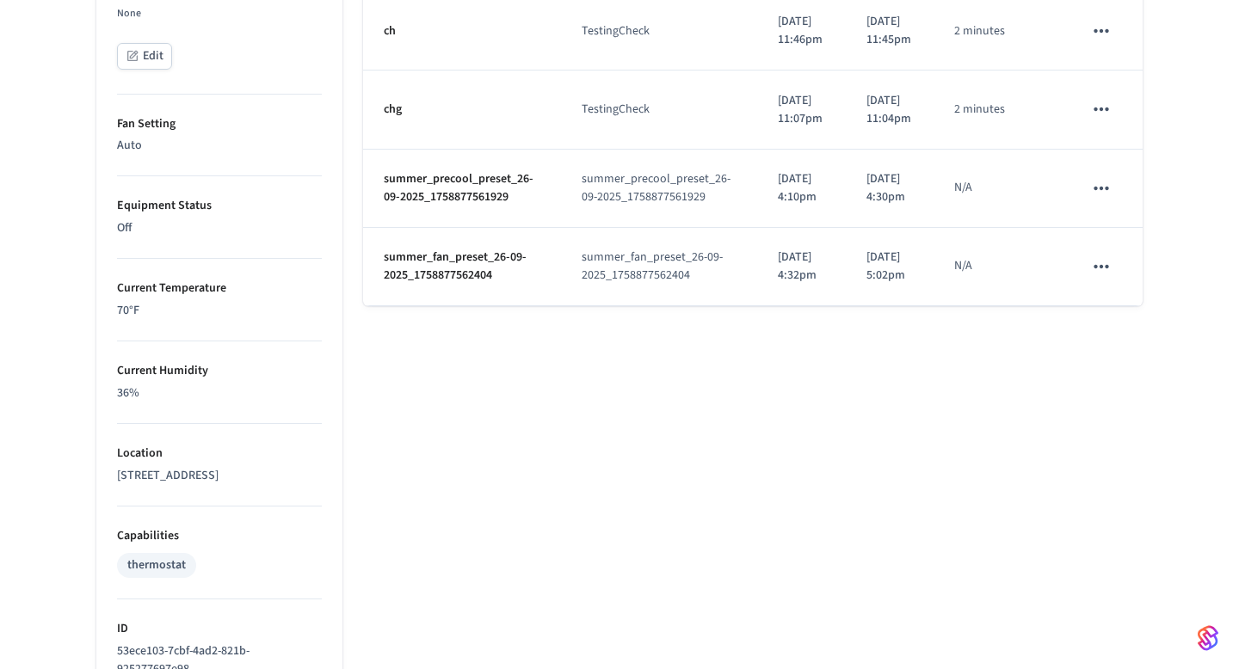
scroll to position [817, 0]
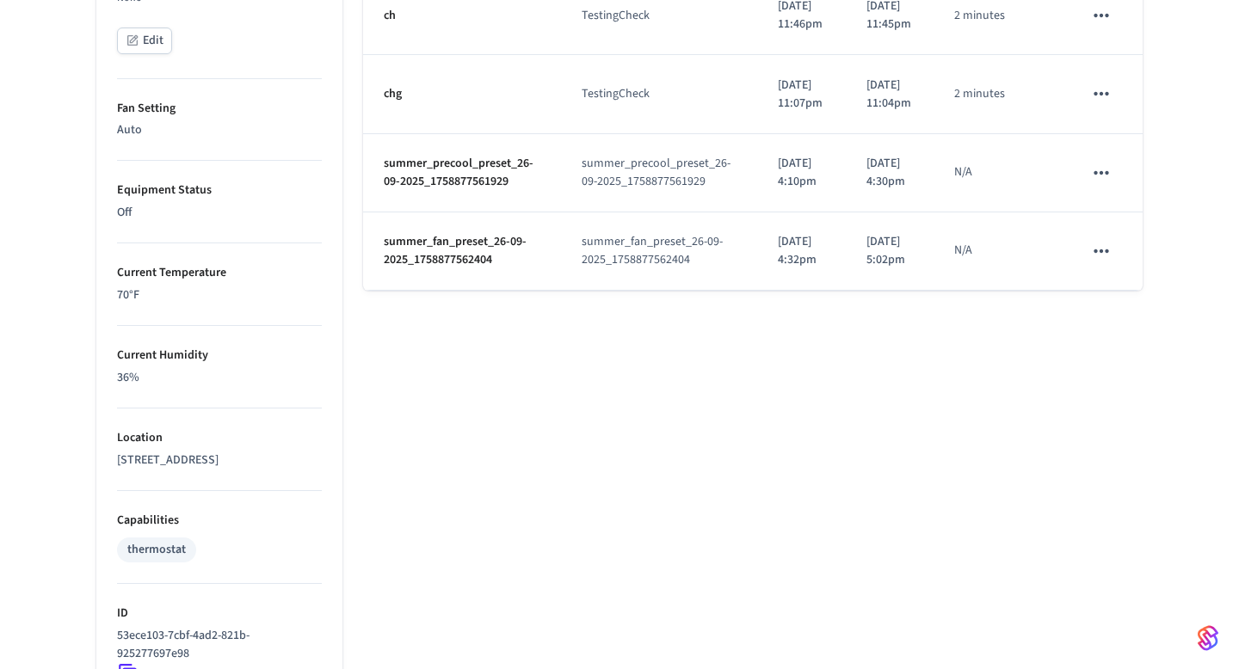
click at [1110, 262] on icon "schedules table" at bounding box center [1101, 251] width 22 height 22
click at [1117, 501] on icon at bounding box center [1118, 505] width 14 height 14
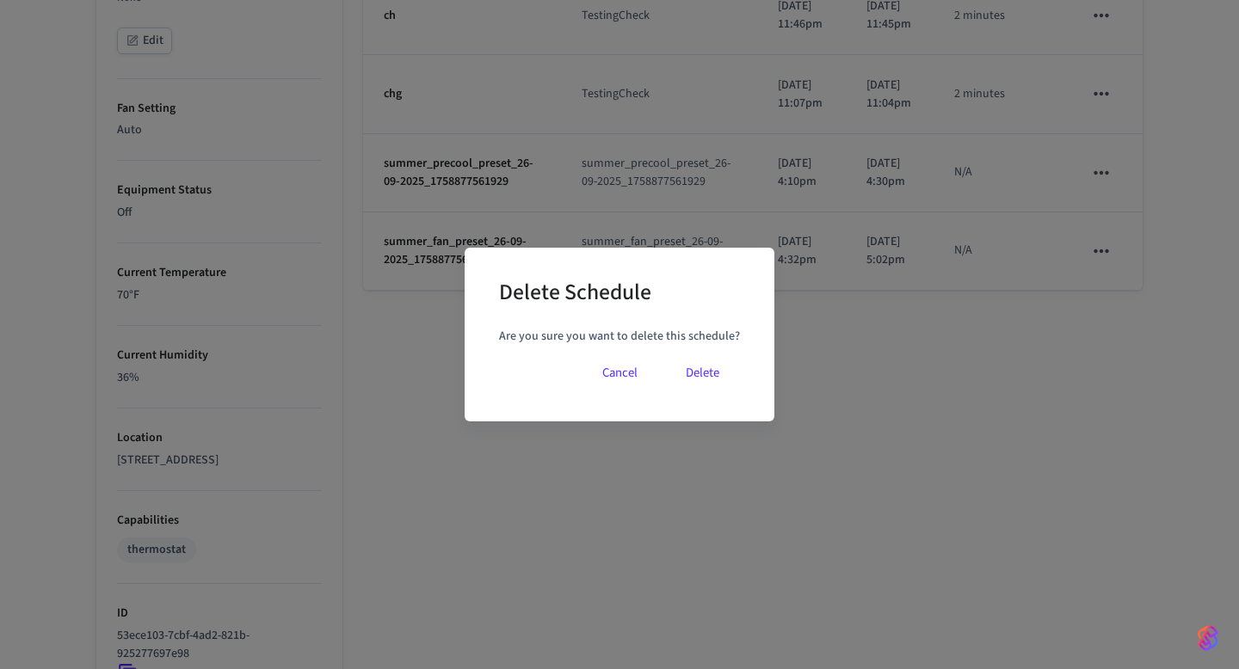
click at [693, 384] on button "Delete" at bounding box center [702, 373] width 75 height 41
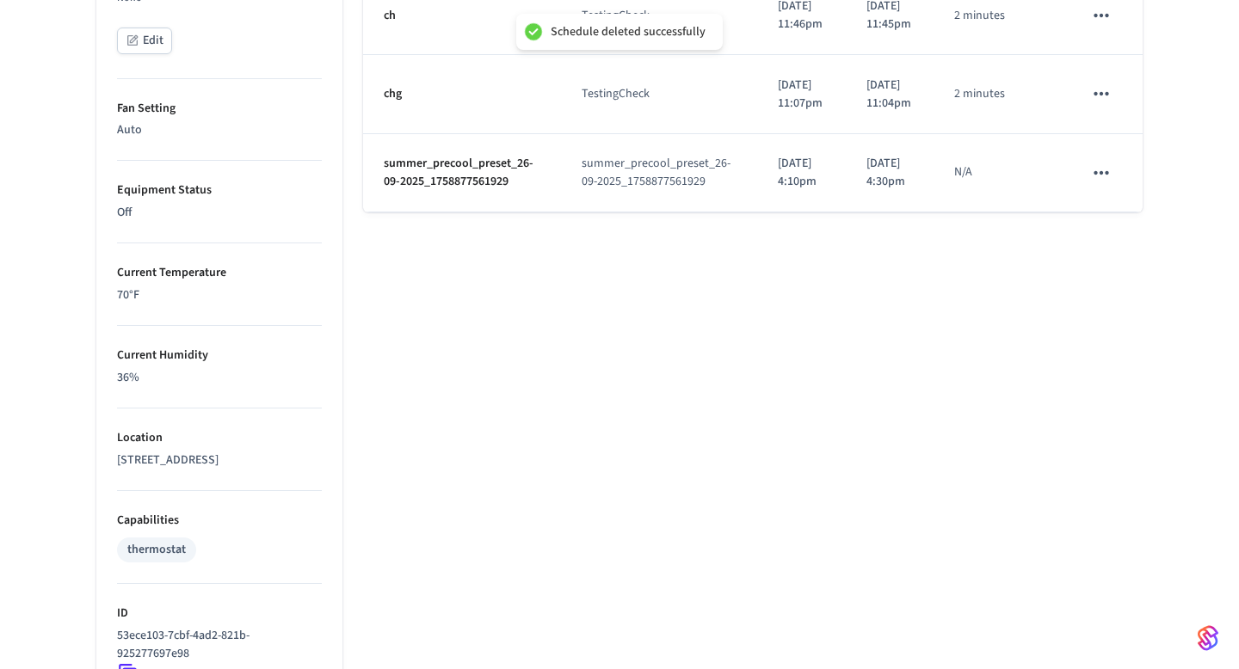
click at [1110, 191] on button "schedules table" at bounding box center [1101, 173] width 36 height 36
click at [1122, 392] on li "Delete" at bounding box center [1142, 408] width 89 height 46
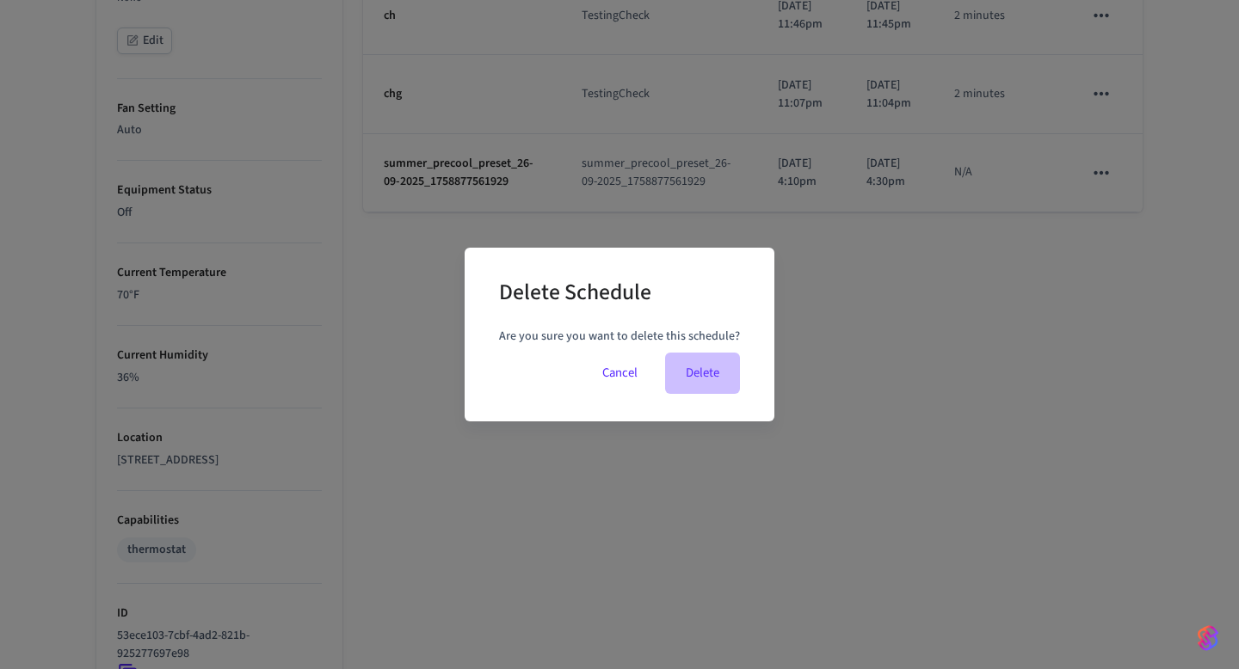
click at [718, 369] on button "Delete" at bounding box center [702, 373] width 75 height 41
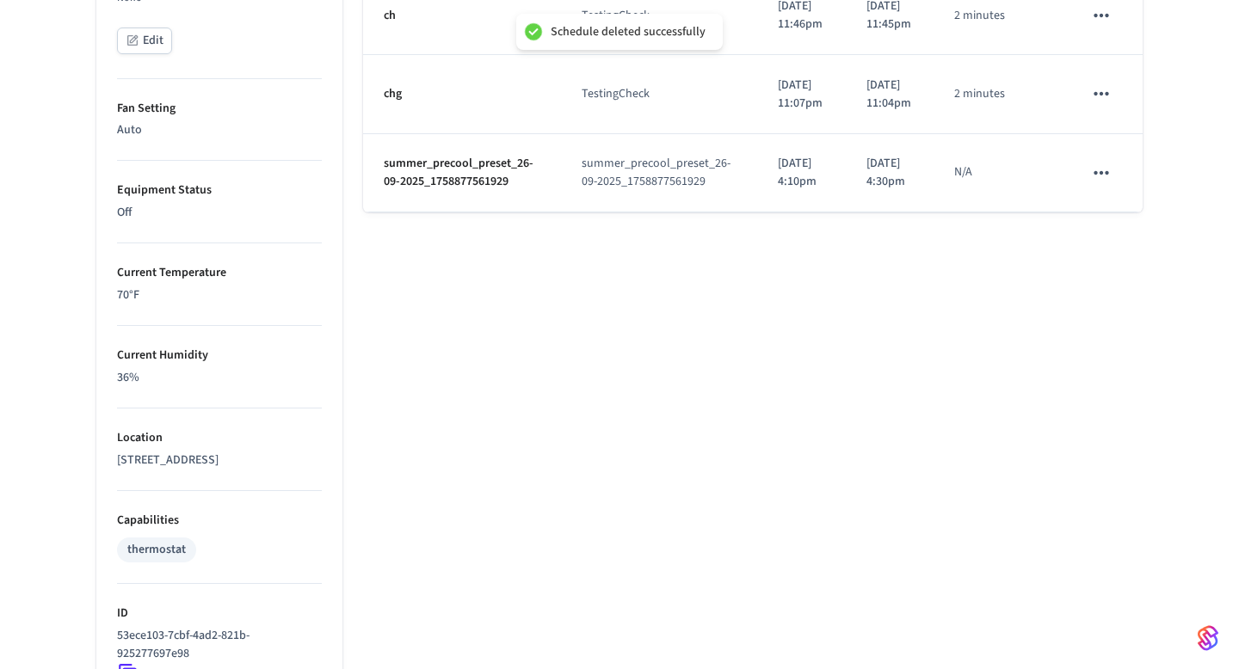
click at [668, 212] on td "summer_precool_preset_26-09-2025_1758877561929" at bounding box center [659, 173] width 197 height 78
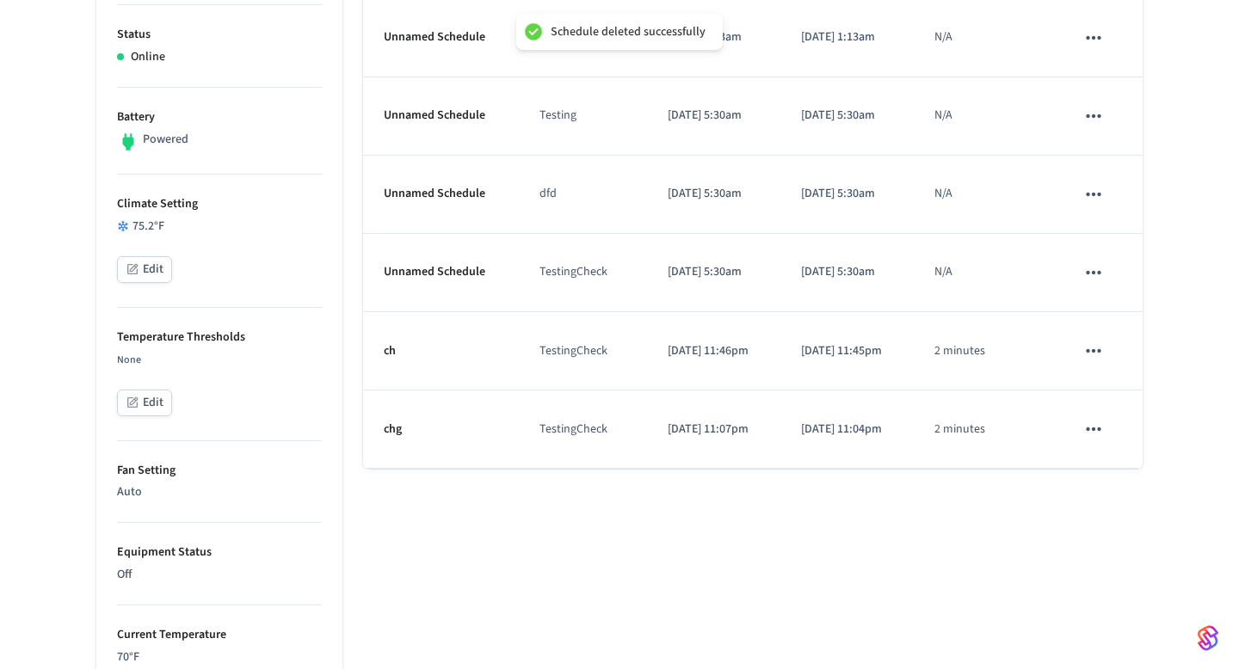
scroll to position [0, 0]
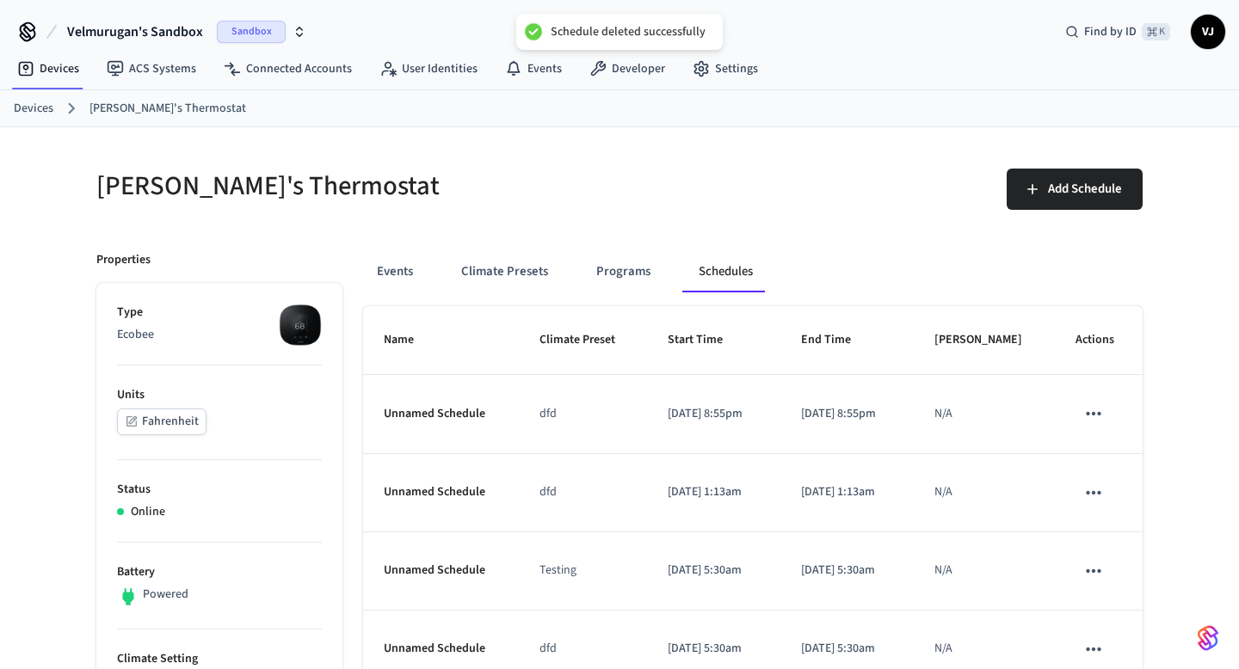
click at [508, 298] on div "Events Climate Presets Programs Schedules" at bounding box center [752, 278] width 779 height 55
click at [508, 279] on button "Climate Presets" at bounding box center [504, 271] width 114 height 41
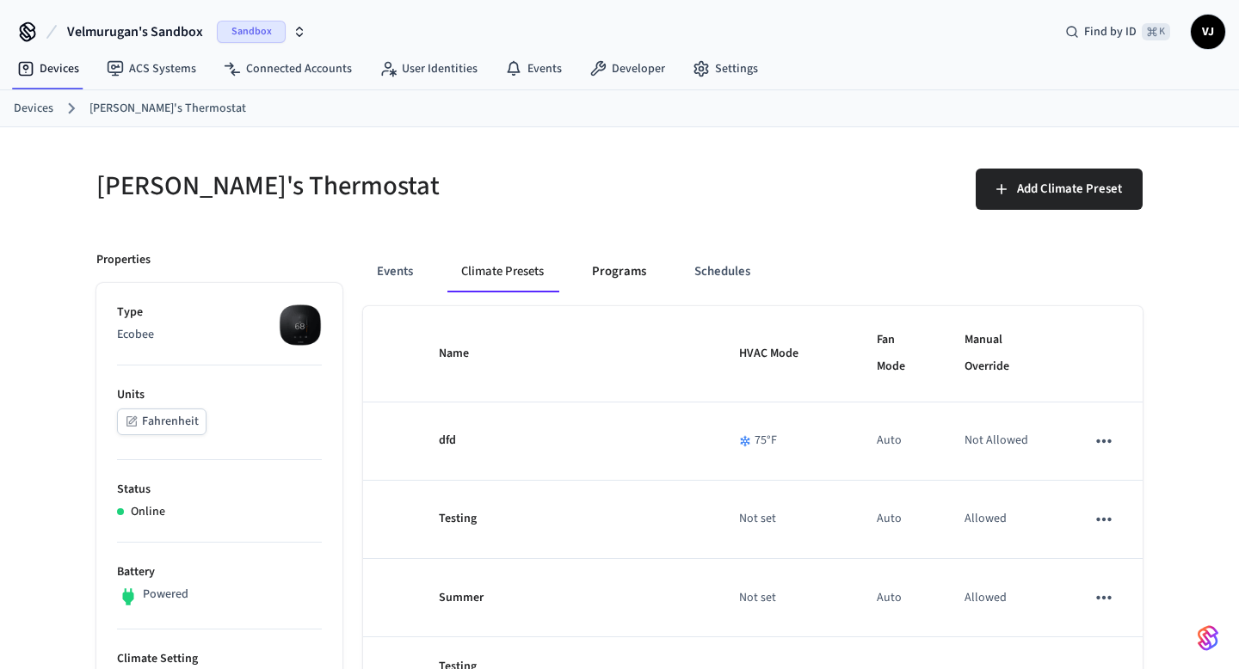
click at [631, 268] on button "Programs" at bounding box center [619, 271] width 82 height 41
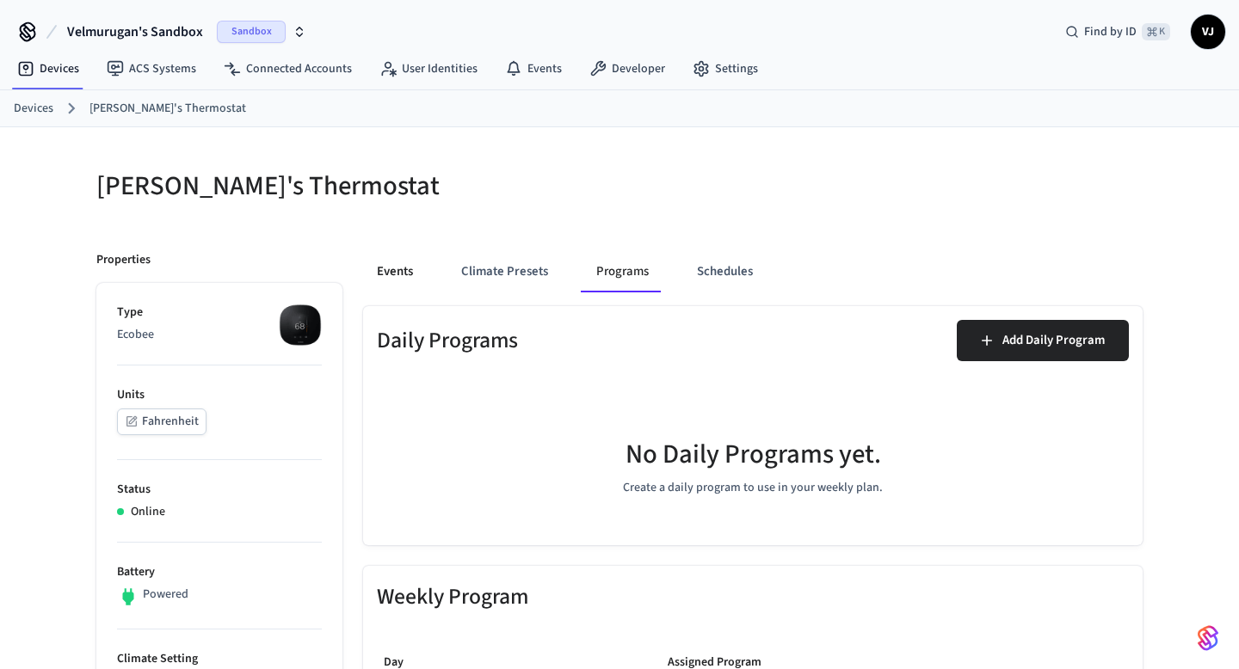
click at [387, 276] on button "Events" at bounding box center [395, 271] width 64 height 41
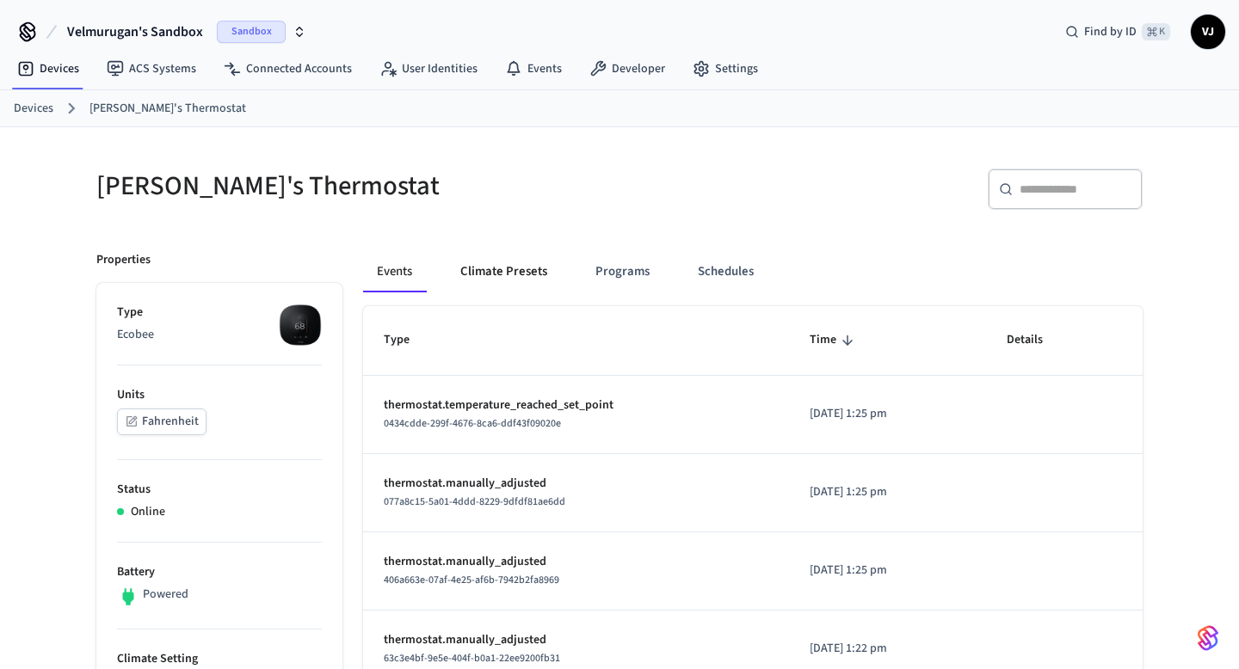
click at [542, 262] on button "Climate Presets" at bounding box center [503, 271] width 114 height 41
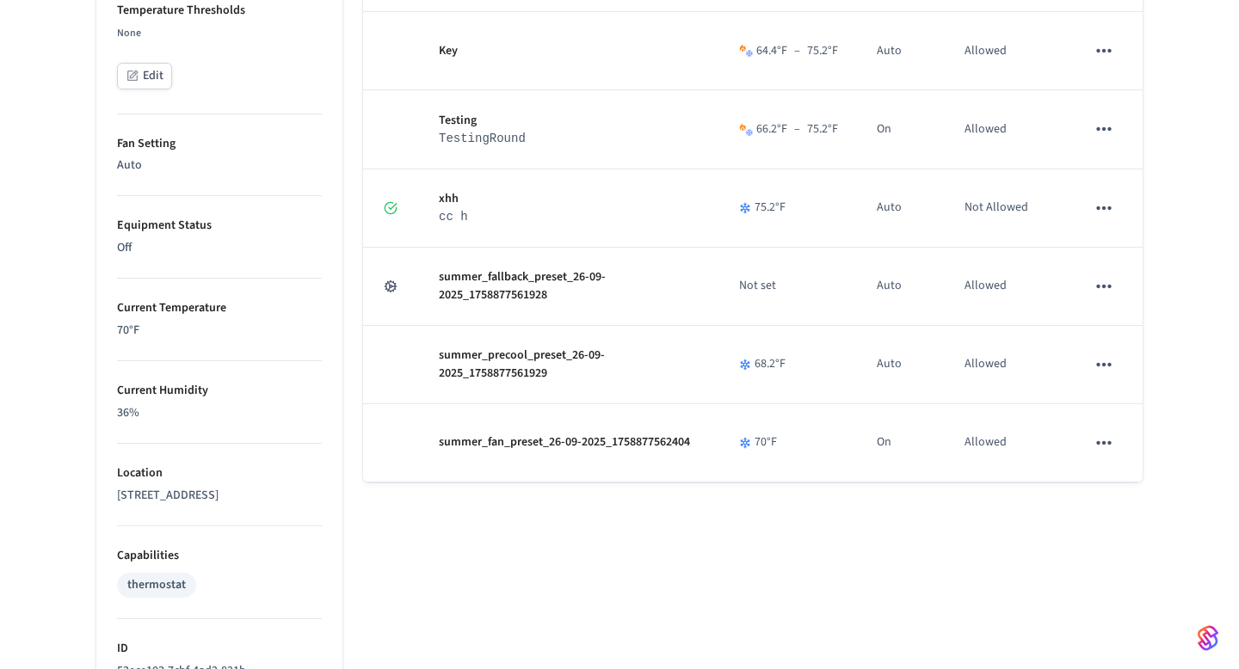
scroll to position [781, 0]
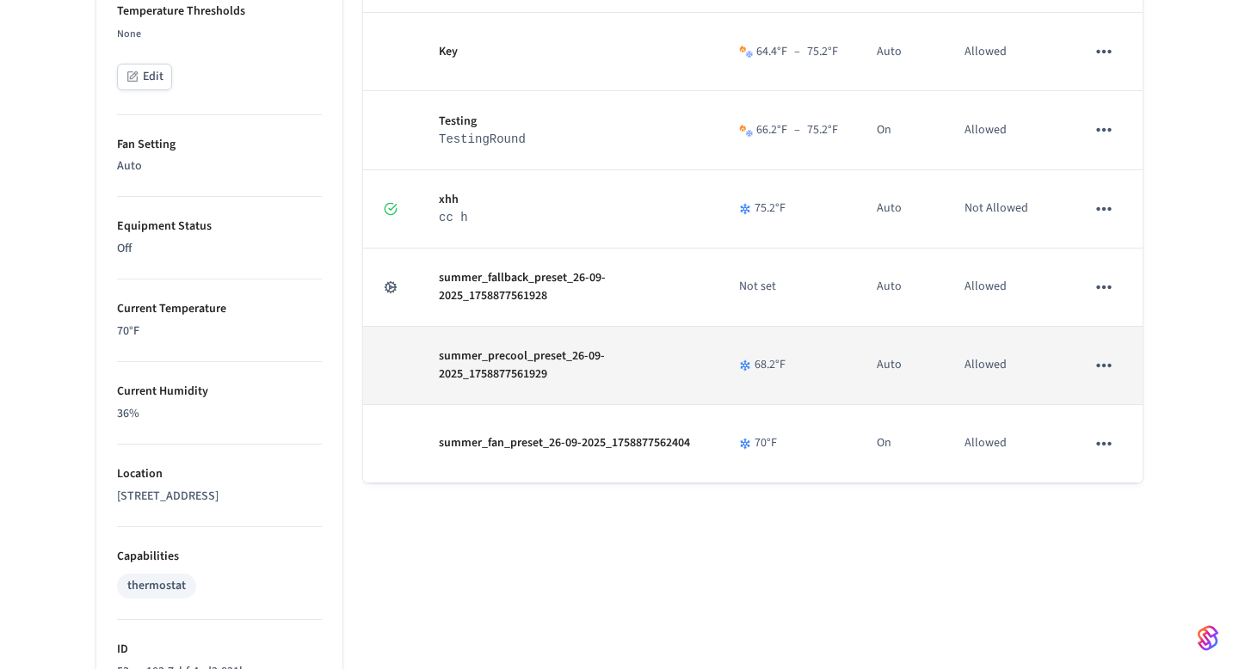
click at [1089, 367] on button "sticky table" at bounding box center [1104, 366] width 36 height 36
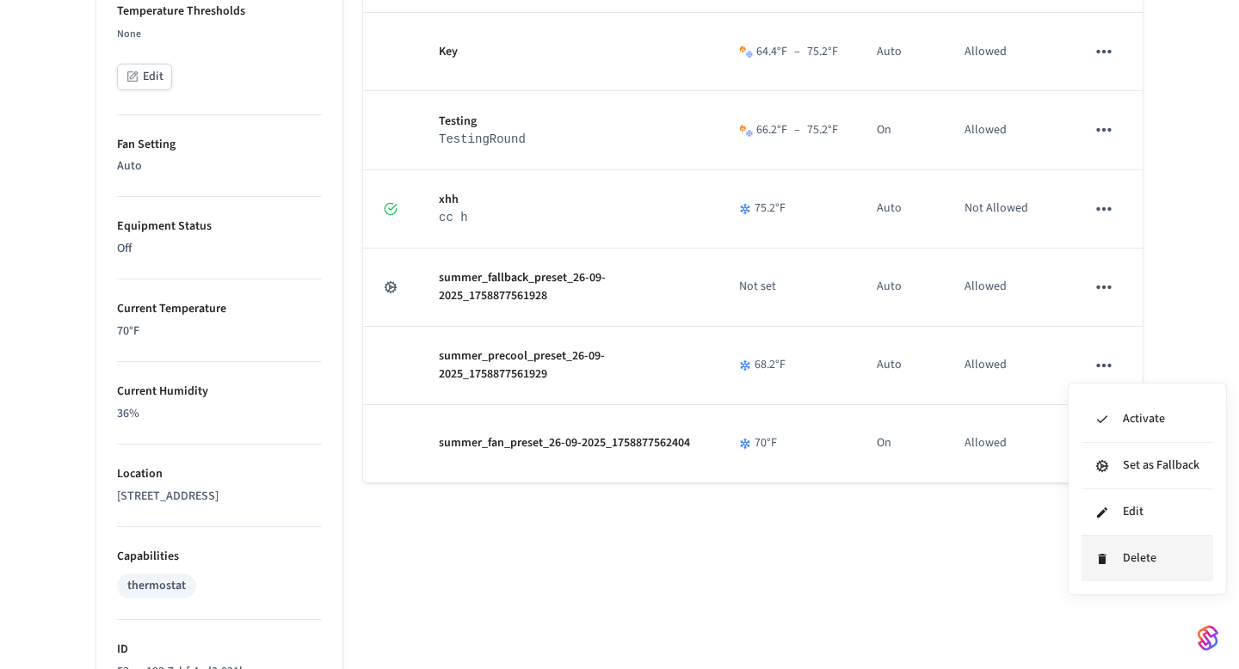
click at [1128, 563] on li "Delete" at bounding box center [1147, 559] width 132 height 46
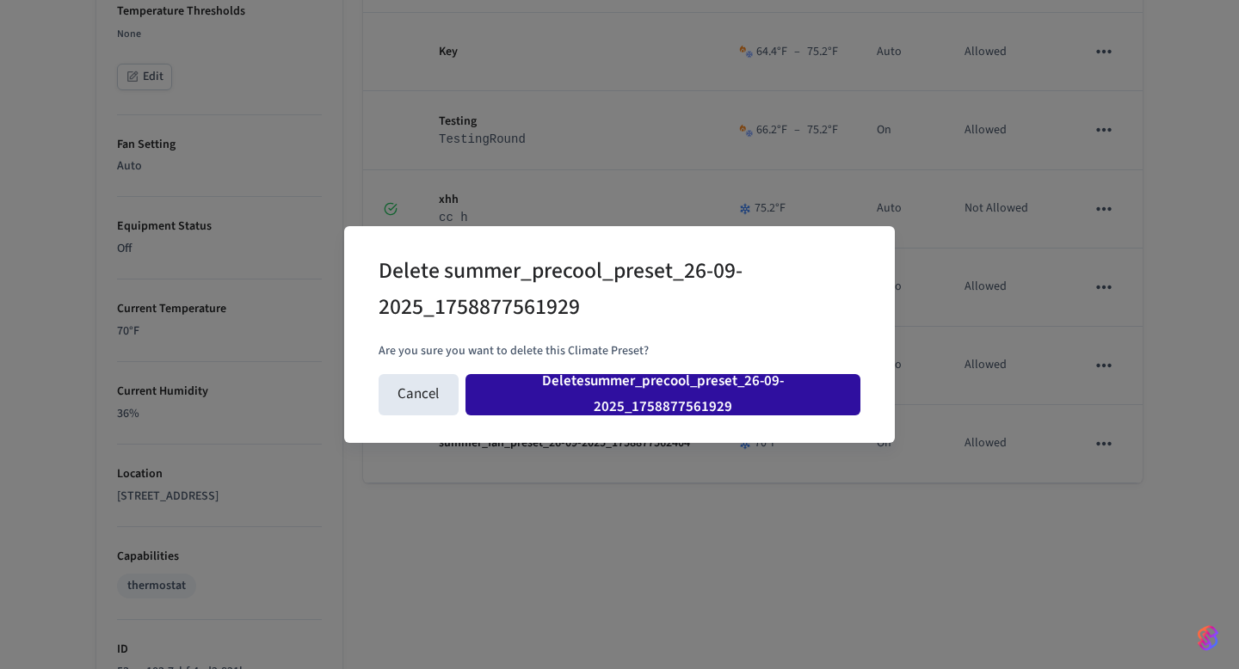
click at [758, 391] on button "Delete summer_precool_preset_26-09-2025_1758877561929" at bounding box center [662, 394] width 395 height 41
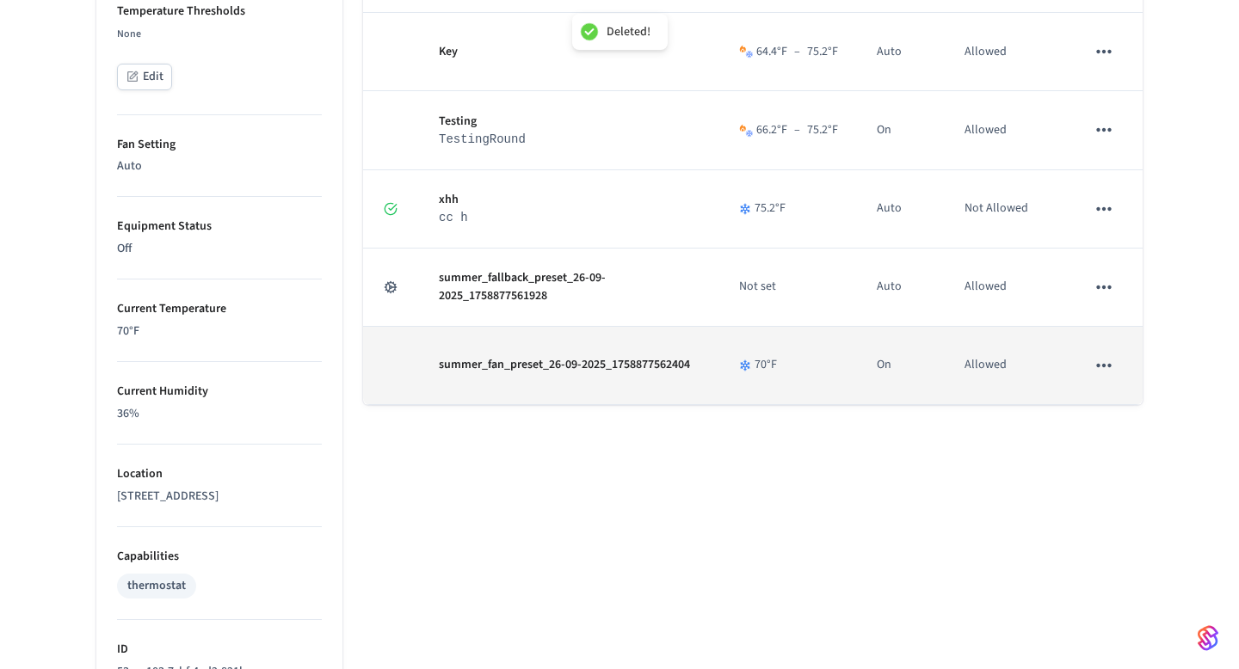
click at [1107, 371] on icon "sticky table" at bounding box center [1103, 365] width 22 height 22
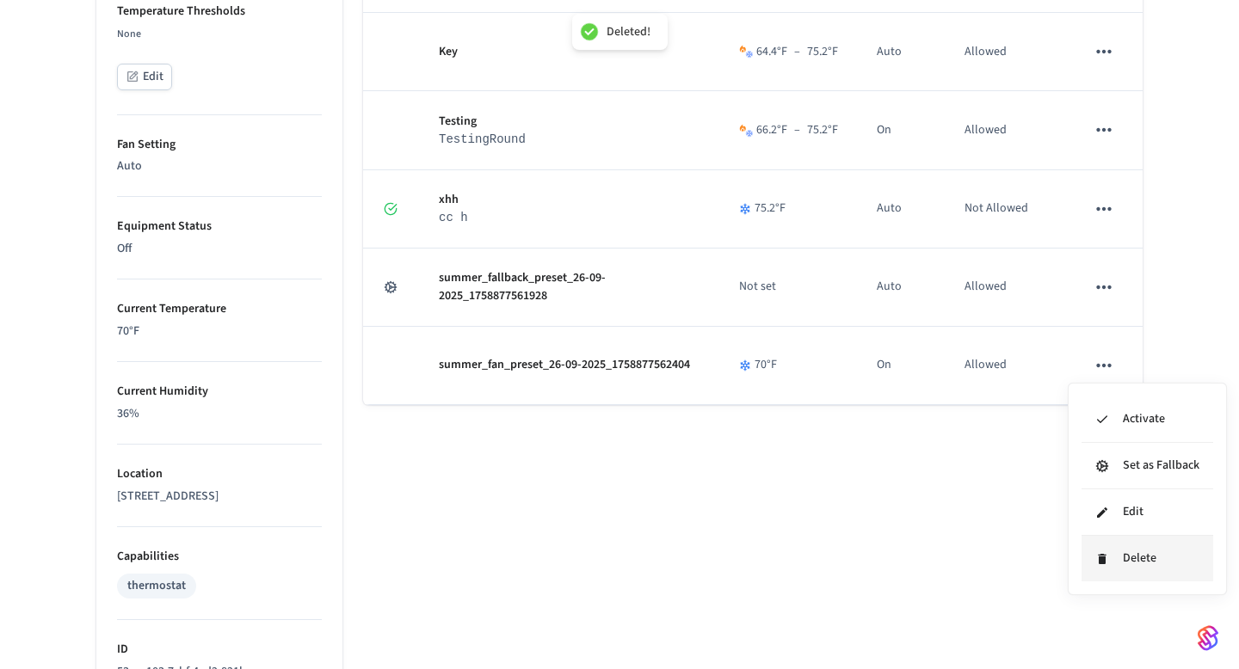
click at [1120, 566] on li "Delete" at bounding box center [1147, 559] width 132 height 46
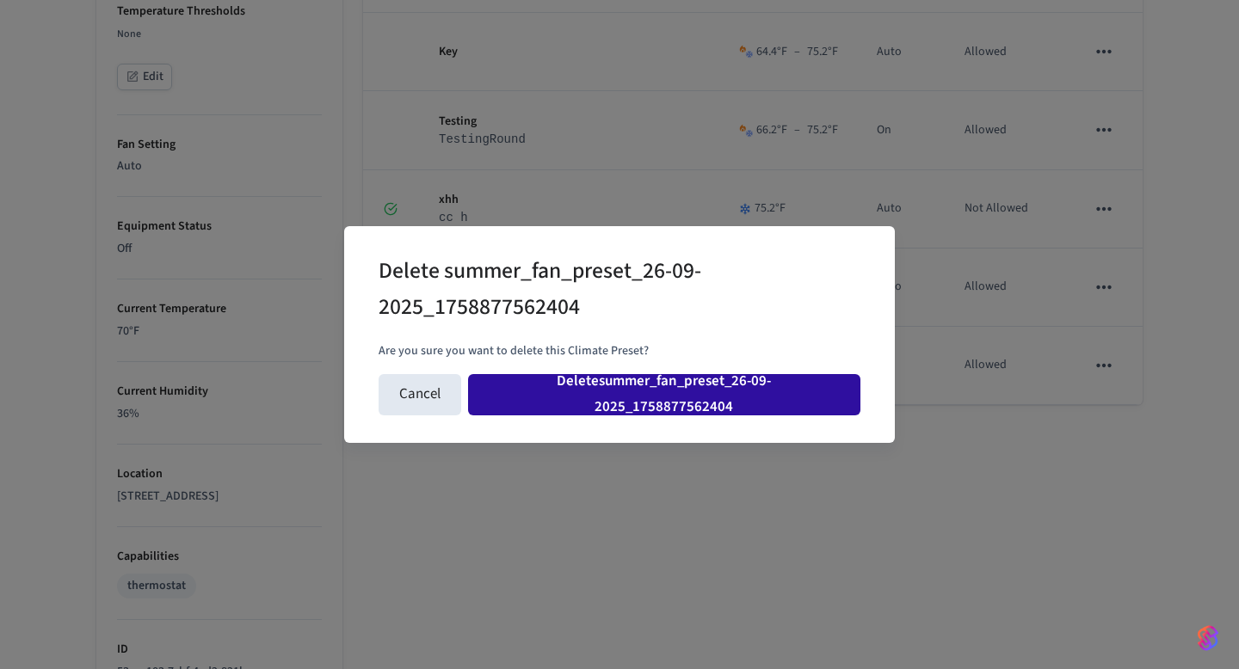
click at [748, 390] on button "Delete summer_fan_preset_26-09-2025_1758877562404" at bounding box center [664, 394] width 392 height 41
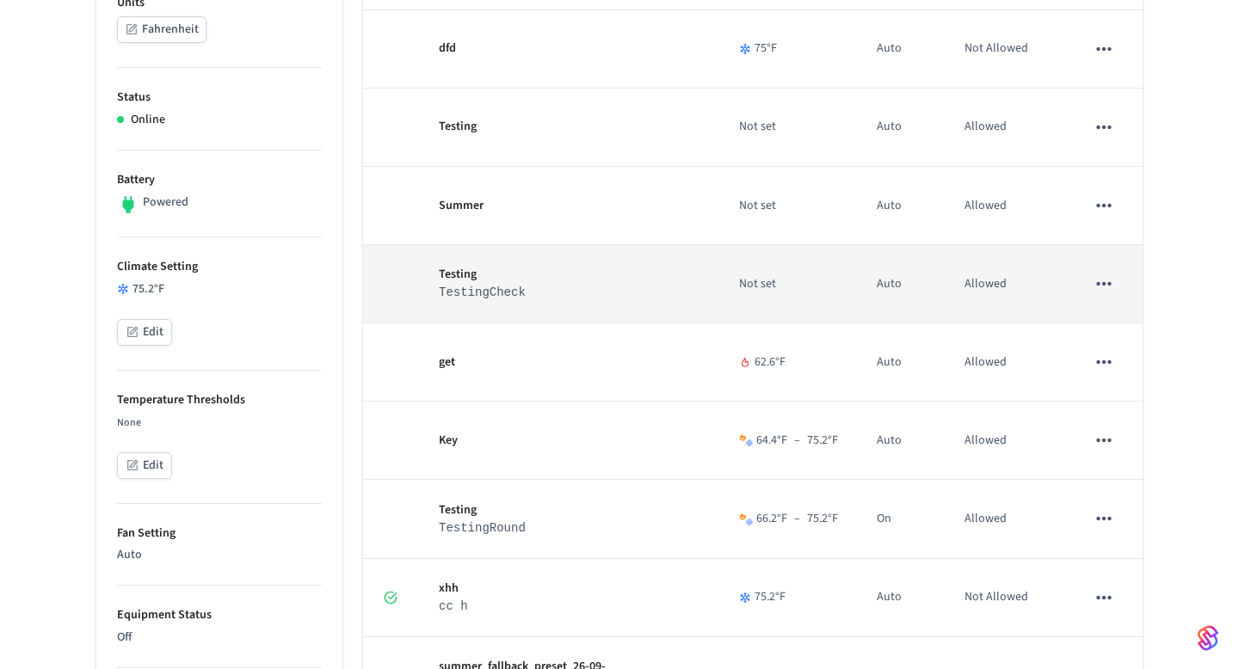
scroll to position [0, 0]
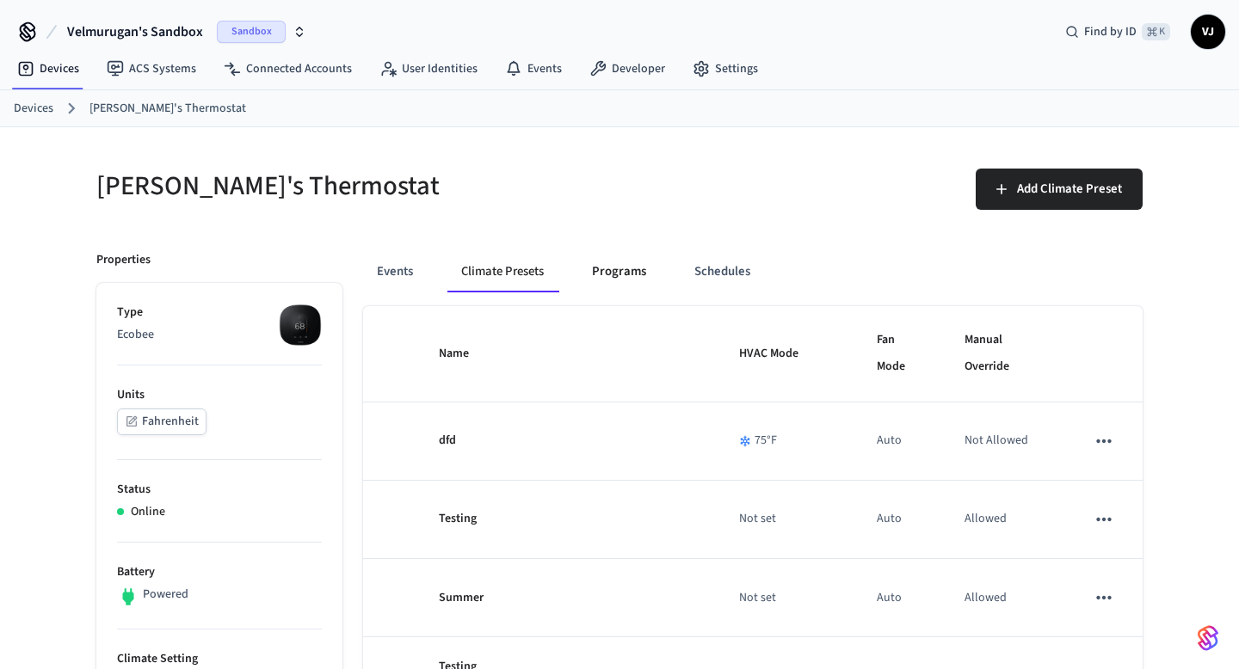
click at [607, 259] on button "Programs" at bounding box center [619, 271] width 82 height 41
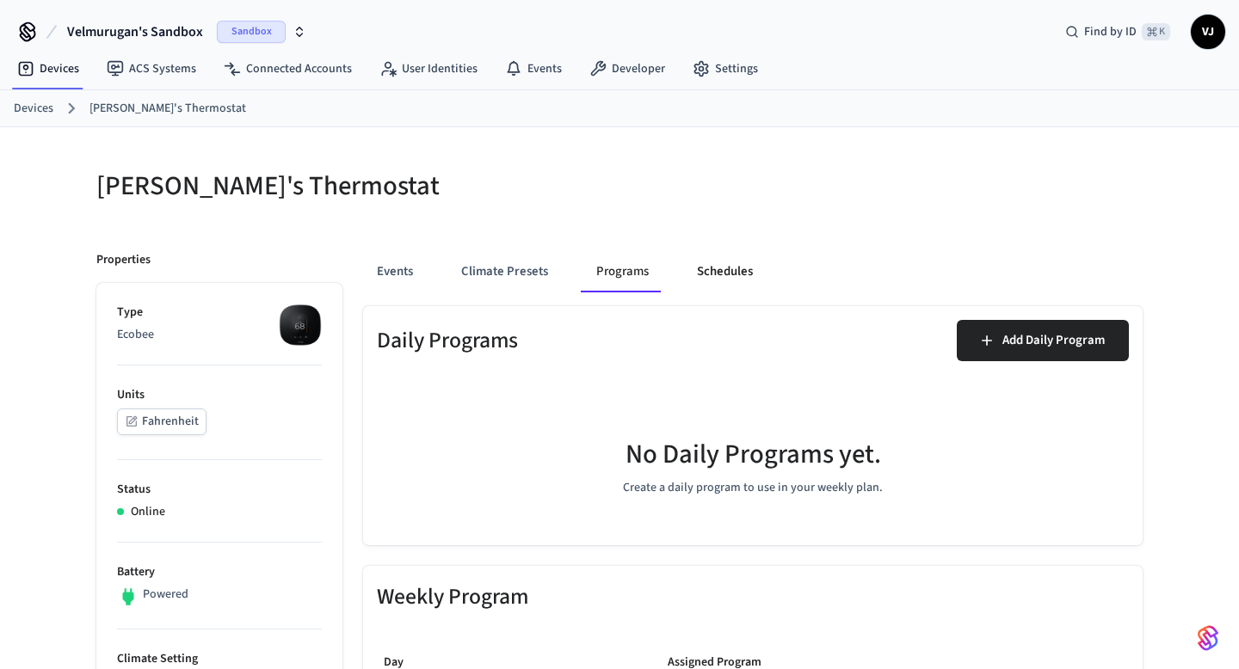
click at [727, 263] on button "Schedules" at bounding box center [724, 271] width 83 height 41
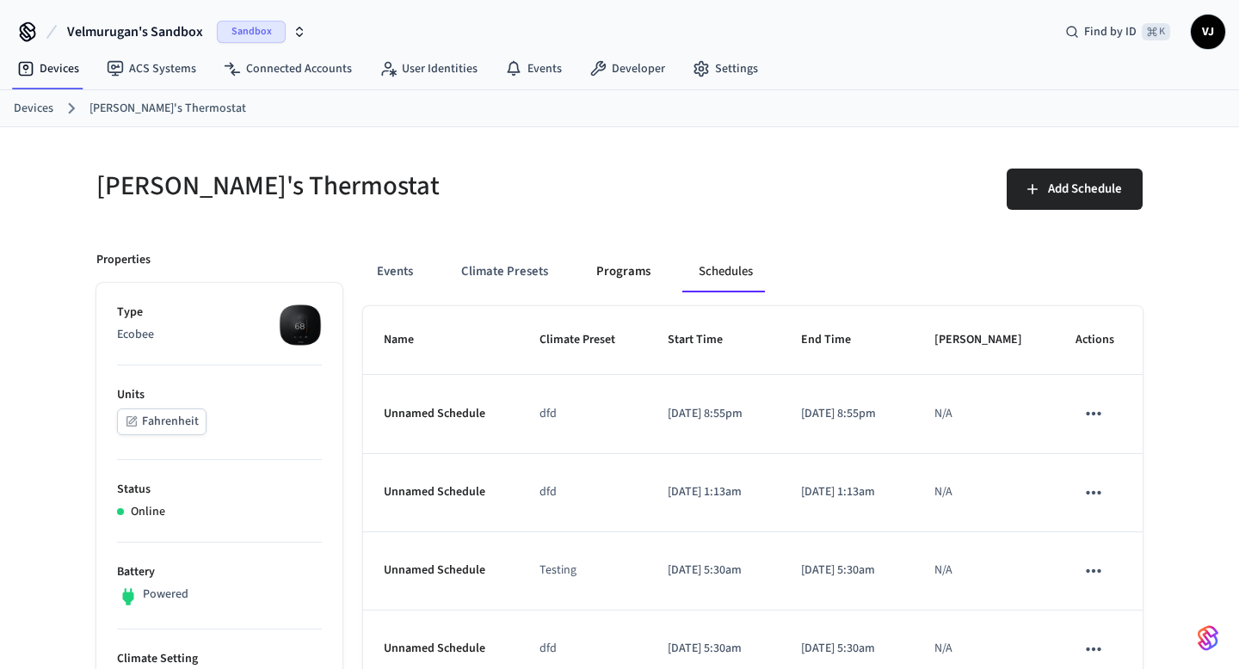
click at [630, 280] on button "Programs" at bounding box center [623, 271] width 82 height 41
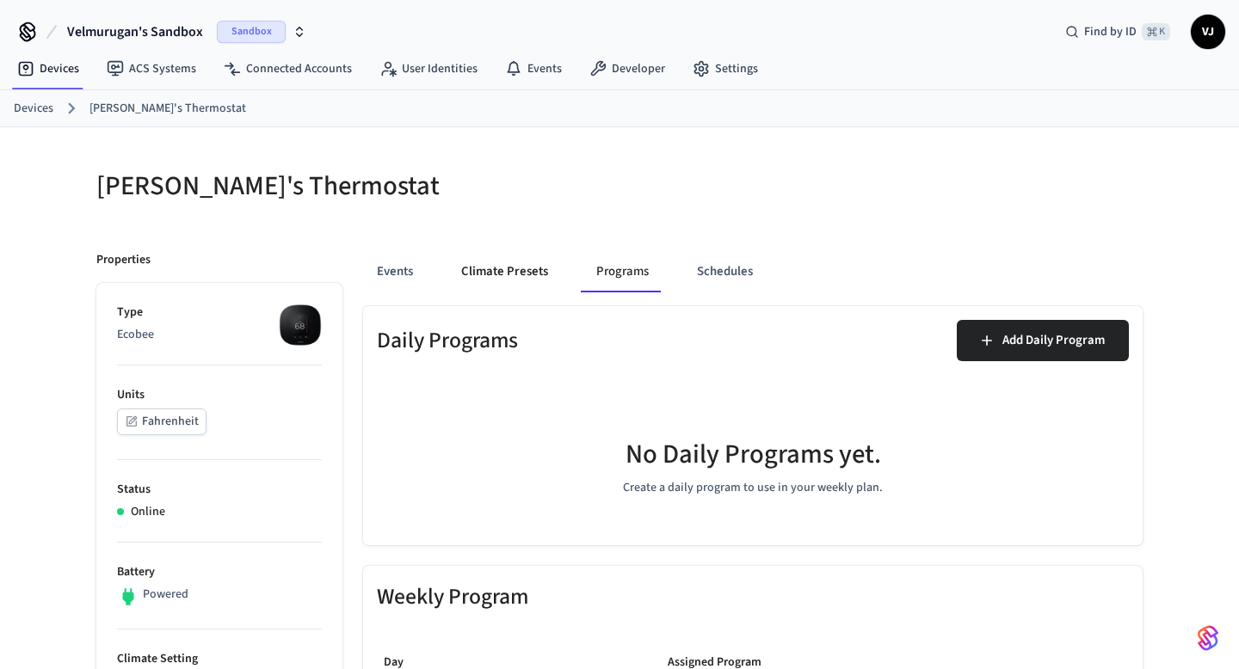
click at [495, 274] on button "Climate Presets" at bounding box center [504, 271] width 114 height 41
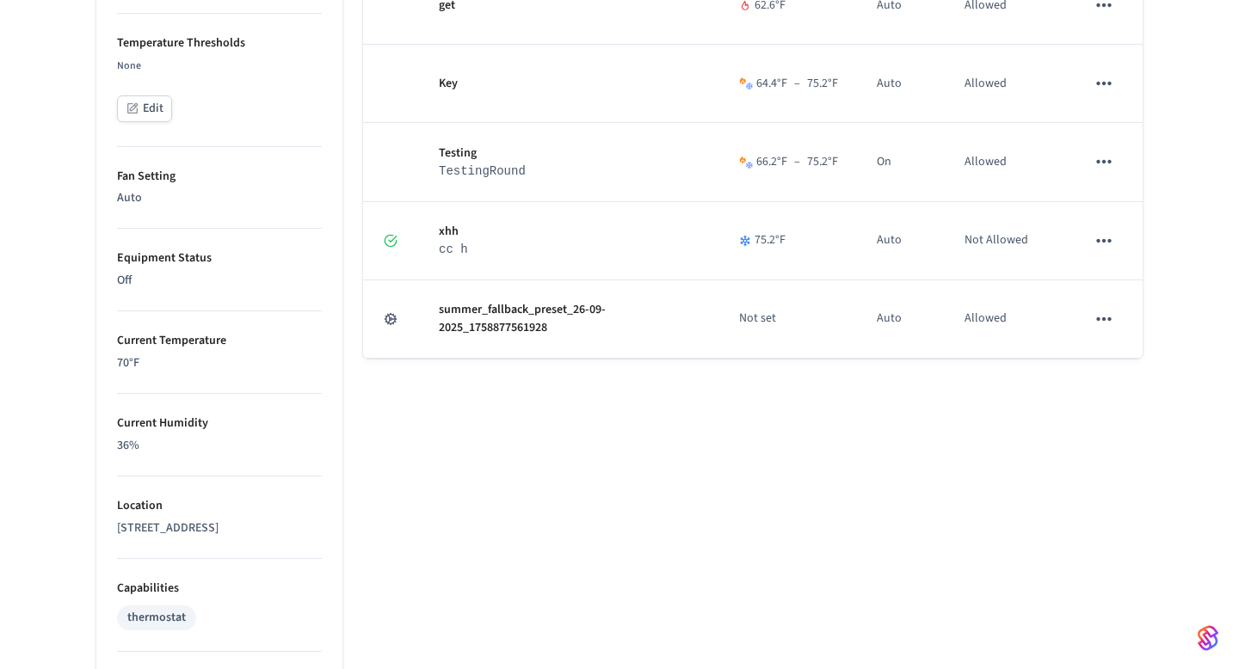
scroll to position [693, 0]
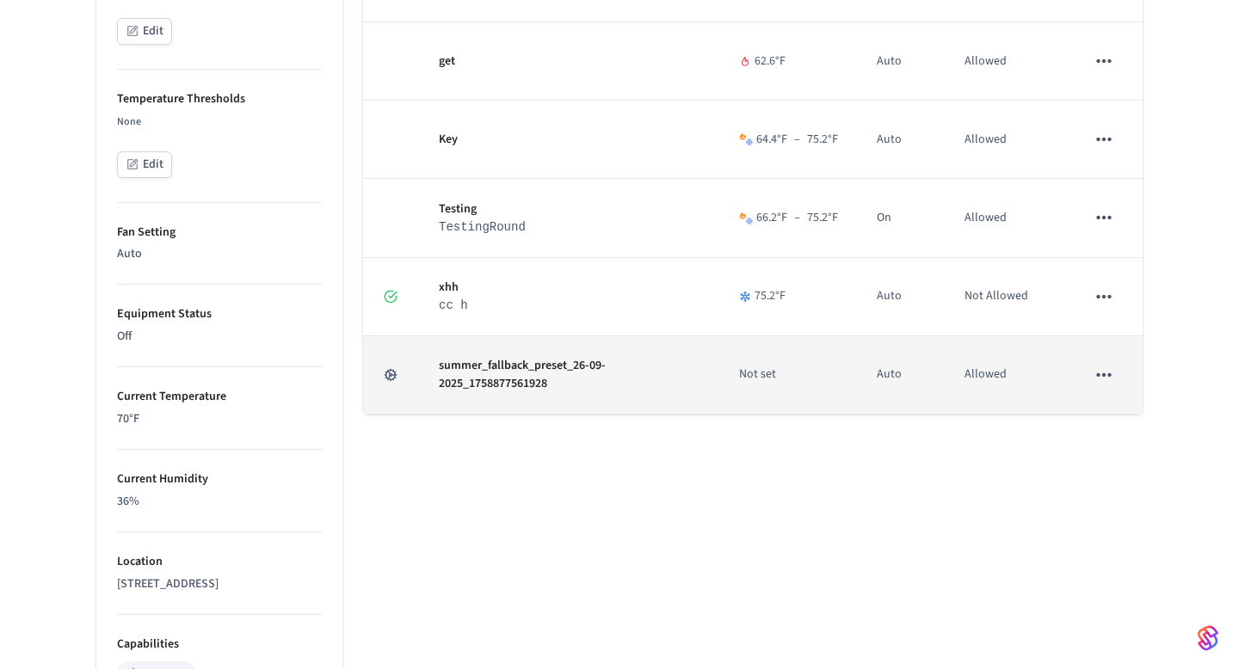
click at [1096, 373] on icon "sticky table" at bounding box center [1103, 375] width 22 height 22
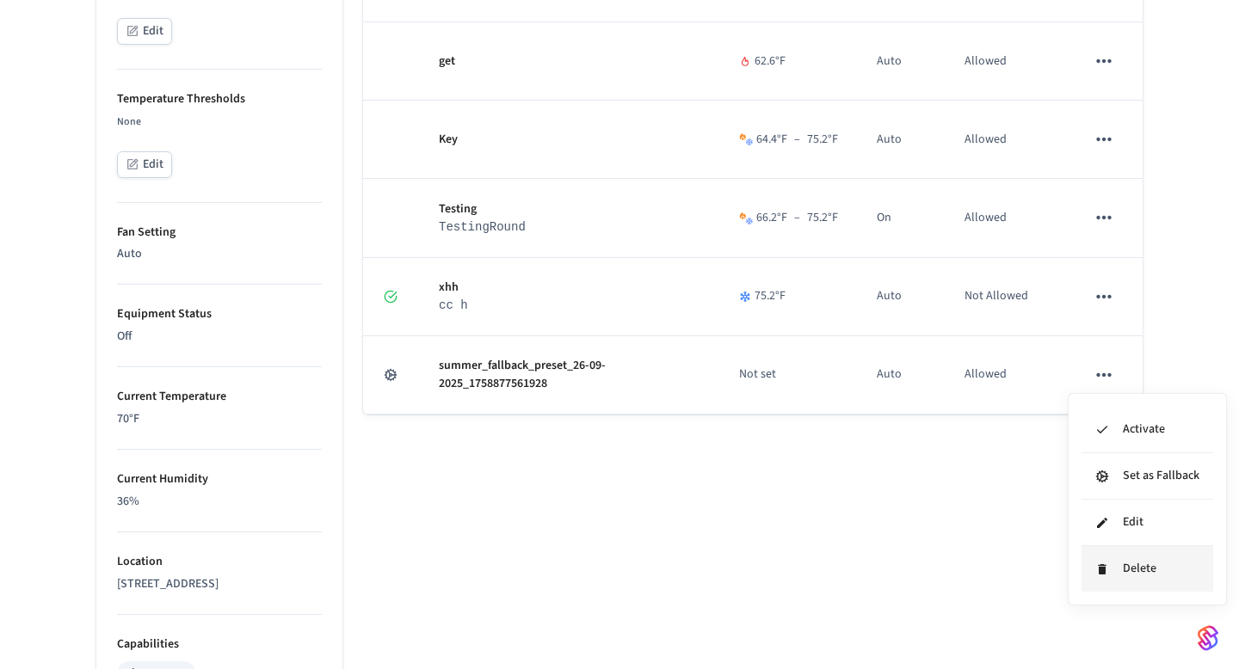
click at [1106, 567] on icon at bounding box center [1102, 570] width 14 height 14
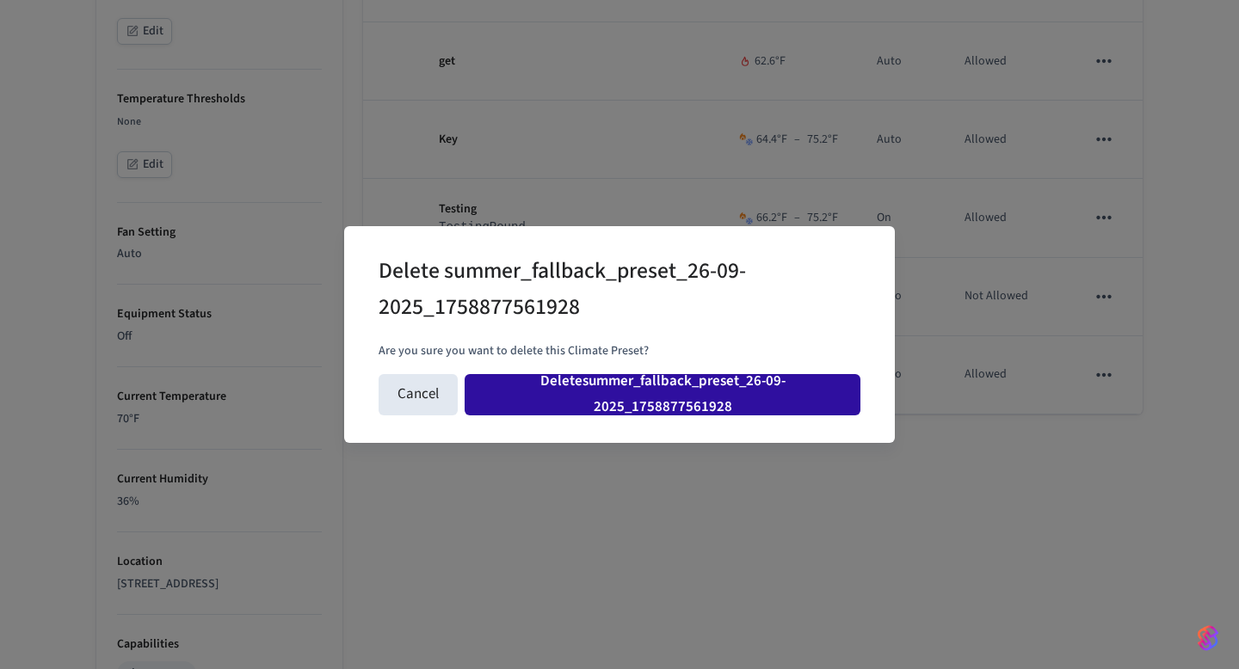
click at [725, 381] on button "Delete summer_fallback_preset_26-09-2025_1758877561928" at bounding box center [663, 394] width 396 height 41
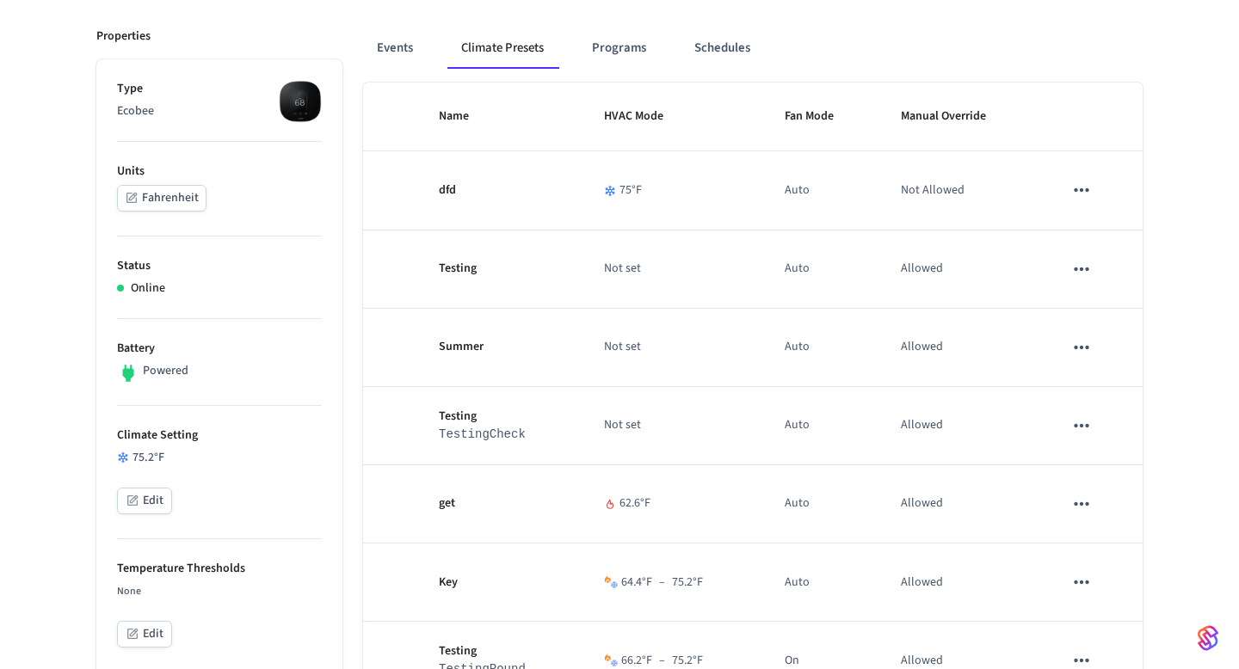
scroll to position [23, 0]
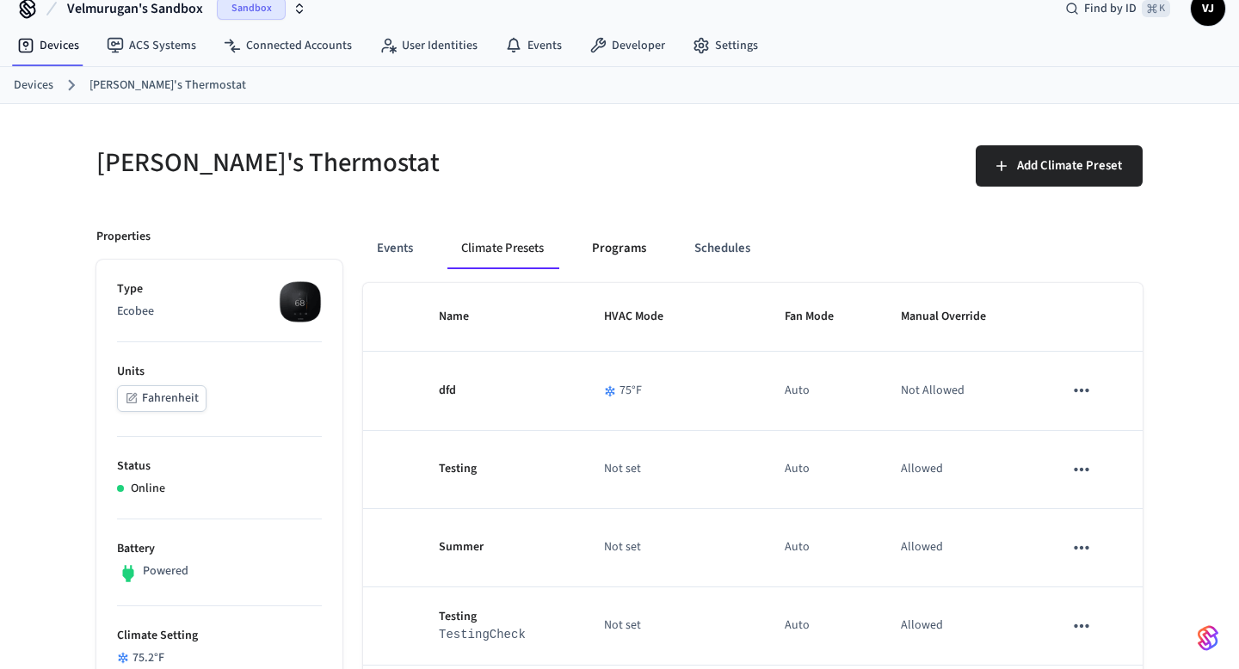
click at [600, 244] on button "Programs" at bounding box center [619, 248] width 82 height 41
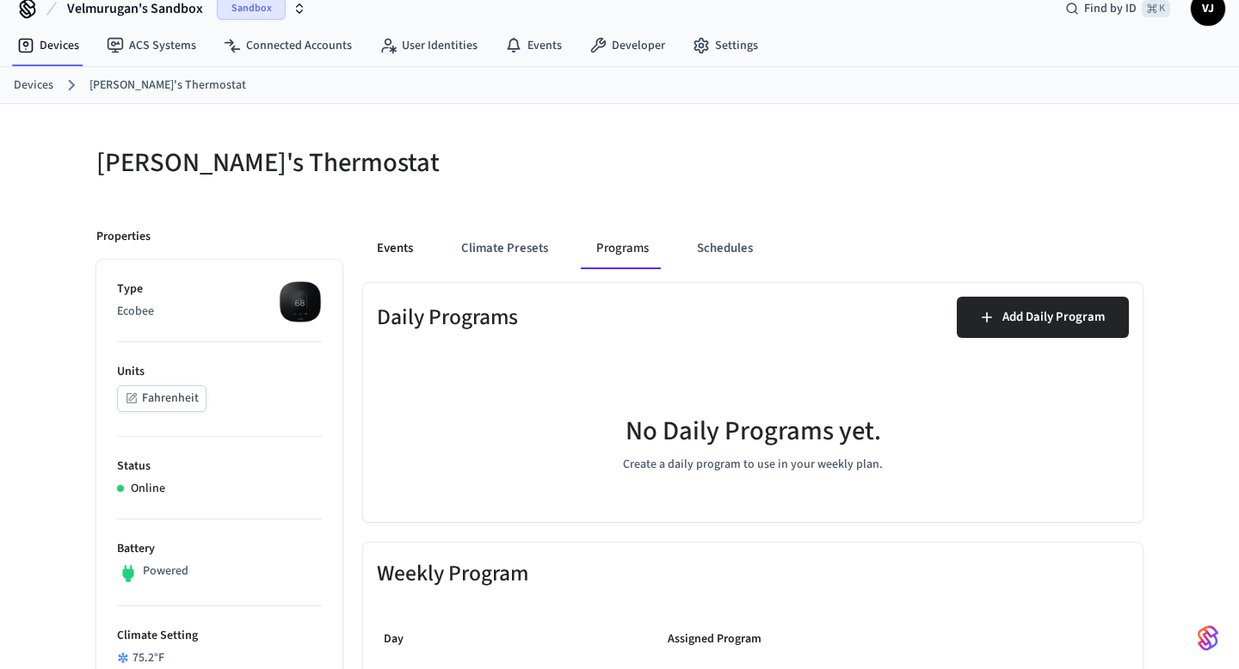
click at [406, 249] on button "Events" at bounding box center [395, 248] width 64 height 41
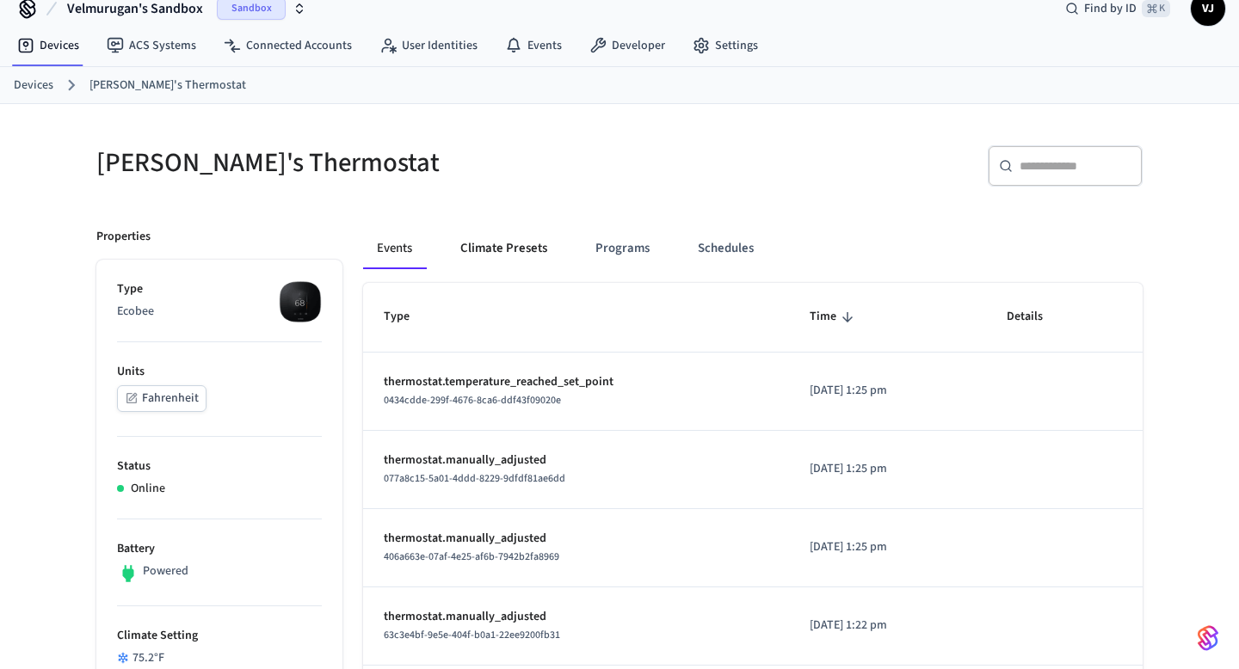
click at [495, 240] on button "Climate Presets" at bounding box center [503, 248] width 114 height 41
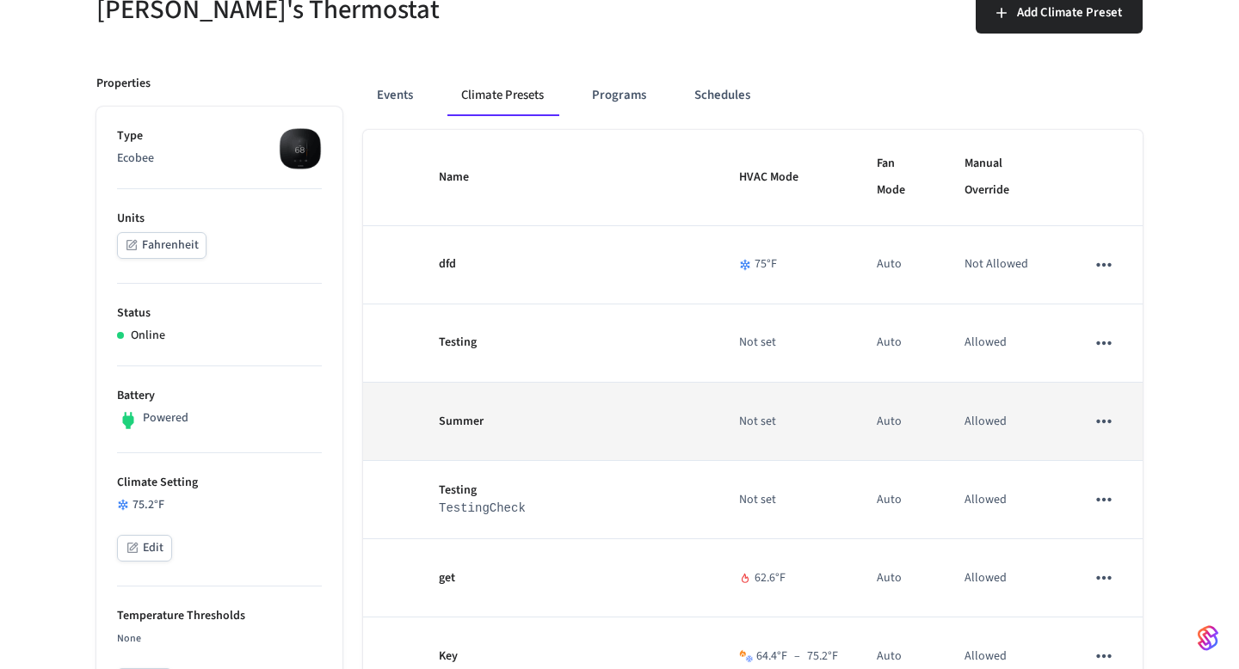
scroll to position [213, 0]
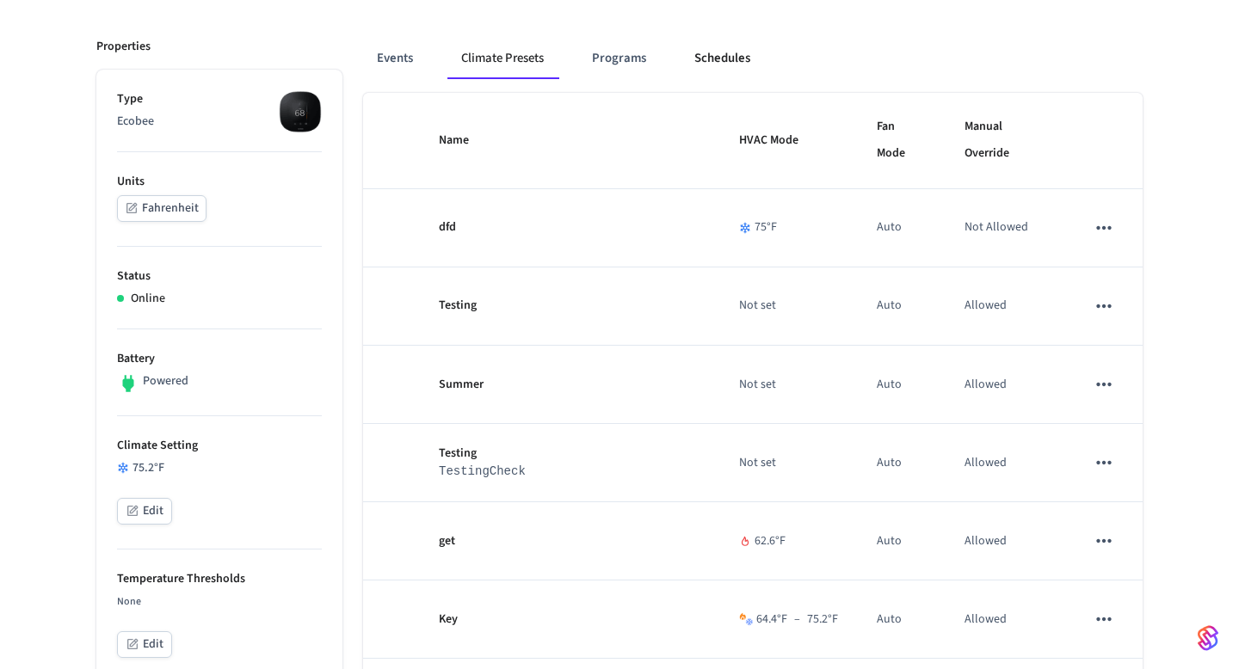
click at [722, 47] on button "Schedules" at bounding box center [721, 58] width 83 height 41
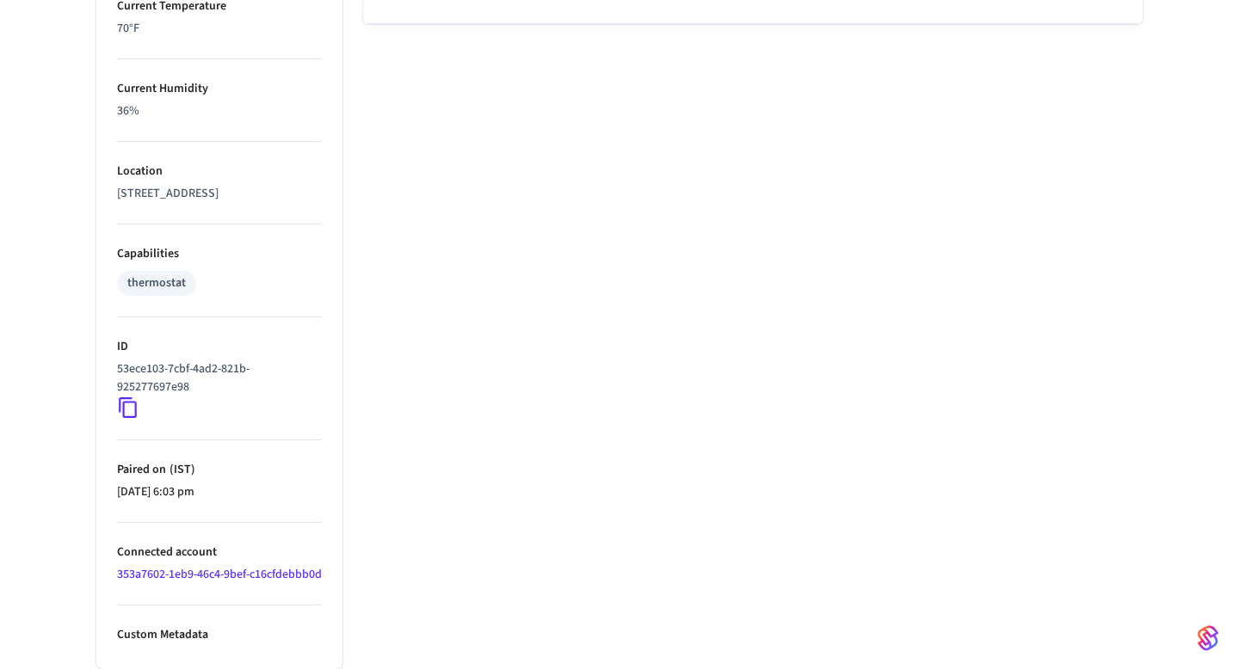
scroll to position [979, 0]
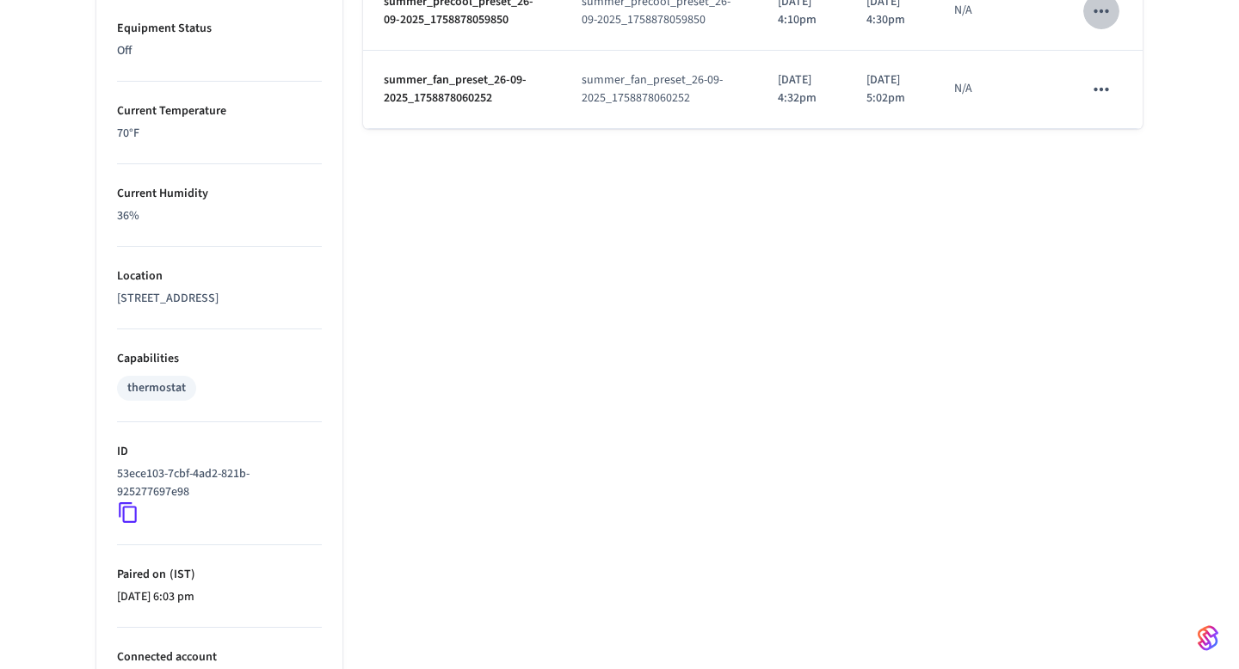
click at [1103, 12] on icon "schedules table" at bounding box center [1100, 10] width 15 height 3
click at [1132, 204] on li "Edit" at bounding box center [1142, 200] width 89 height 46
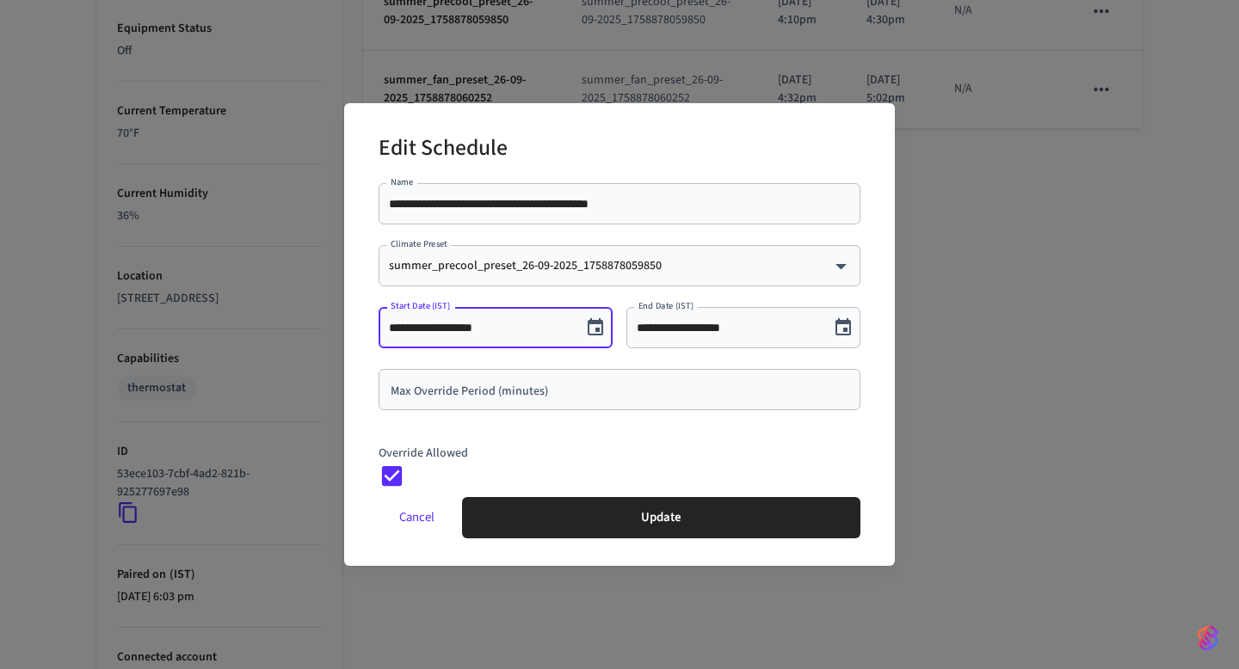
drag, startPoint x: 508, startPoint y: 328, endPoint x: 397, endPoint y: 324, distance: 110.2
click at [397, 324] on input "**********" at bounding box center [480, 327] width 182 height 17
drag, startPoint x: 496, startPoint y: 331, endPoint x: 383, endPoint y: 333, distance: 113.6
click at [383, 334] on div "**********" at bounding box center [495, 327] width 234 height 41
click at [421, 519] on button "Cancel" at bounding box center [416, 517] width 77 height 41
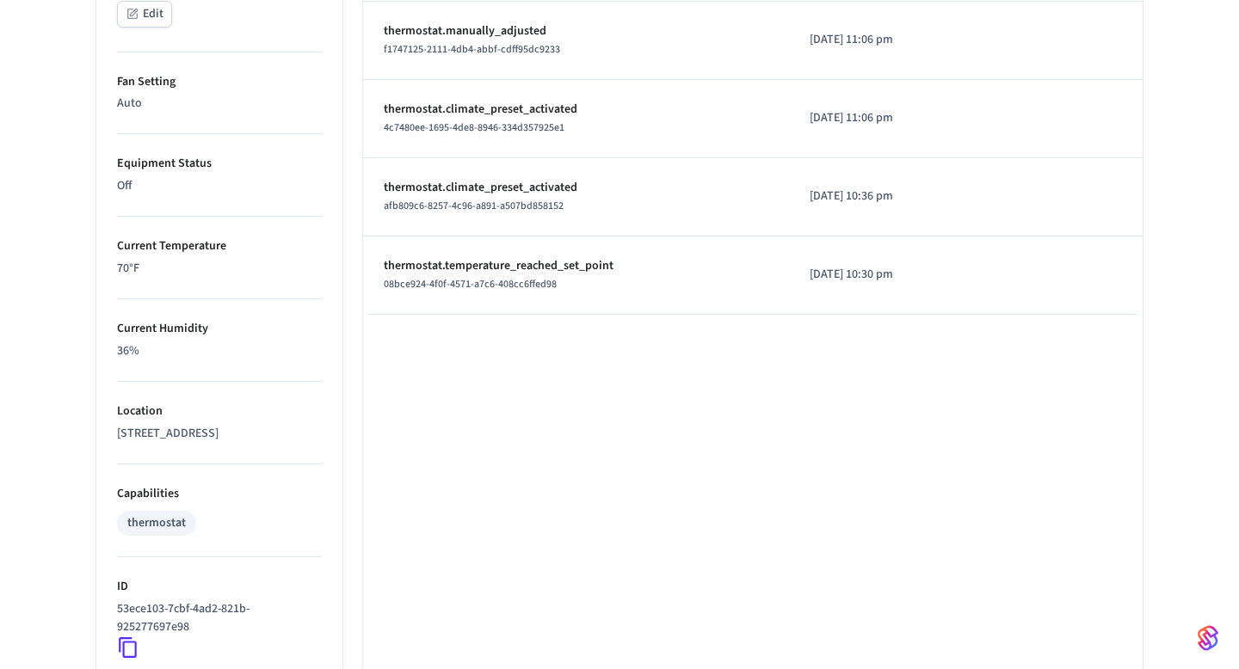
scroll to position [842, 0]
click at [855, 198] on p "[DATE] 10:36 pm" at bounding box center [886, 198] width 155 height 18
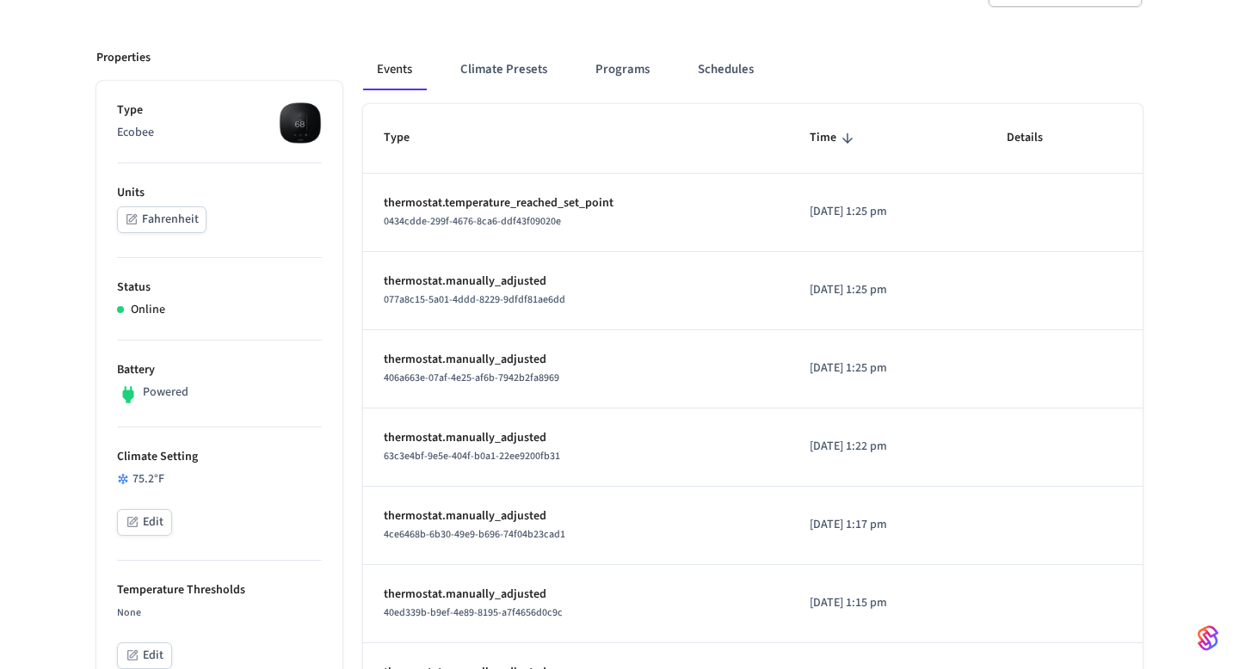
scroll to position [0, 0]
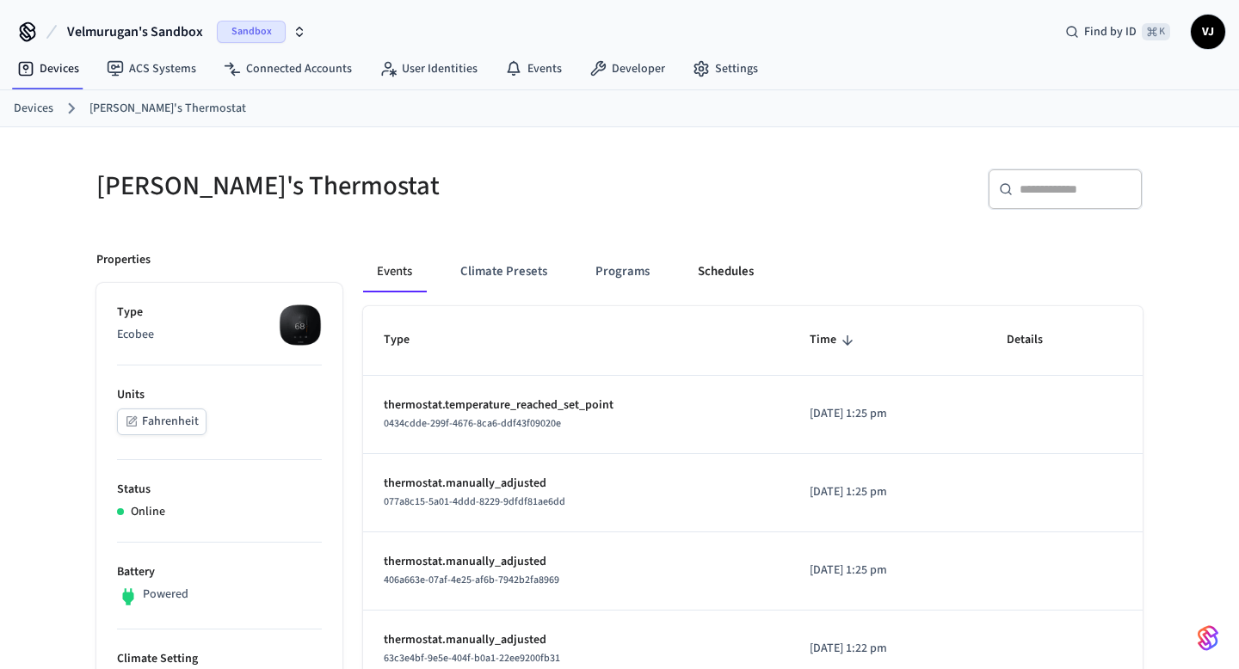
click at [711, 268] on button "Schedules" at bounding box center [725, 271] width 83 height 41
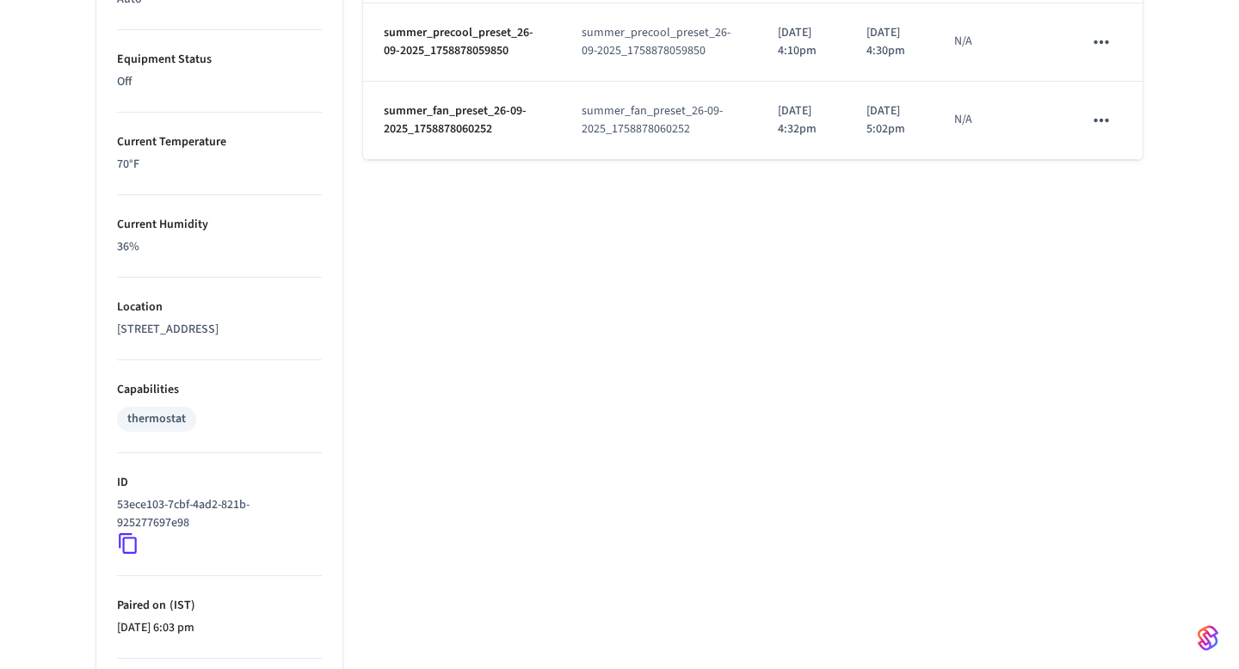
scroll to position [947, 0]
drag, startPoint x: 845, startPoint y: 194, endPoint x: 785, endPoint y: 152, distance: 72.3
click at [785, 83] on td "[DATE] 4:10pm" at bounding box center [801, 43] width 88 height 78
drag, startPoint x: 852, startPoint y: 294, endPoint x: 807, endPoint y: 247, distance: 65.1
click at [807, 139] on p "[DATE] 4:32pm" at bounding box center [801, 121] width 46 height 36
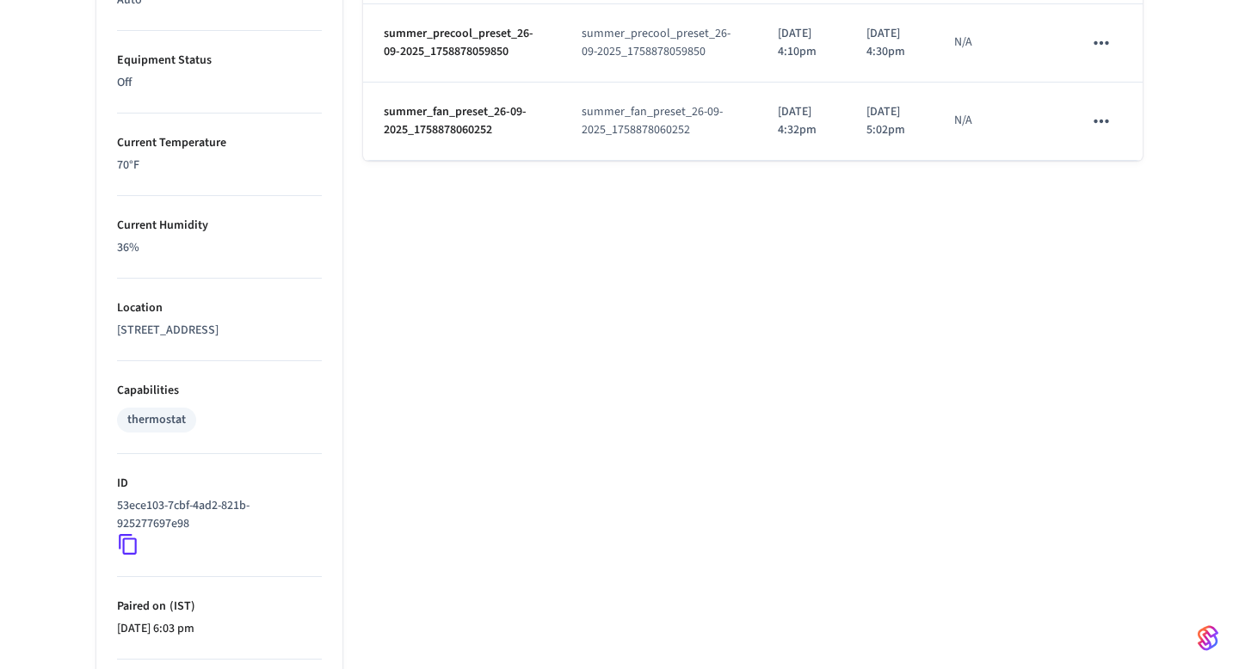
drag, startPoint x: 943, startPoint y: 292, endPoint x: 892, endPoint y: 250, distance: 66.0
click at [892, 161] on td "[DATE] 5:02pm" at bounding box center [890, 122] width 88 height 78
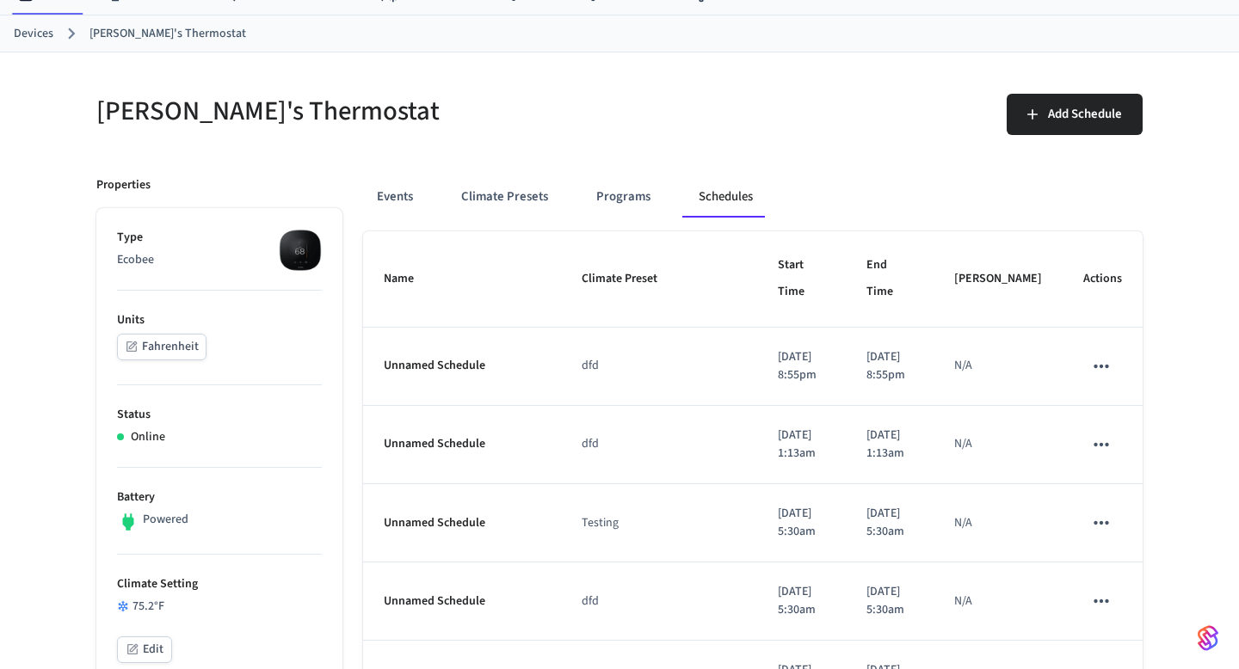
scroll to position [0, 0]
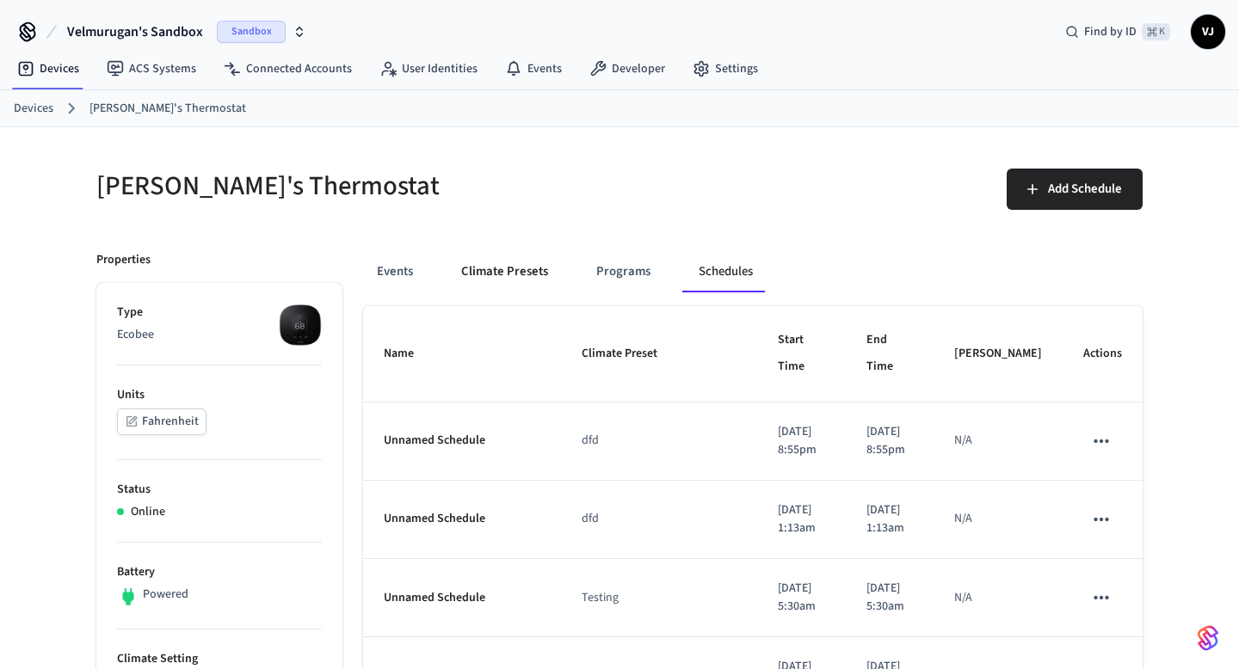
click at [487, 269] on button "Climate Presets" at bounding box center [504, 271] width 114 height 41
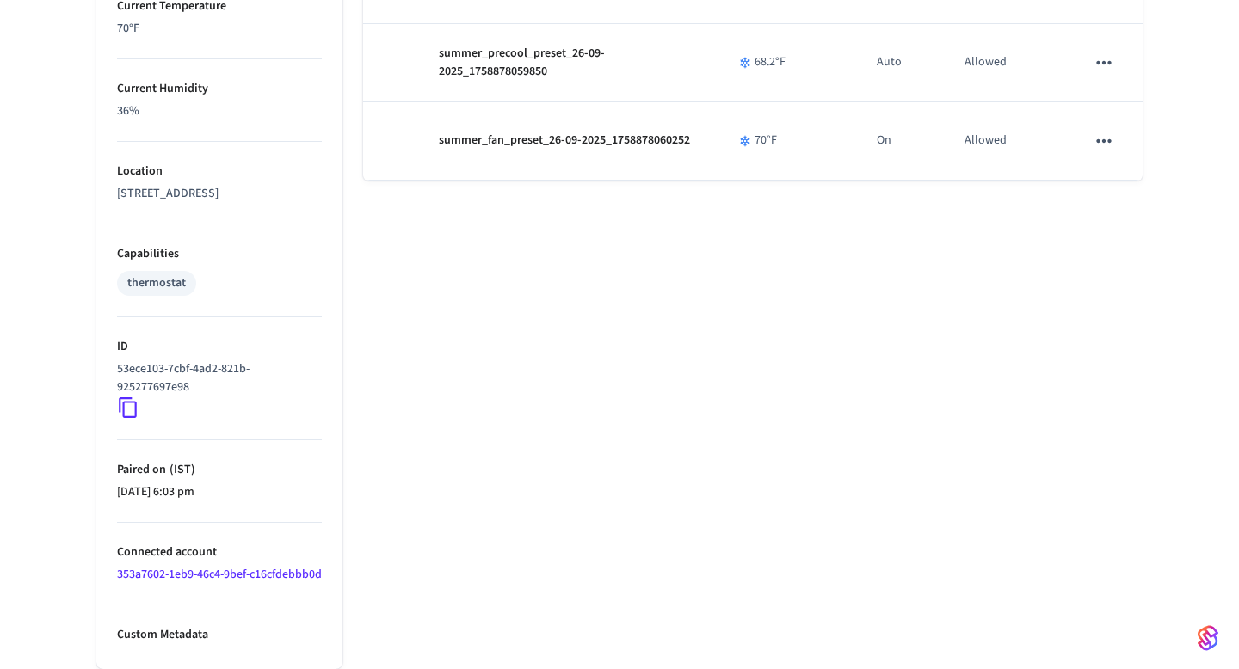
scroll to position [950, 0]
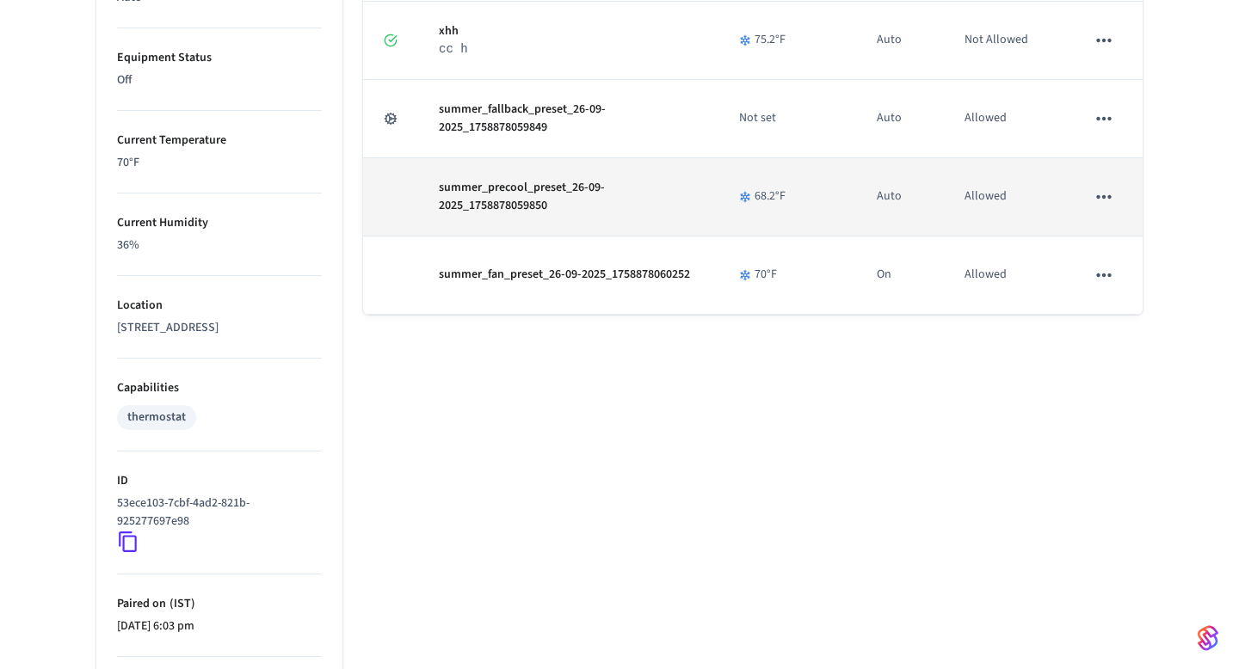
click at [1122, 201] on td "sticky table" at bounding box center [1103, 197] width 77 height 78
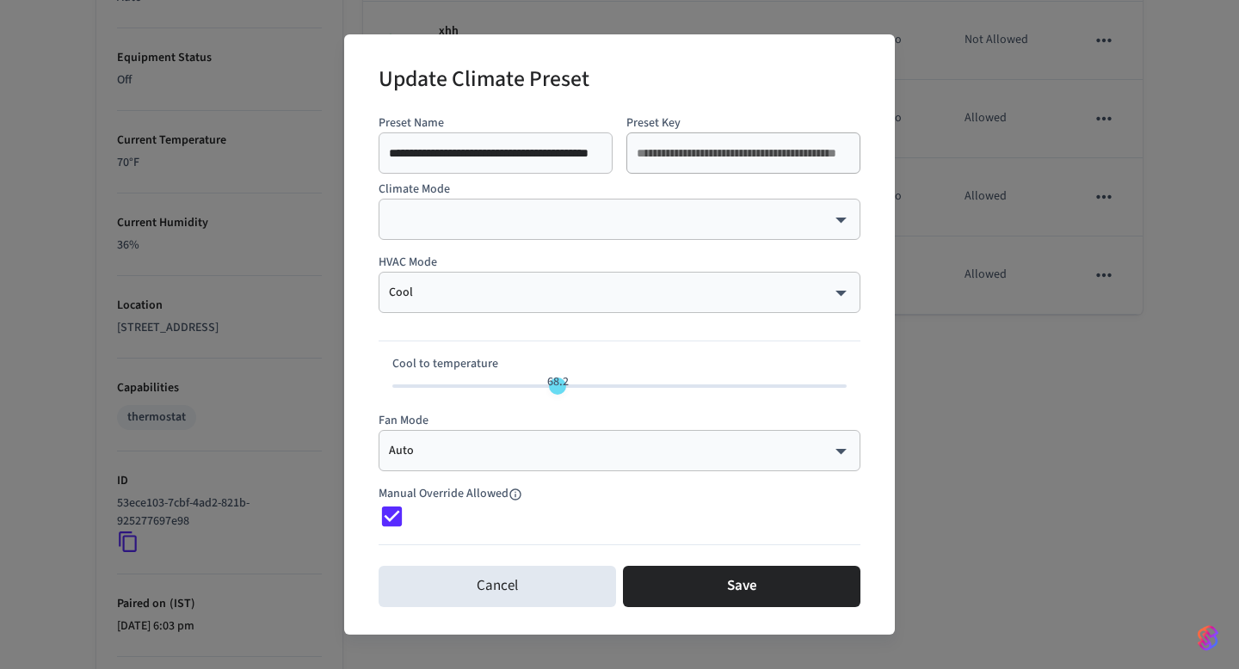
click at [1115, 199] on div "**********" at bounding box center [619, 334] width 1239 height 669
type input "**"
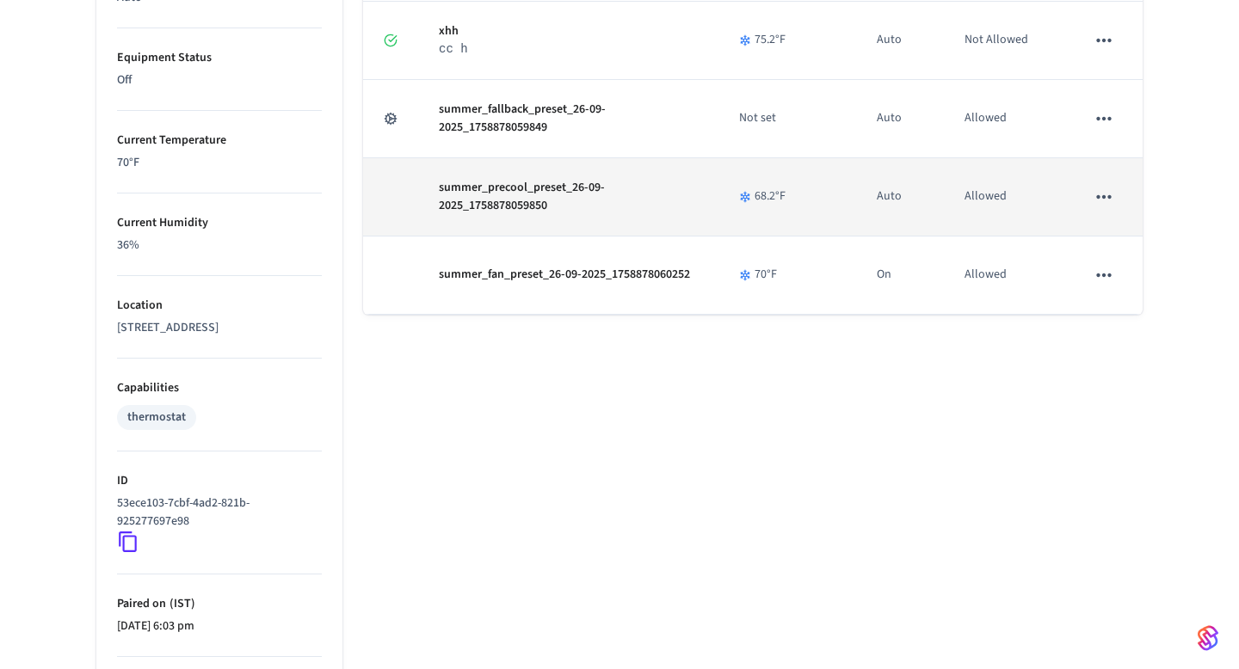
click at [1105, 196] on icon "sticky table" at bounding box center [1103, 197] width 22 height 22
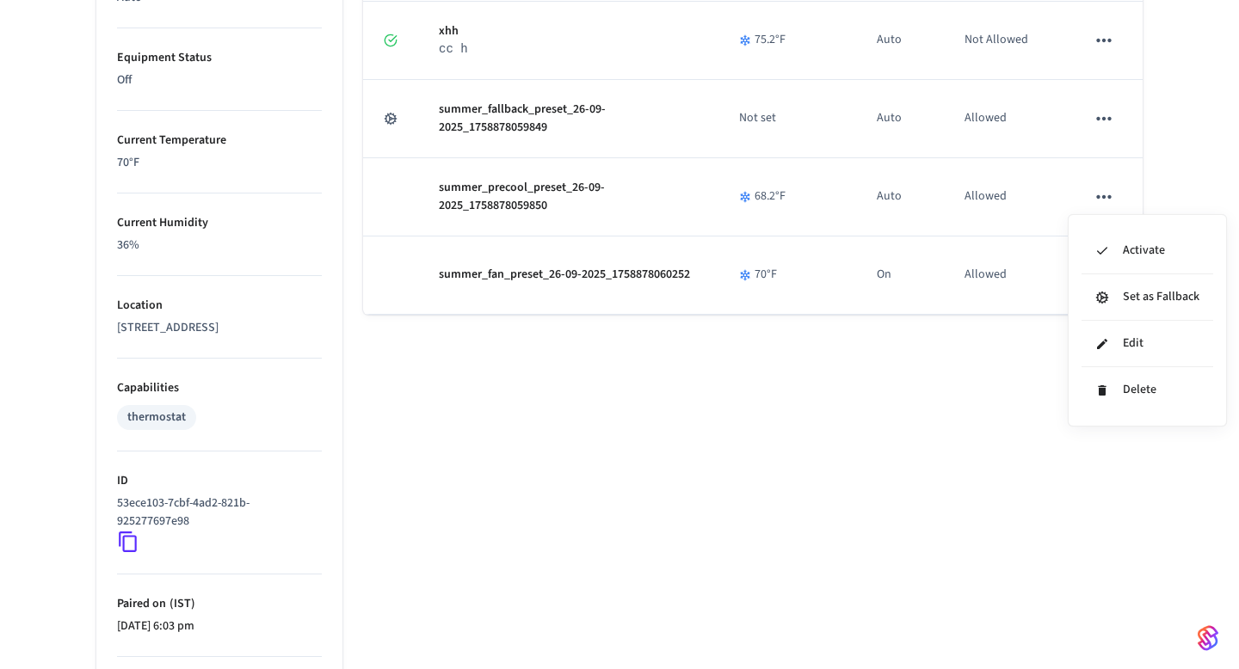
drag, startPoint x: 802, startPoint y: 202, endPoint x: 733, endPoint y: 198, distance: 69.0
click at [733, 198] on div at bounding box center [619, 334] width 1239 height 669
click at [733, 198] on td "68.2 °F" at bounding box center [787, 197] width 138 height 78
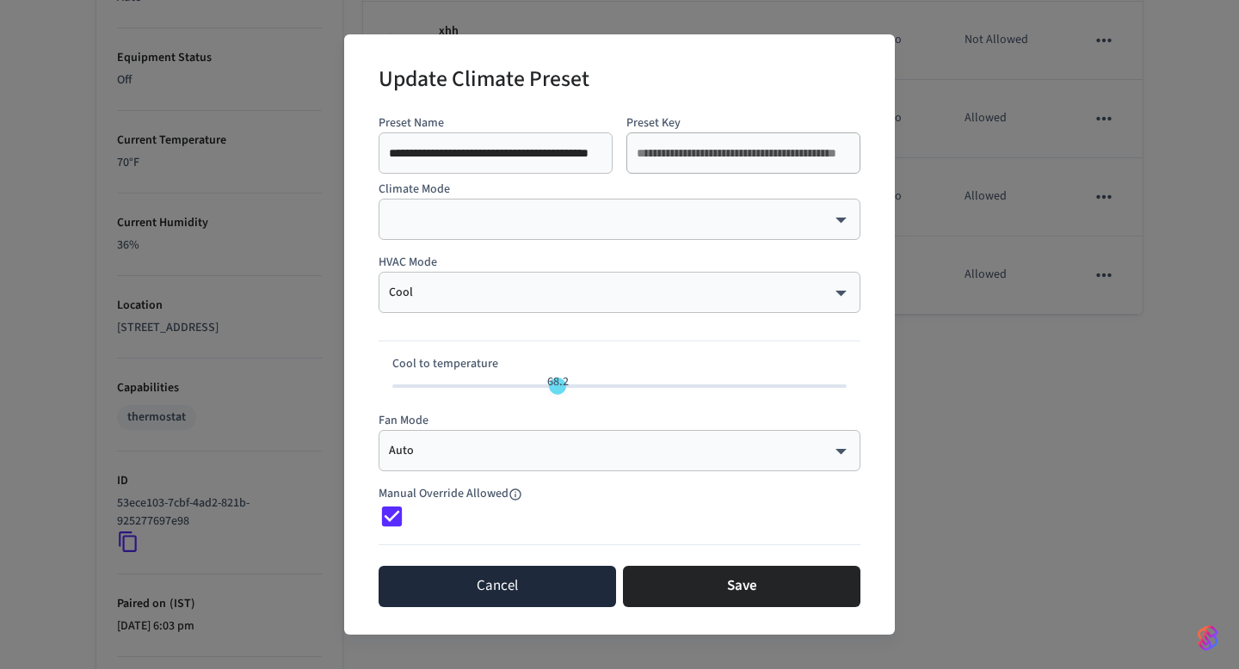
click at [523, 600] on button "Cancel" at bounding box center [496, 586] width 237 height 41
type input "**"
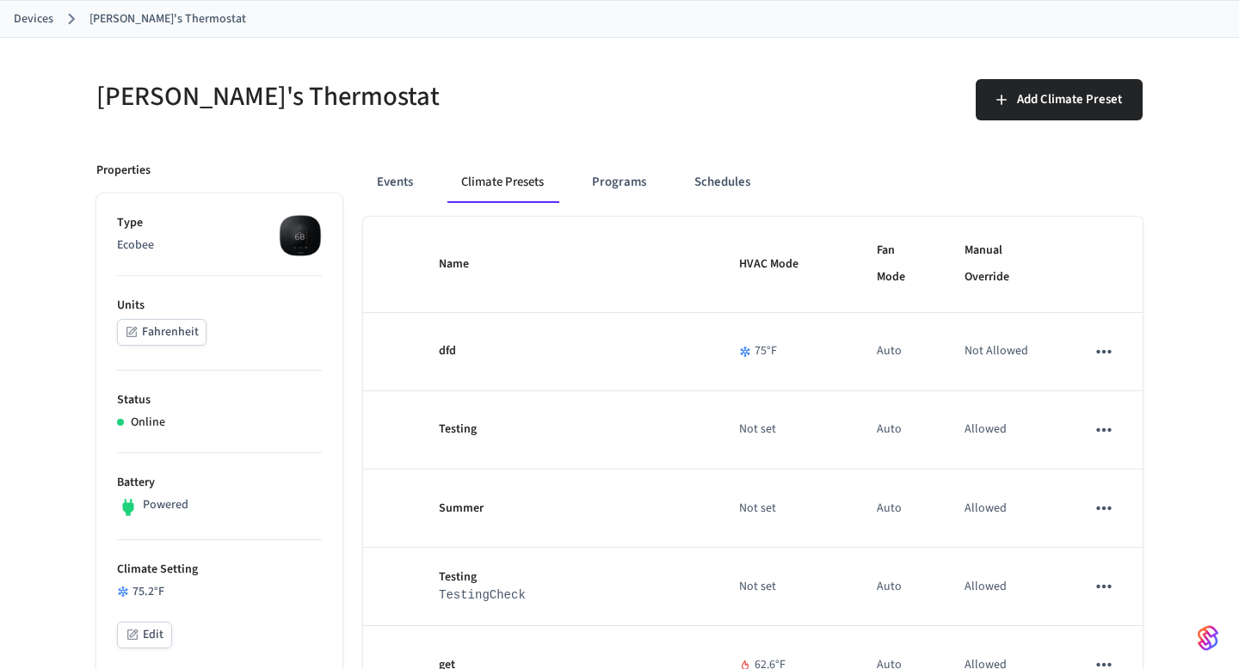
scroll to position [85, 0]
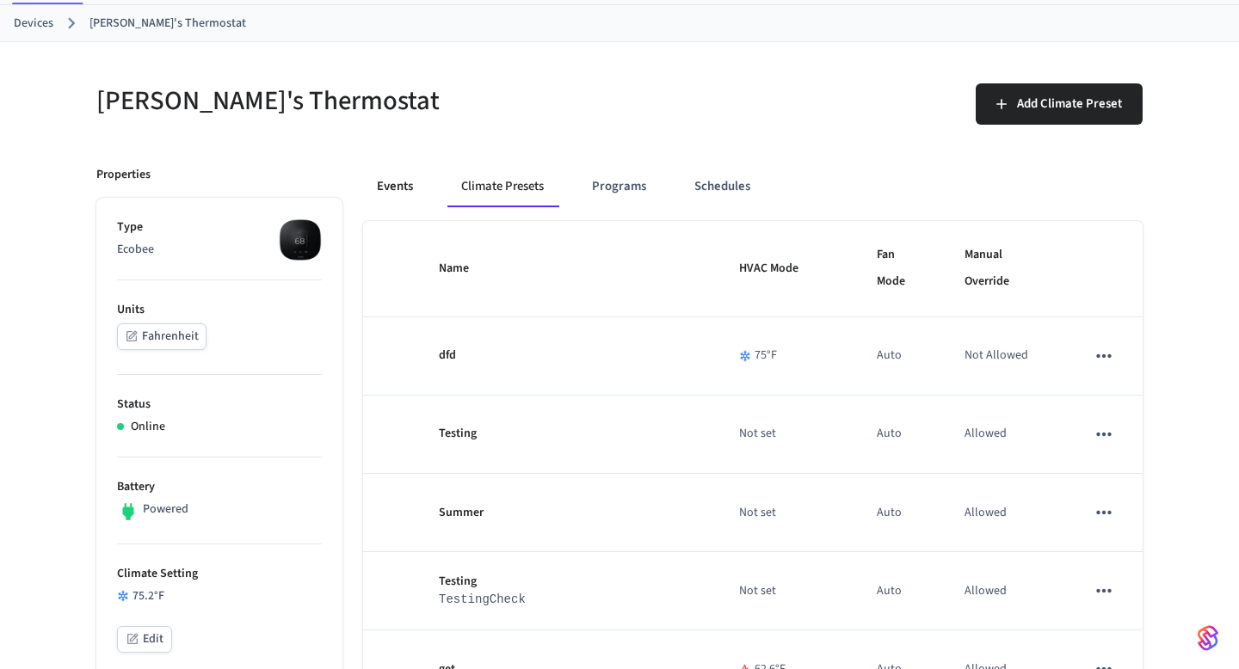
click at [417, 190] on button "Events" at bounding box center [395, 186] width 64 height 41
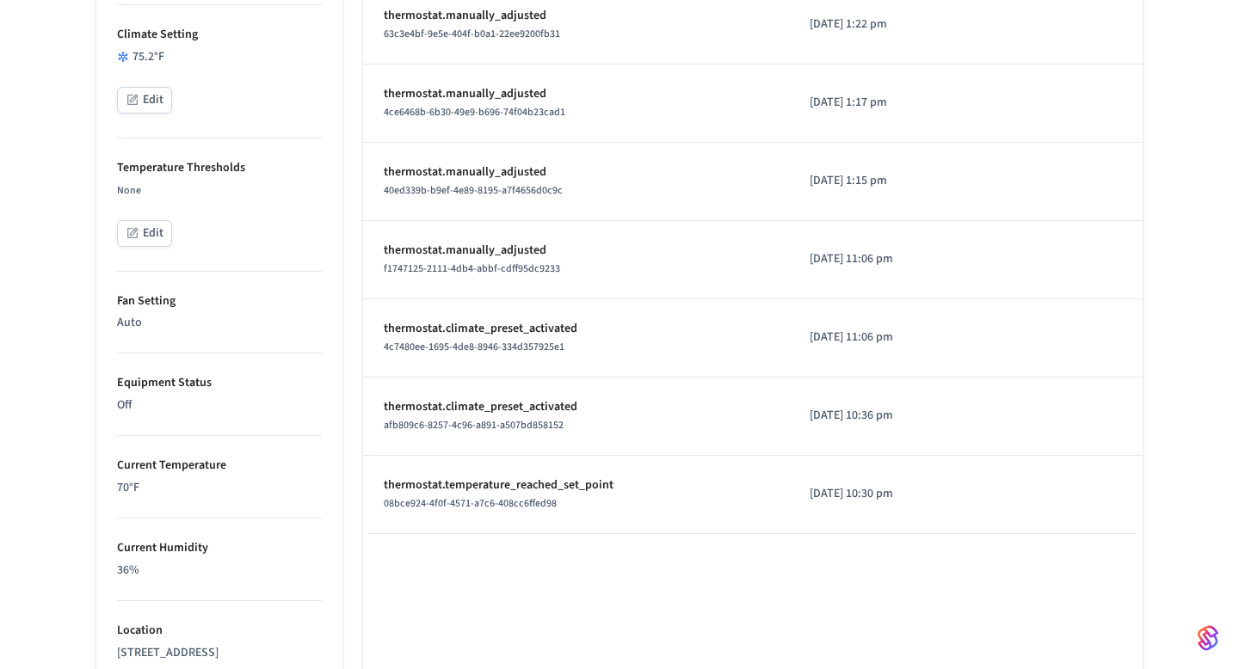
scroll to position [615, 0]
